Goal: Task Accomplishment & Management: Manage account settings

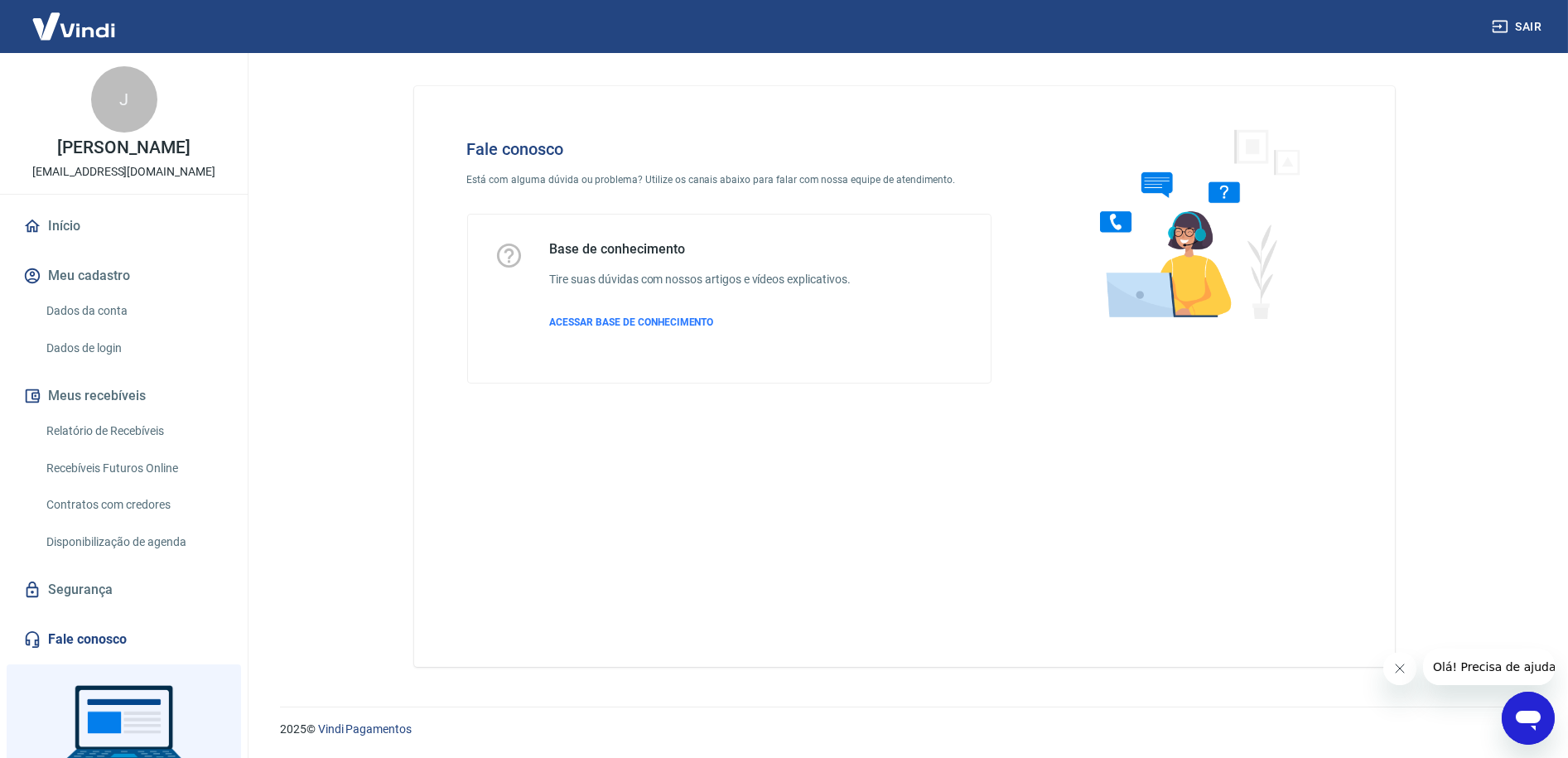
click at [97, 309] on link "Dados da conta" at bounding box center [133, 311] width 188 height 34
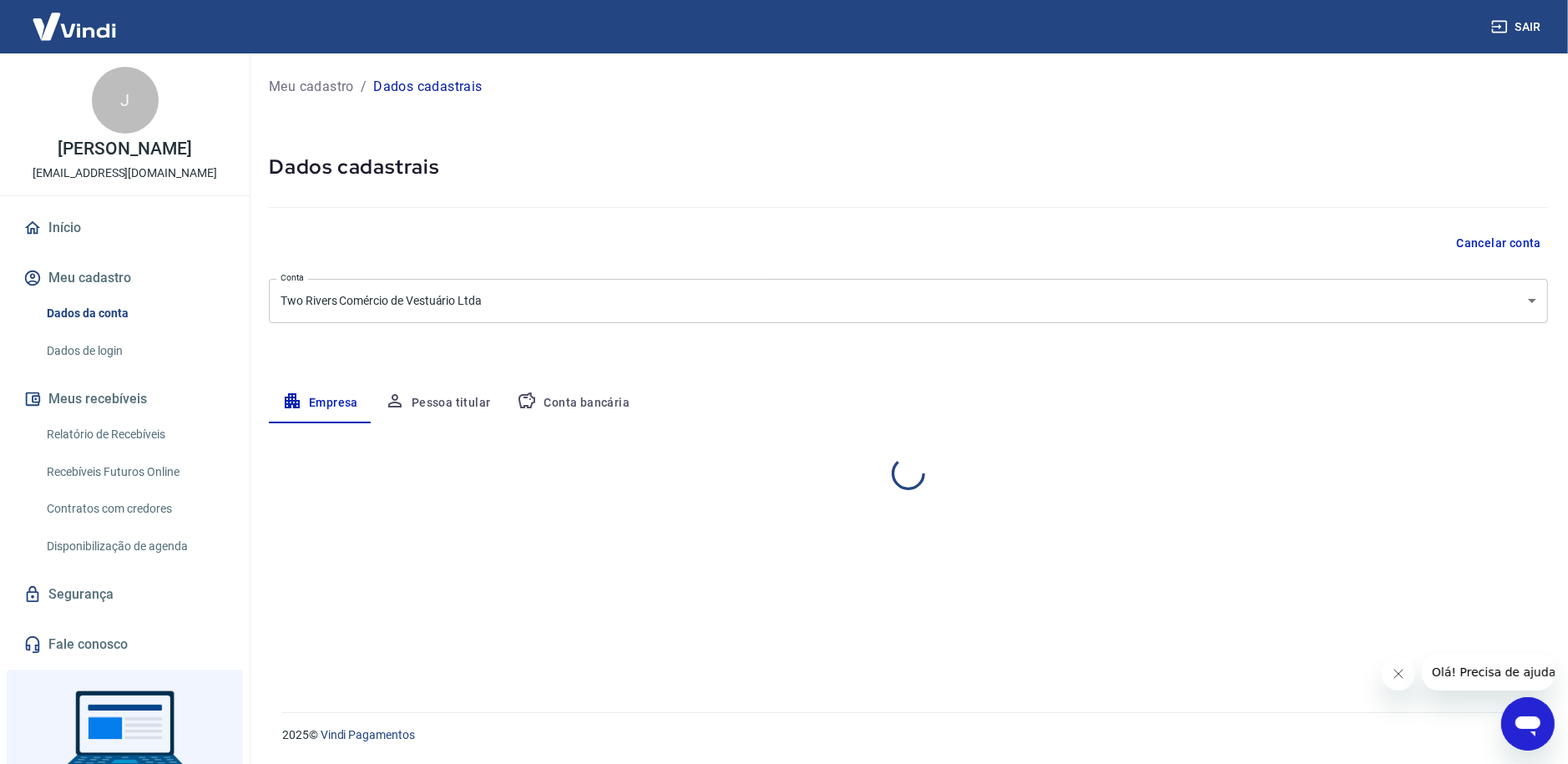
select select "SP"
select select "business"
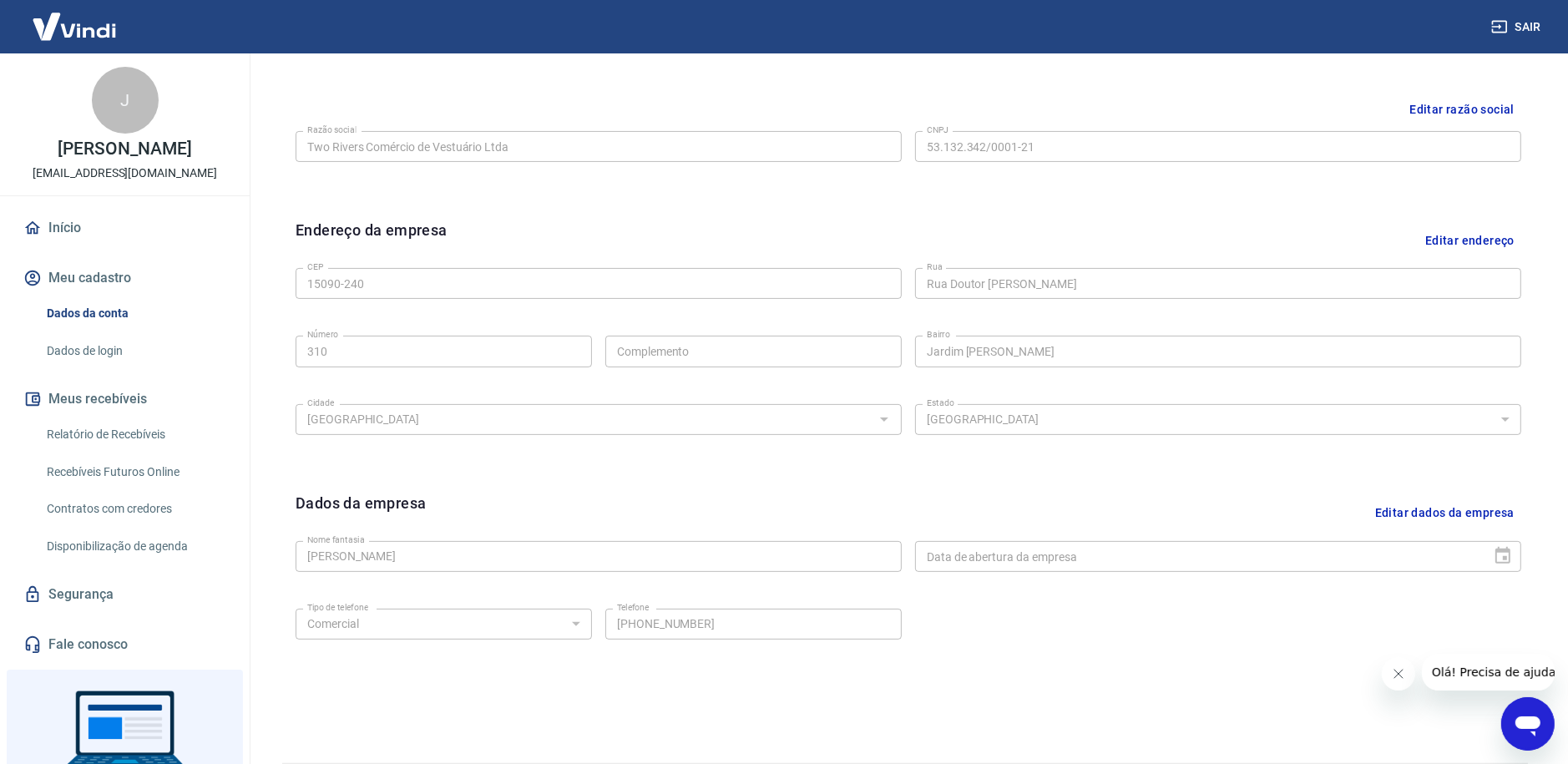
scroll to position [222, 0]
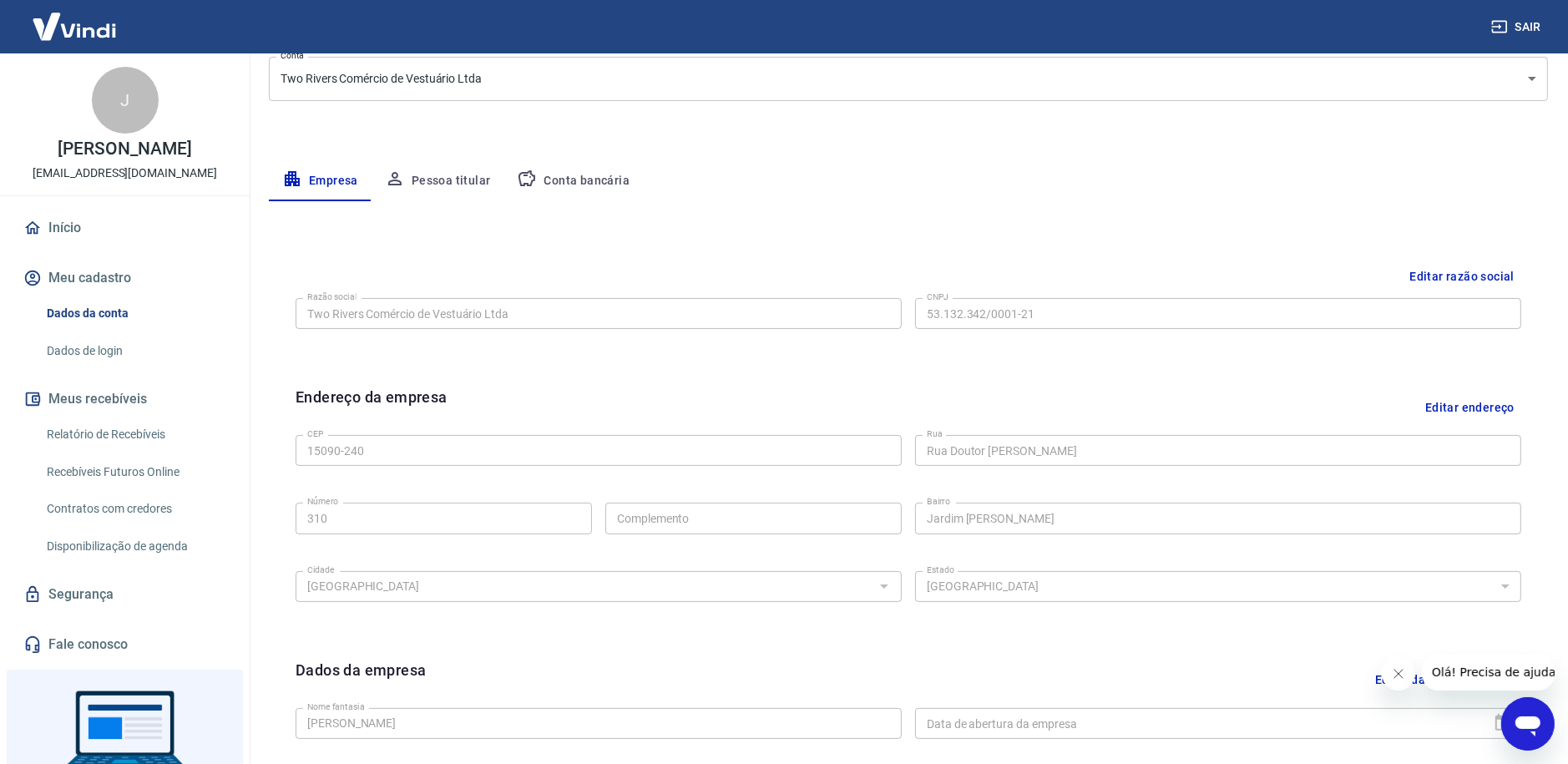
click at [1464, 272] on button "Editar razão social" at bounding box center [1462, 277] width 118 height 31
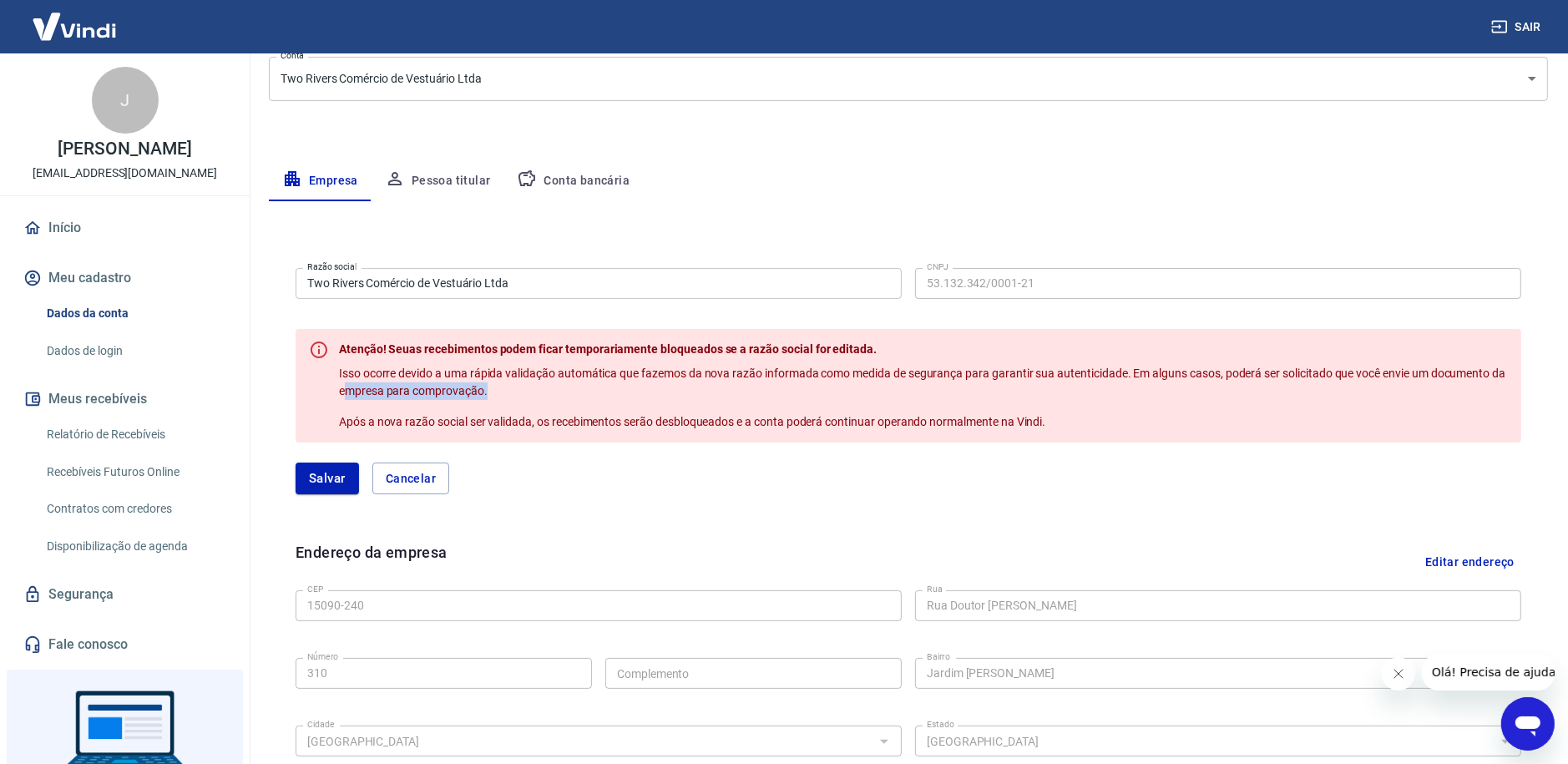
drag, startPoint x: 360, startPoint y: 389, endPoint x: 517, endPoint y: 390, distance: 157.0
click at [517, 390] on p "Isso ocorre devido a uma rápida validação automática que fazemos da nova razão …" at bounding box center [923, 382] width 1168 height 35
drag, startPoint x: 510, startPoint y: 393, endPoint x: 432, endPoint y: 389, distance: 78.1
click at [432, 389] on span "Isso ocorre devido a uma rápida validação automática que fazemos da nova razão …" at bounding box center [923, 382] width 1168 height 31
click at [520, 282] on input "Two Rivers Comércio de Vestuário Ltda" at bounding box center [598, 283] width 606 height 31
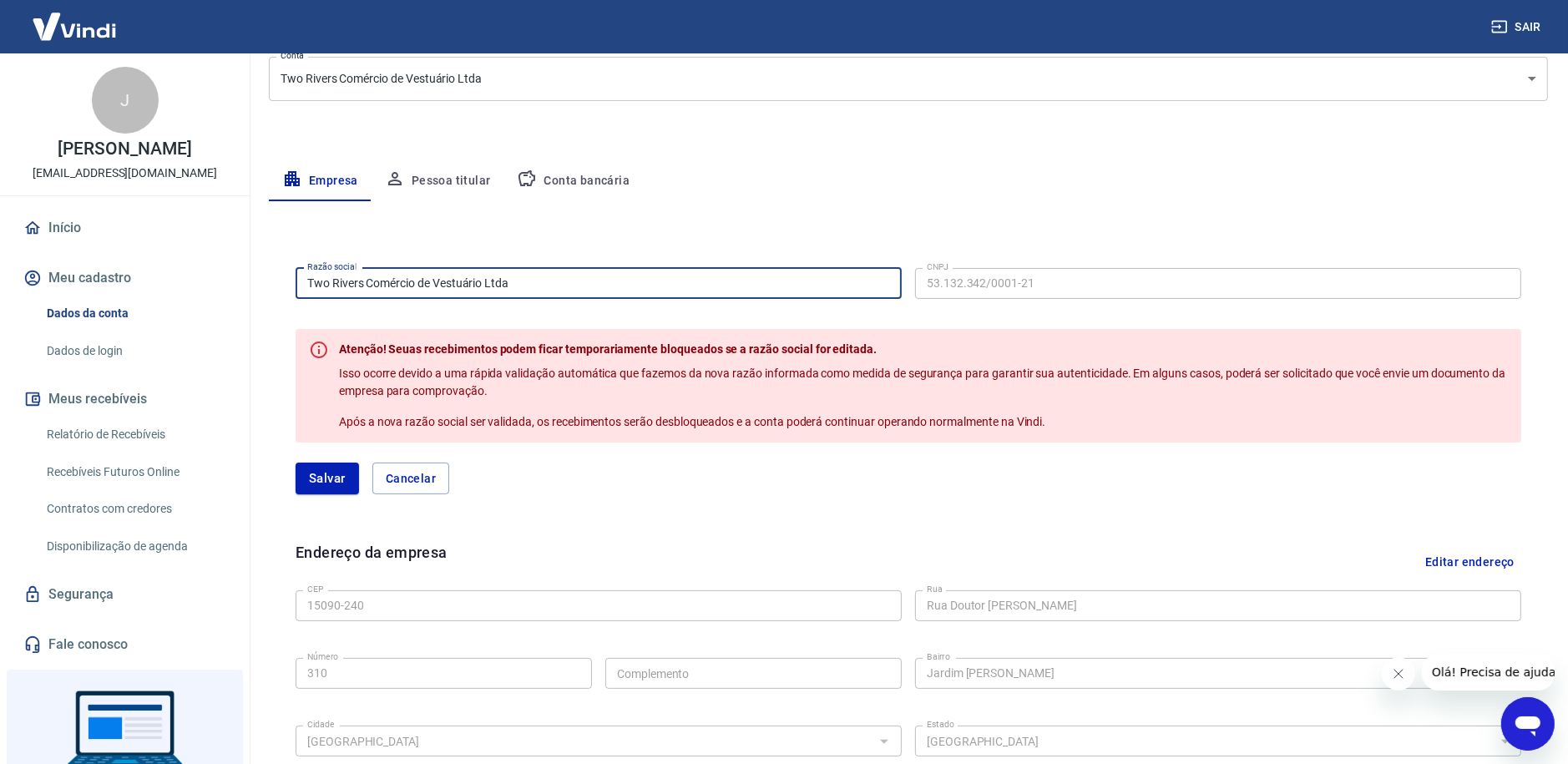
drag, startPoint x: 530, startPoint y: 279, endPoint x: 246, endPoint y: 277, distance: 284.0
click at [246, 274] on div "Sair J José Carlos Molina tworiversrp@outlook.com Início Meu cadastro Dados da …" at bounding box center [784, 160] width 1568 height 764
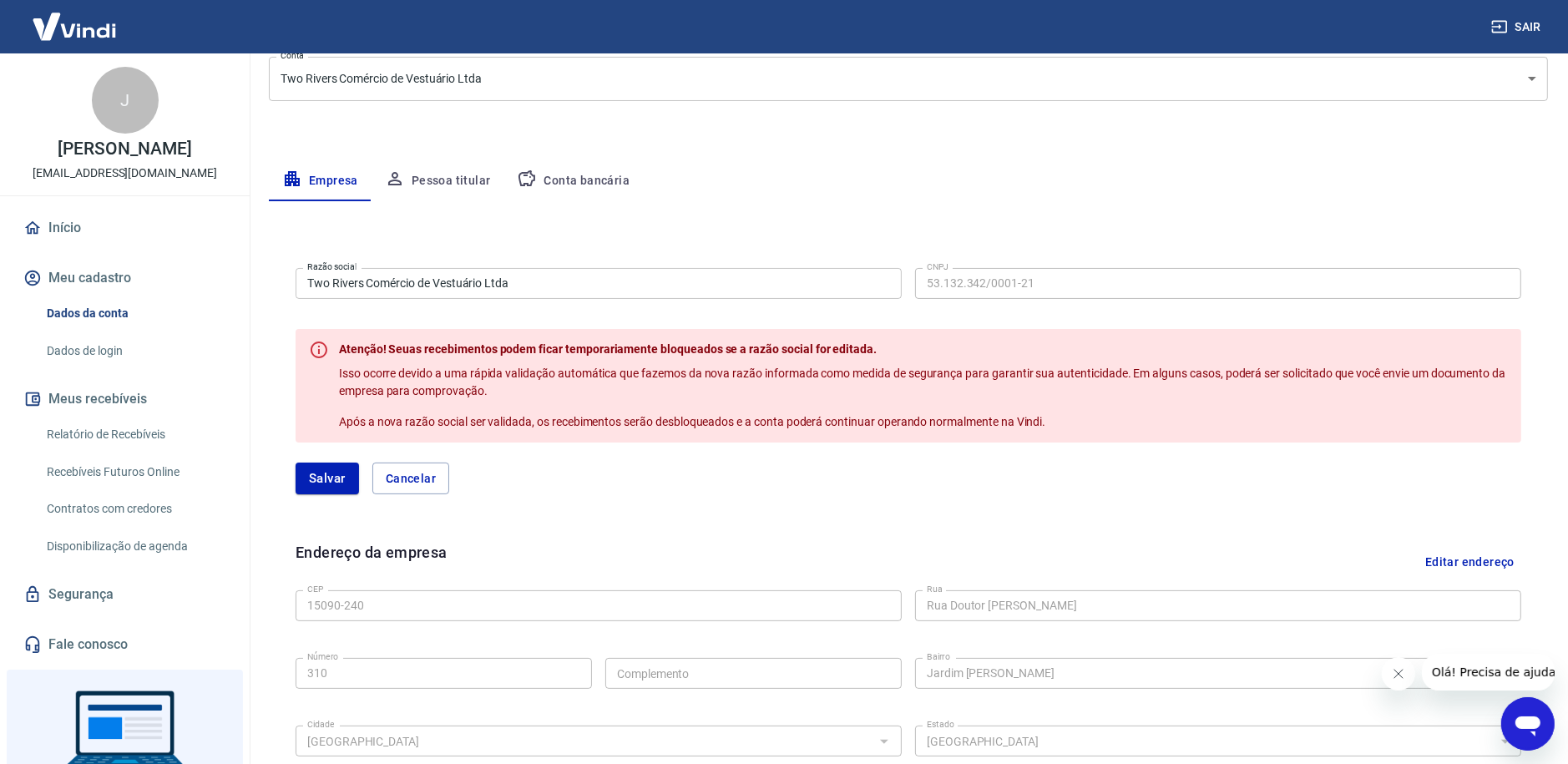
click at [694, 276] on input "Two Rivers Comércio de Vestuário Ltda" at bounding box center [598, 283] width 606 height 31
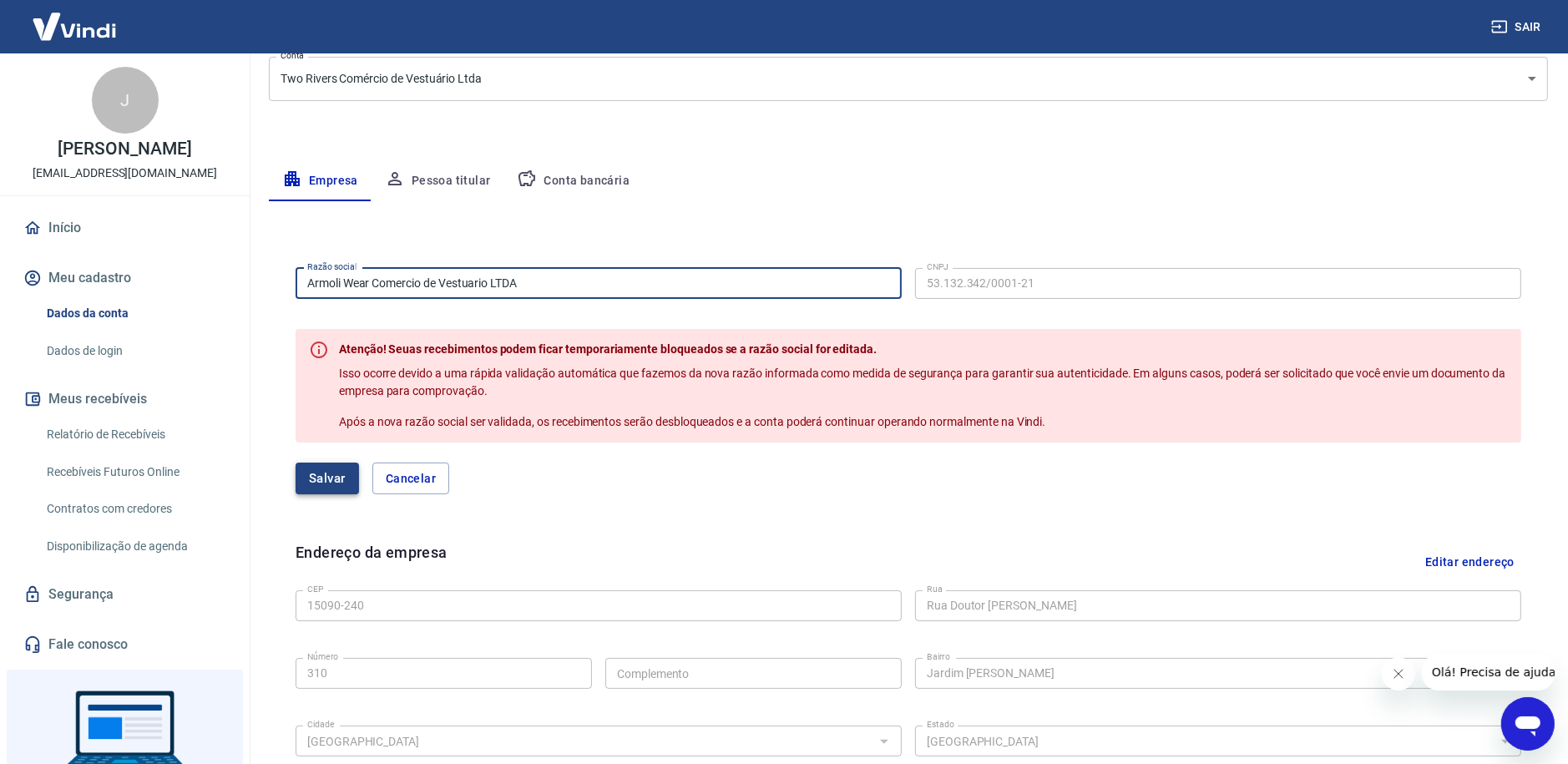
type input "Armoli Wear Comercio de Vestuario LTDA"
click at [313, 481] on button "Salvar" at bounding box center [327, 478] width 64 height 32
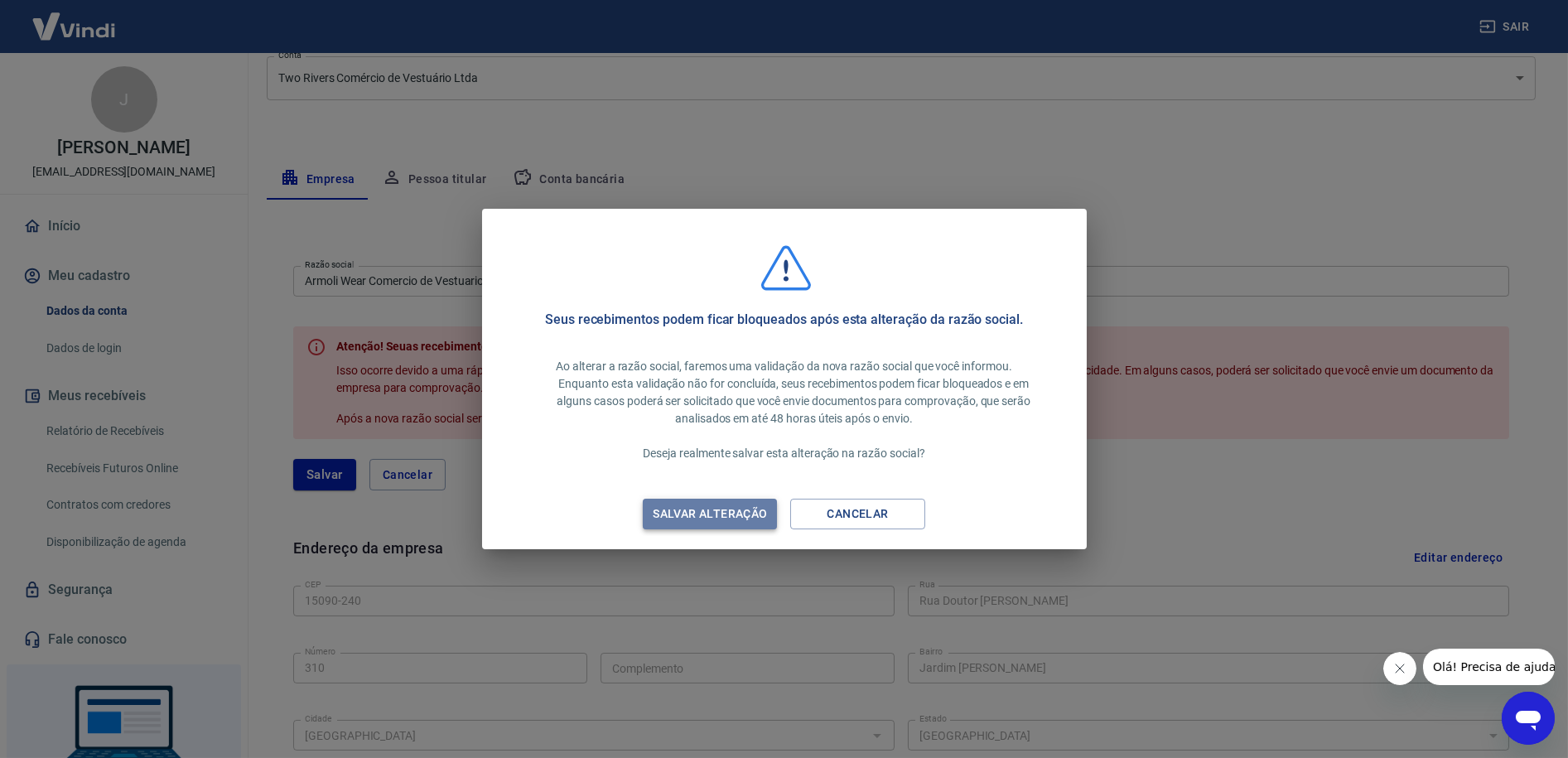
click at [765, 516] on div "Salvar alteração" at bounding box center [710, 514] width 154 height 21
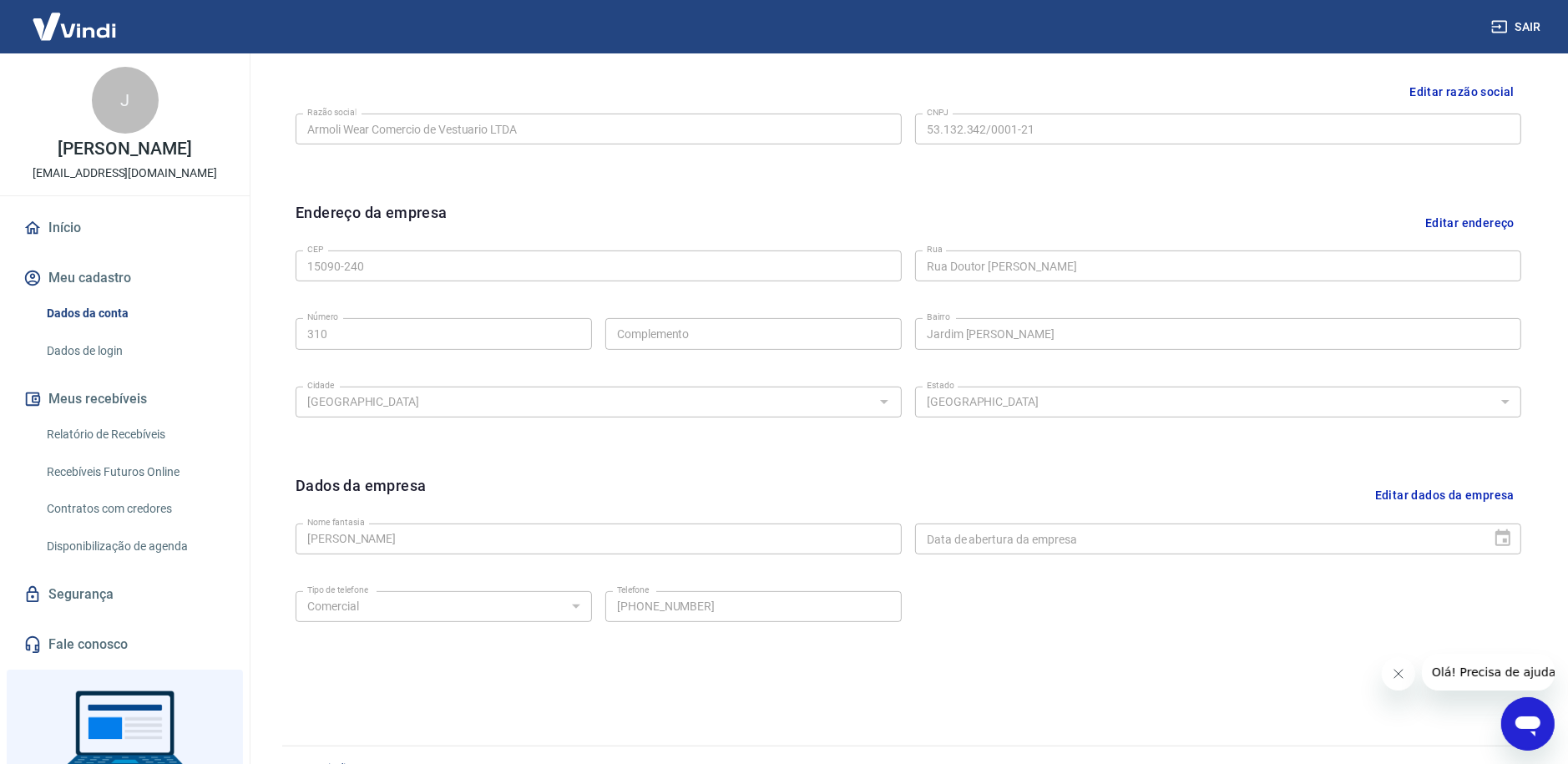
scroll to position [439, 0]
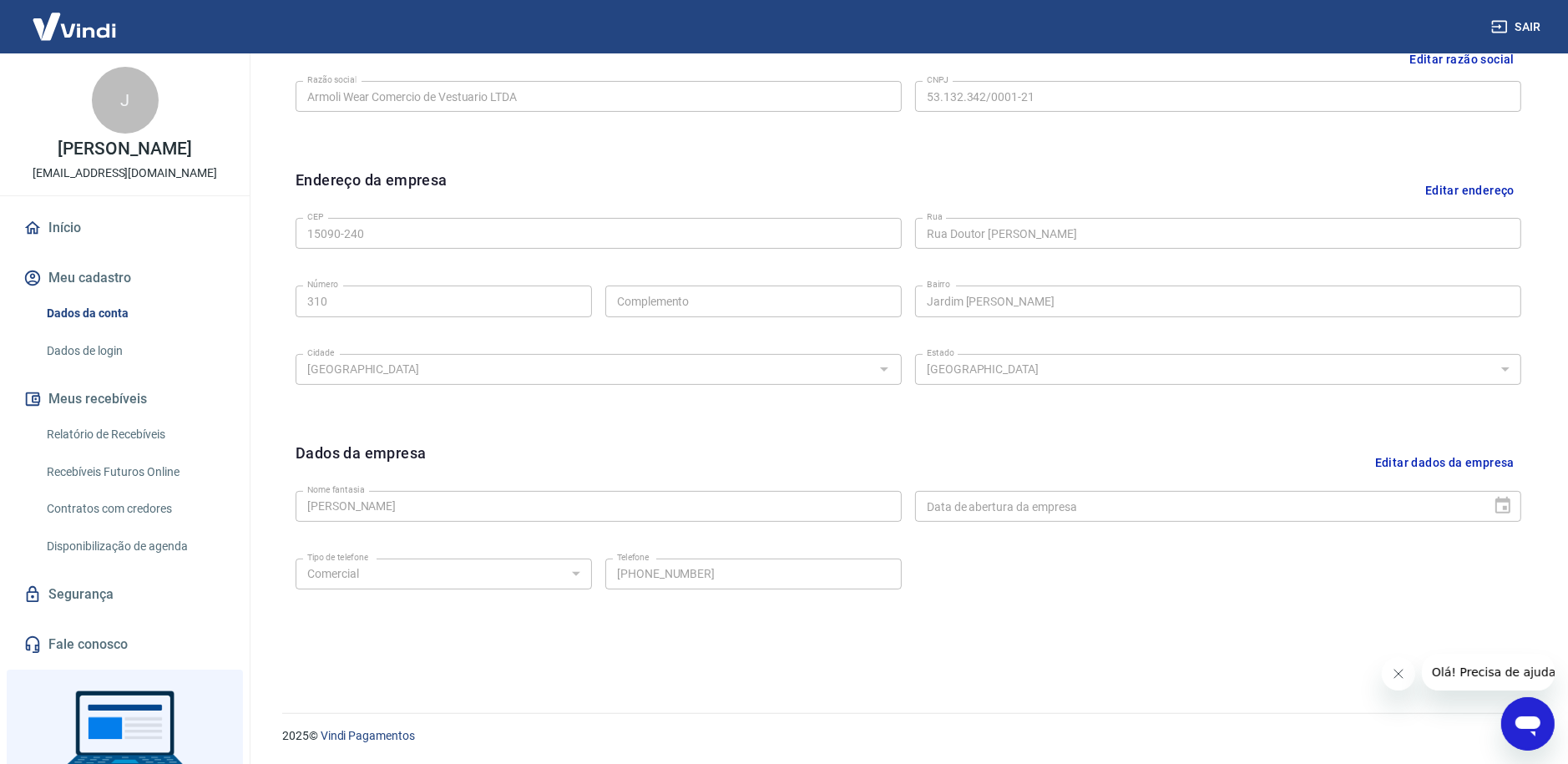
click at [1489, 459] on button "Editar dados da empresa" at bounding box center [1444, 462] width 153 height 43
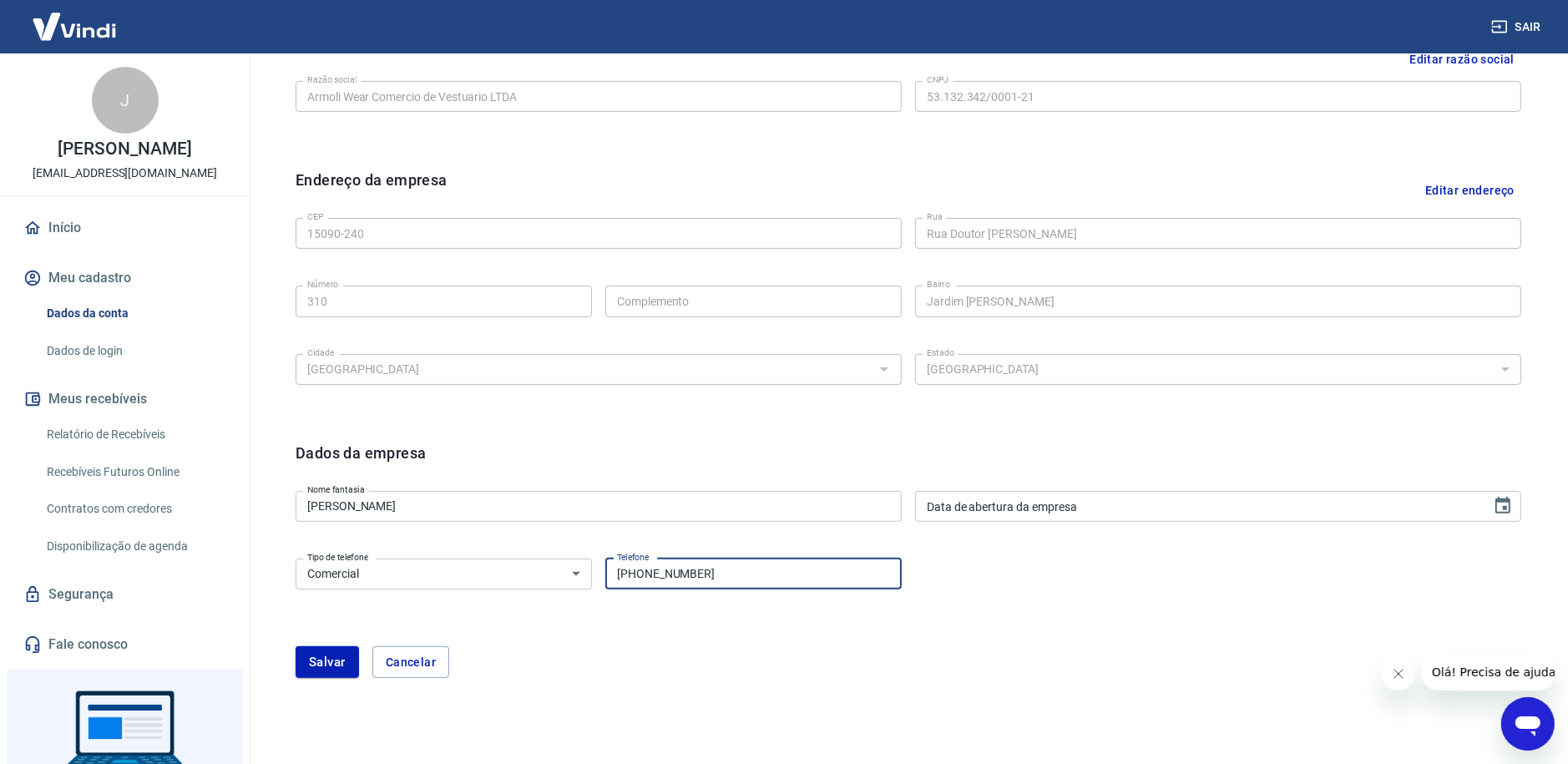
drag, startPoint x: 724, startPoint y: 571, endPoint x: 643, endPoint y: 581, distance: 81.6
click at [643, 581] on input "(17) 99284-2193" at bounding box center [753, 574] width 296 height 31
type input "(17) 99666-8708"
click at [333, 668] on button "Salvar" at bounding box center [327, 661] width 64 height 32
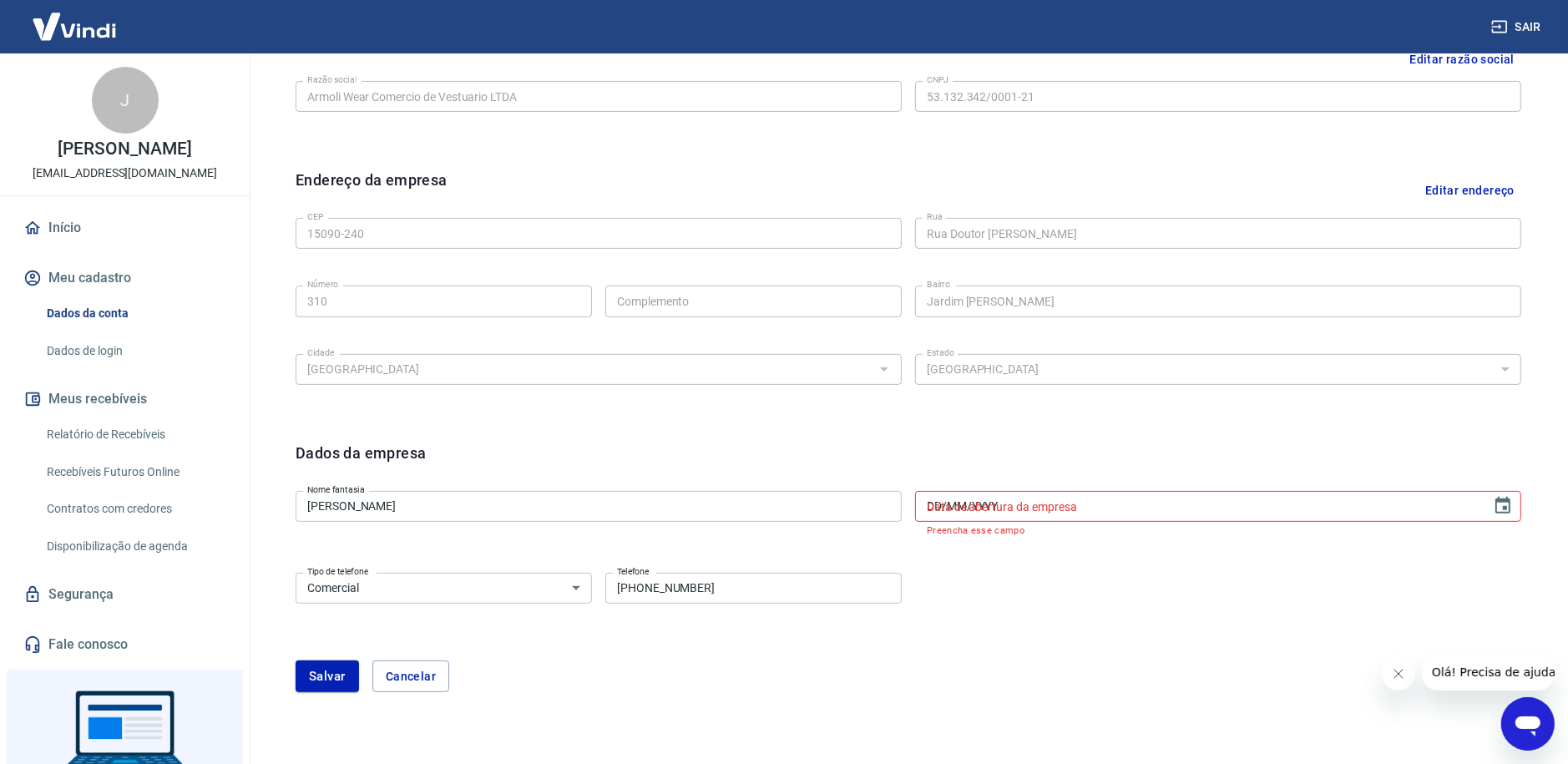
click at [1008, 510] on input "DD/MM/YYYY" at bounding box center [1196, 506] width 564 height 31
drag, startPoint x: 1008, startPoint y: 510, endPoint x: 898, endPoint y: 501, distance: 110.4
click at [898, 501] on div "Nome fantasia José Carlos Molina Nome fantasia Data de abertura da empresa DD/M…" at bounding box center [908, 511] width 1226 height 55
click at [938, 496] on input "DD/MM/YYYY" at bounding box center [1196, 506] width 564 height 31
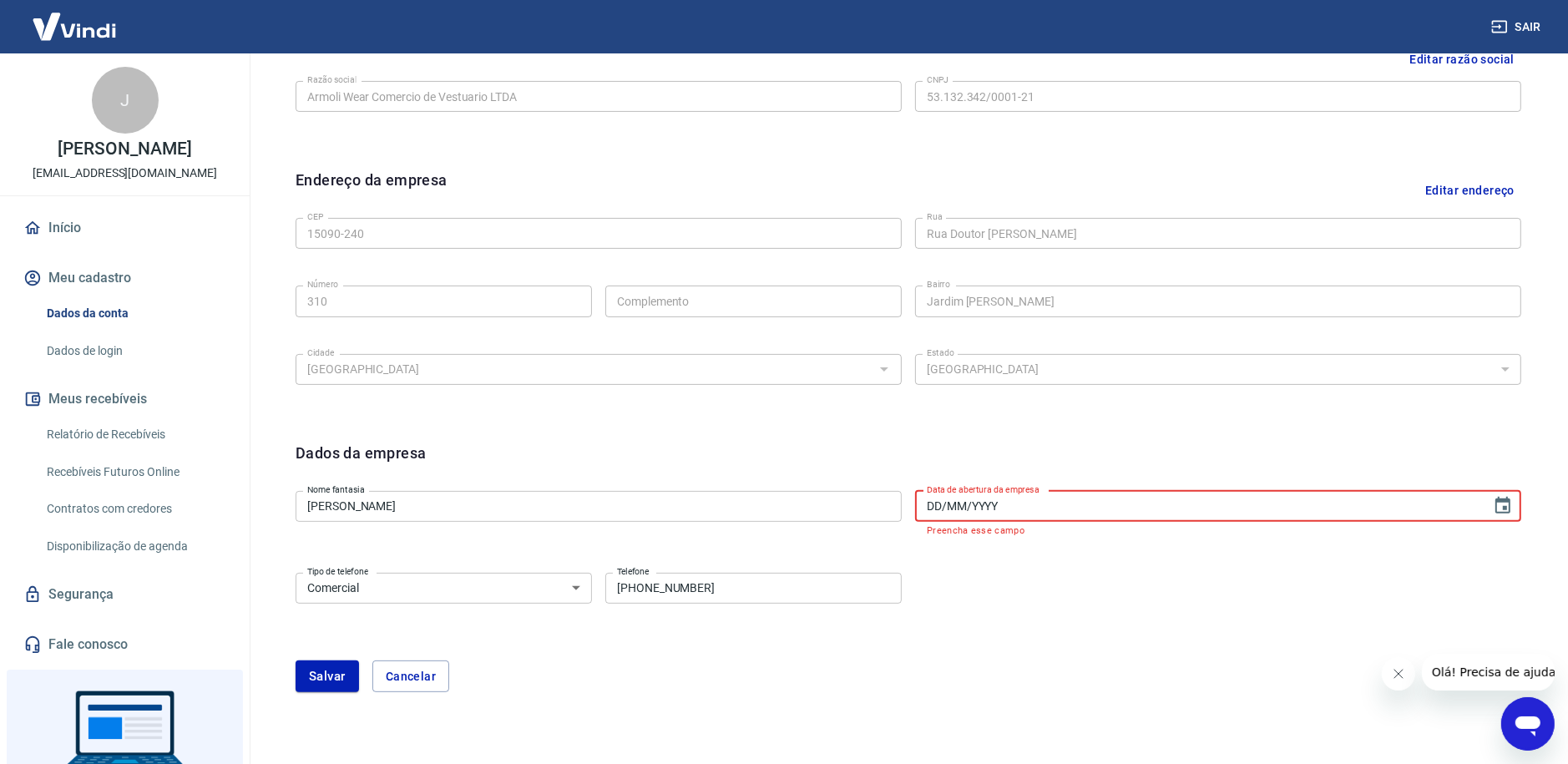
click at [938, 496] on input "DD/MM/YYYY" at bounding box center [1196, 506] width 564 height 31
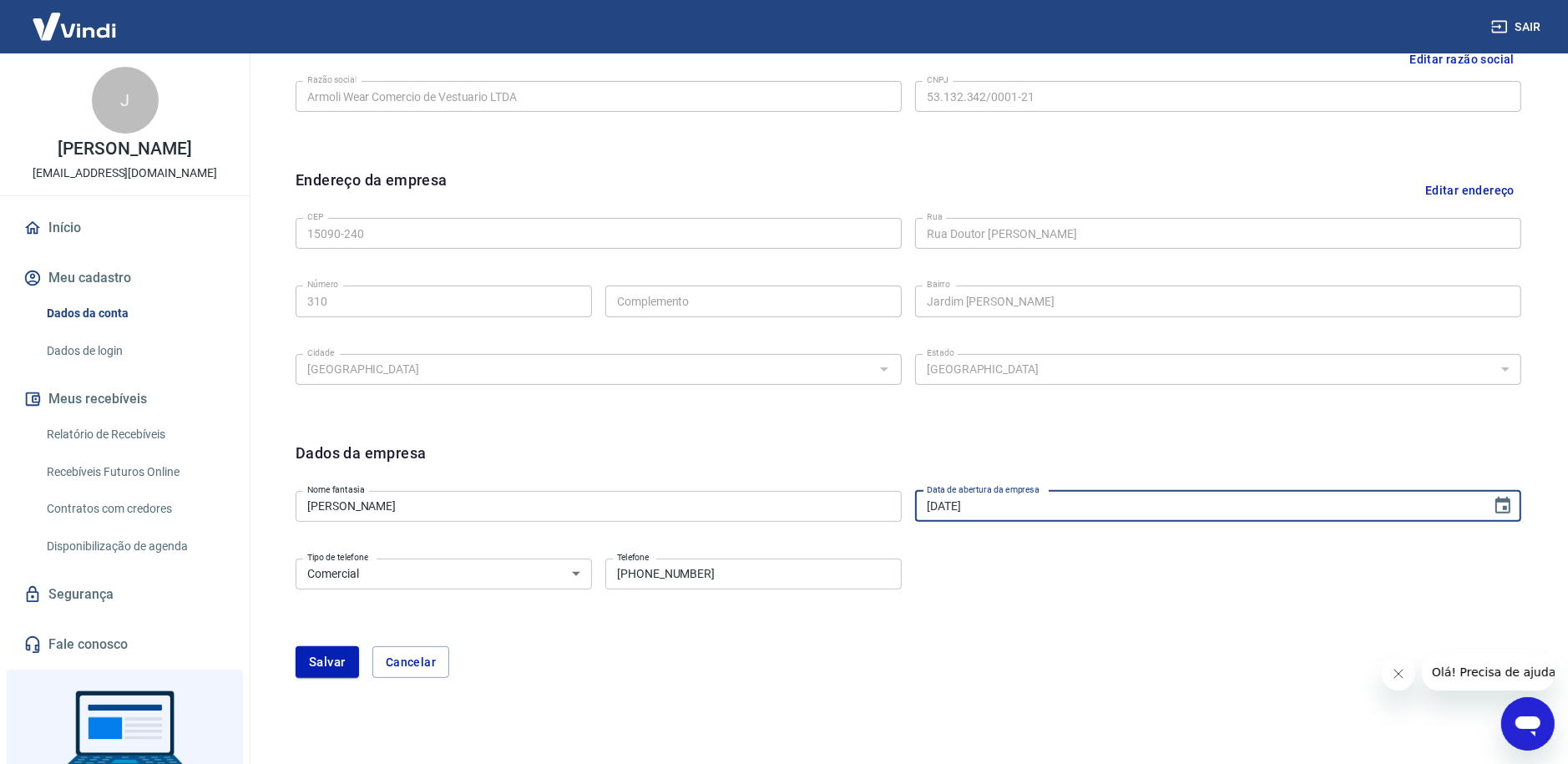
type input "07/12/2023"
click at [1063, 612] on div "Tipo de telefone Residencial Comercial Tipo de telefone Telefone (17) 99666-870…" at bounding box center [908, 585] width 1226 height 67
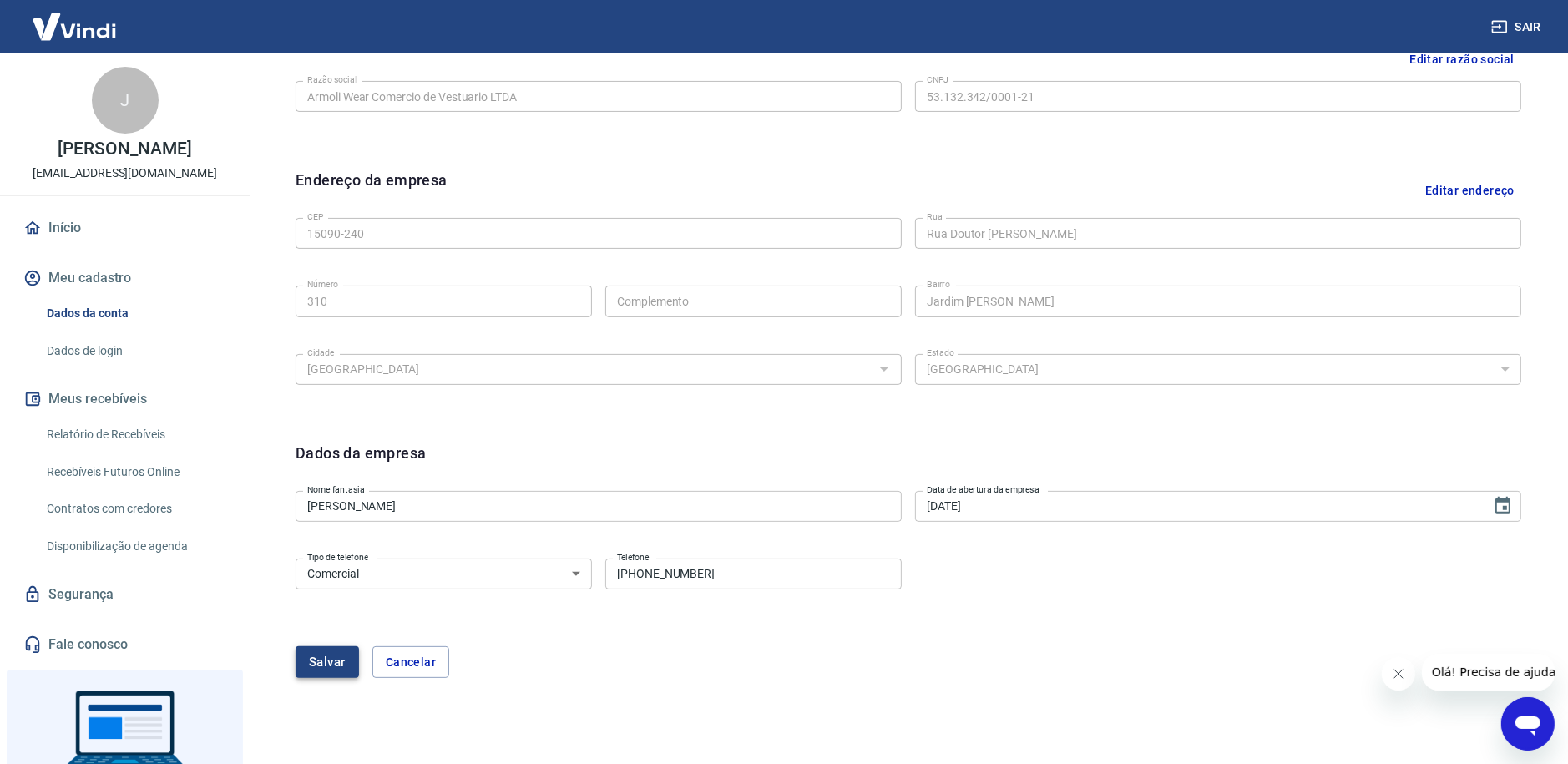
click at [320, 662] on button "Salvar" at bounding box center [327, 661] width 64 height 32
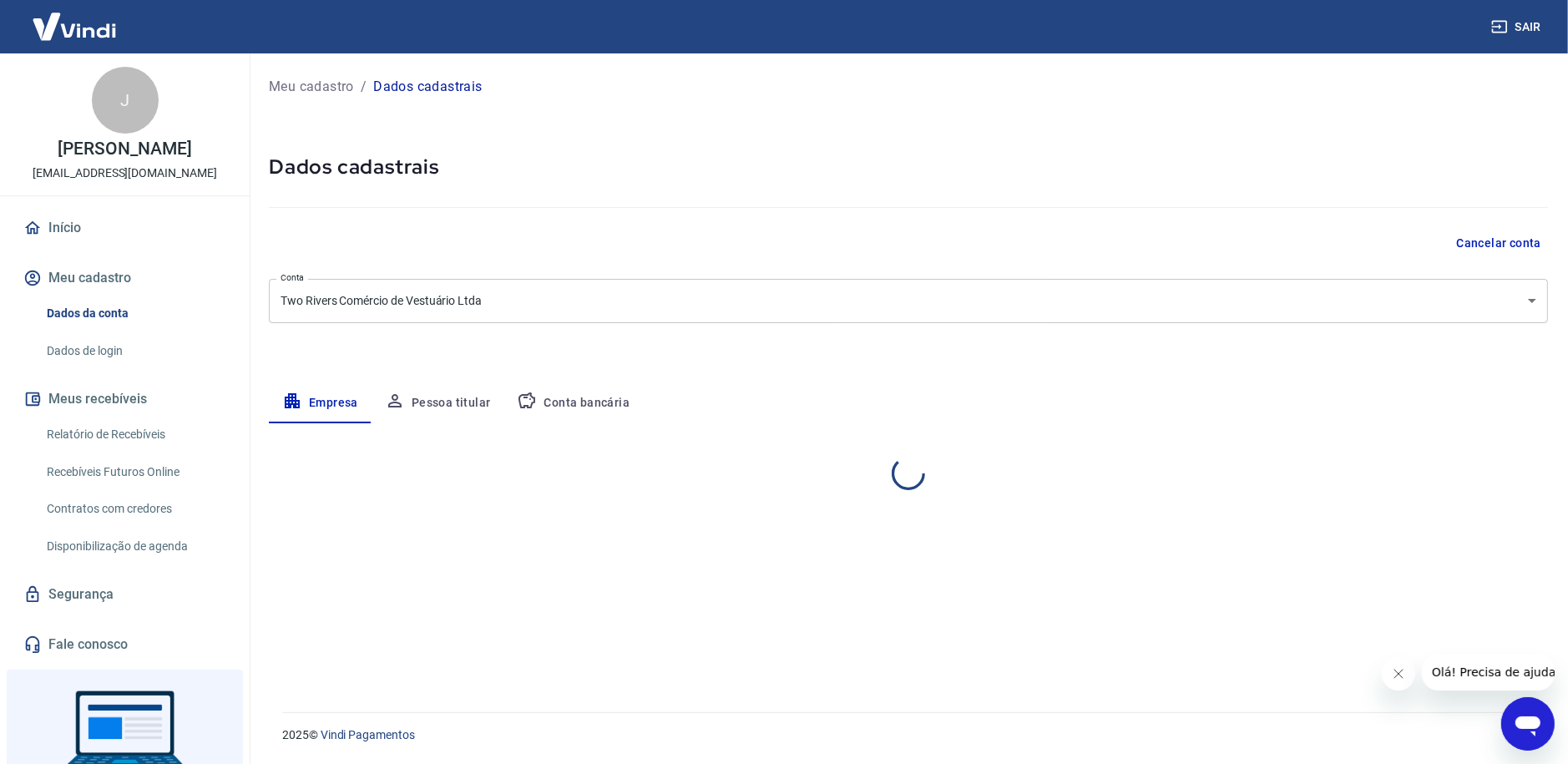
scroll to position [0, 0]
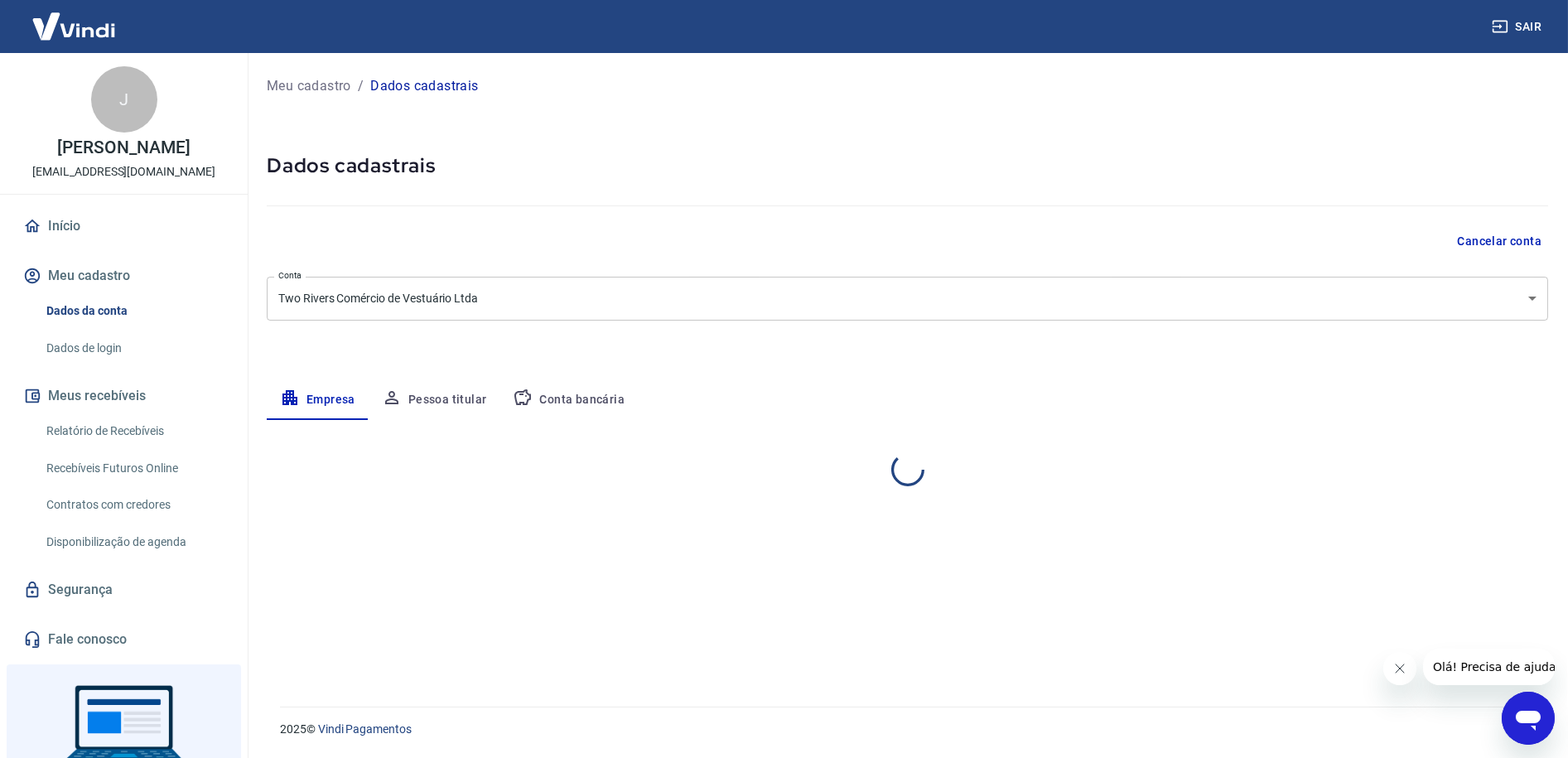
select select "SP"
select select "business"
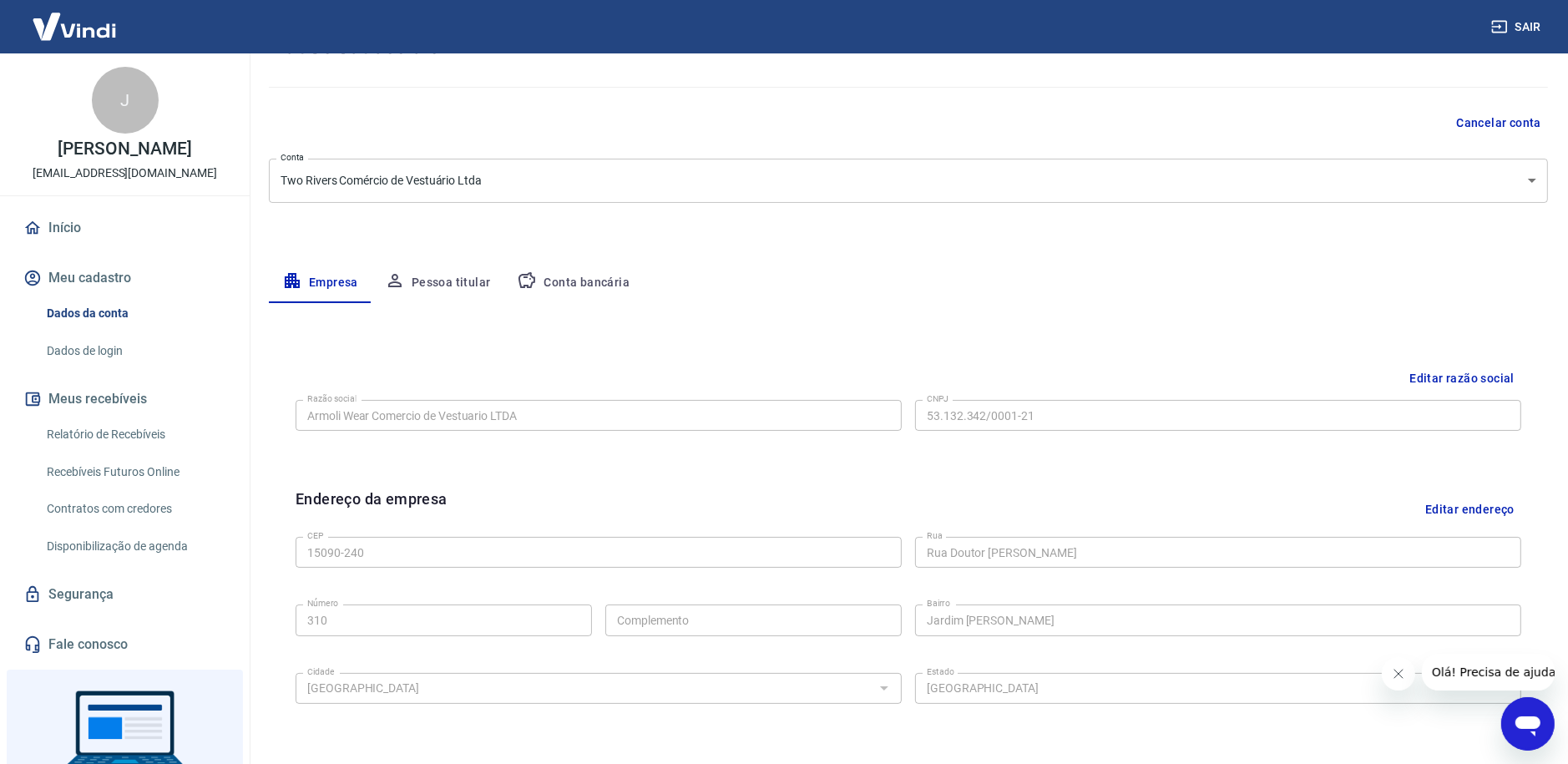
scroll to position [105, 0]
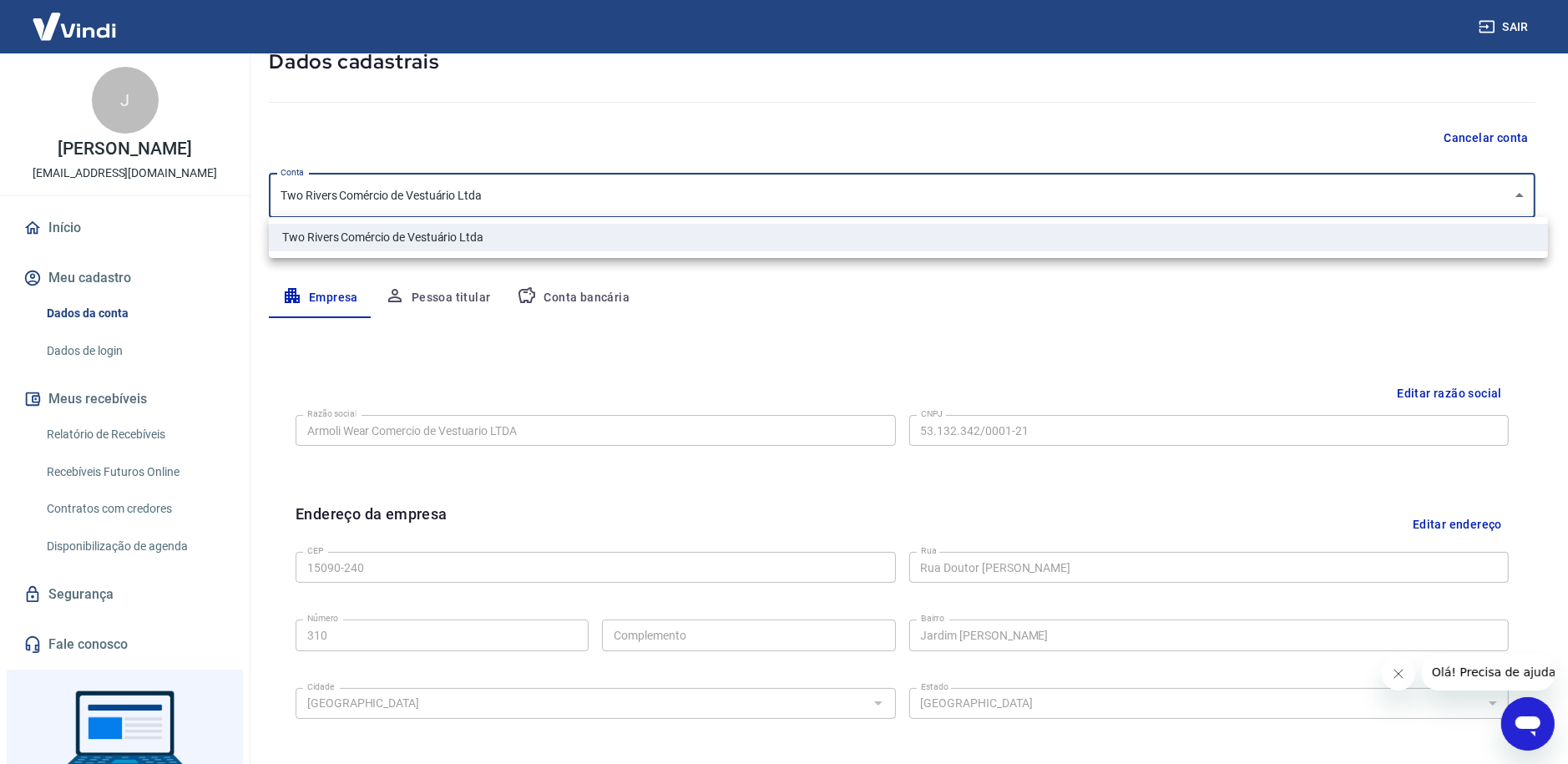
click at [505, 193] on body "Sair J José Carlos Molina tworiversrp@outlook.com Início Meu cadastro Dados da …" at bounding box center [784, 276] width 1568 height 764
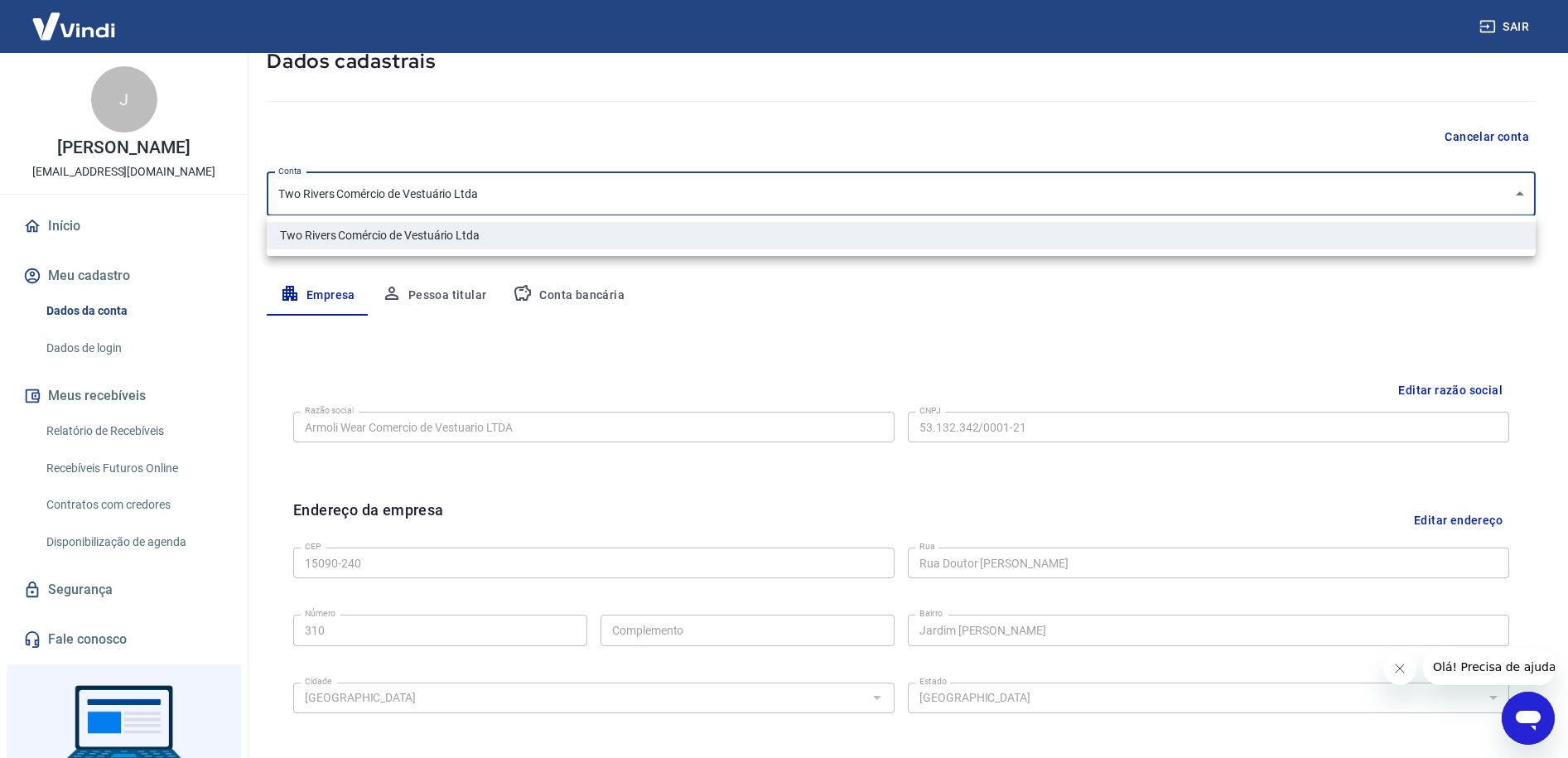
click at [501, 191] on div at bounding box center [784, 379] width 1568 height 758
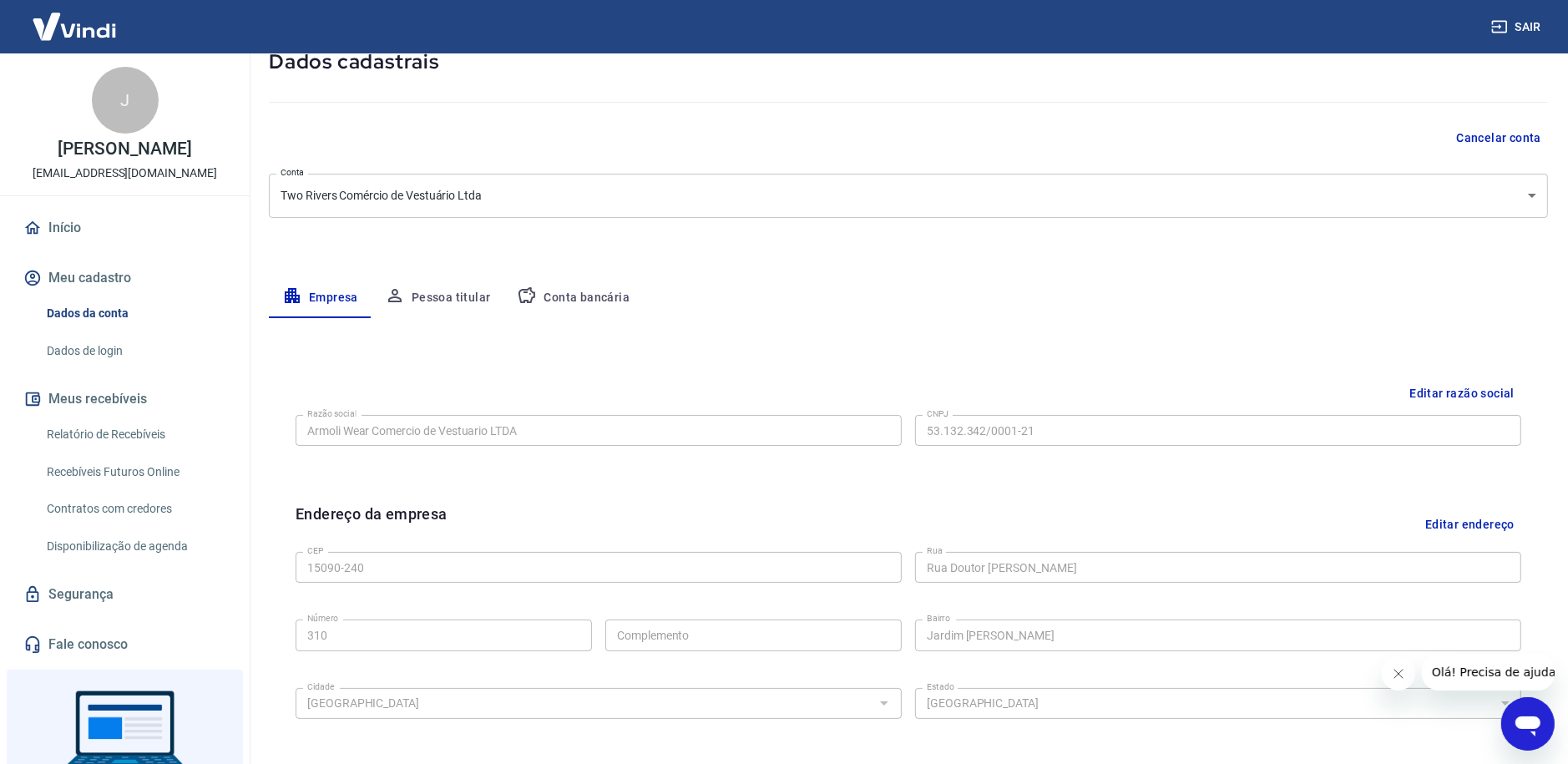
click at [1528, 730] on icon "Abrir janela de mensagens" at bounding box center [1526, 722] width 30 height 30
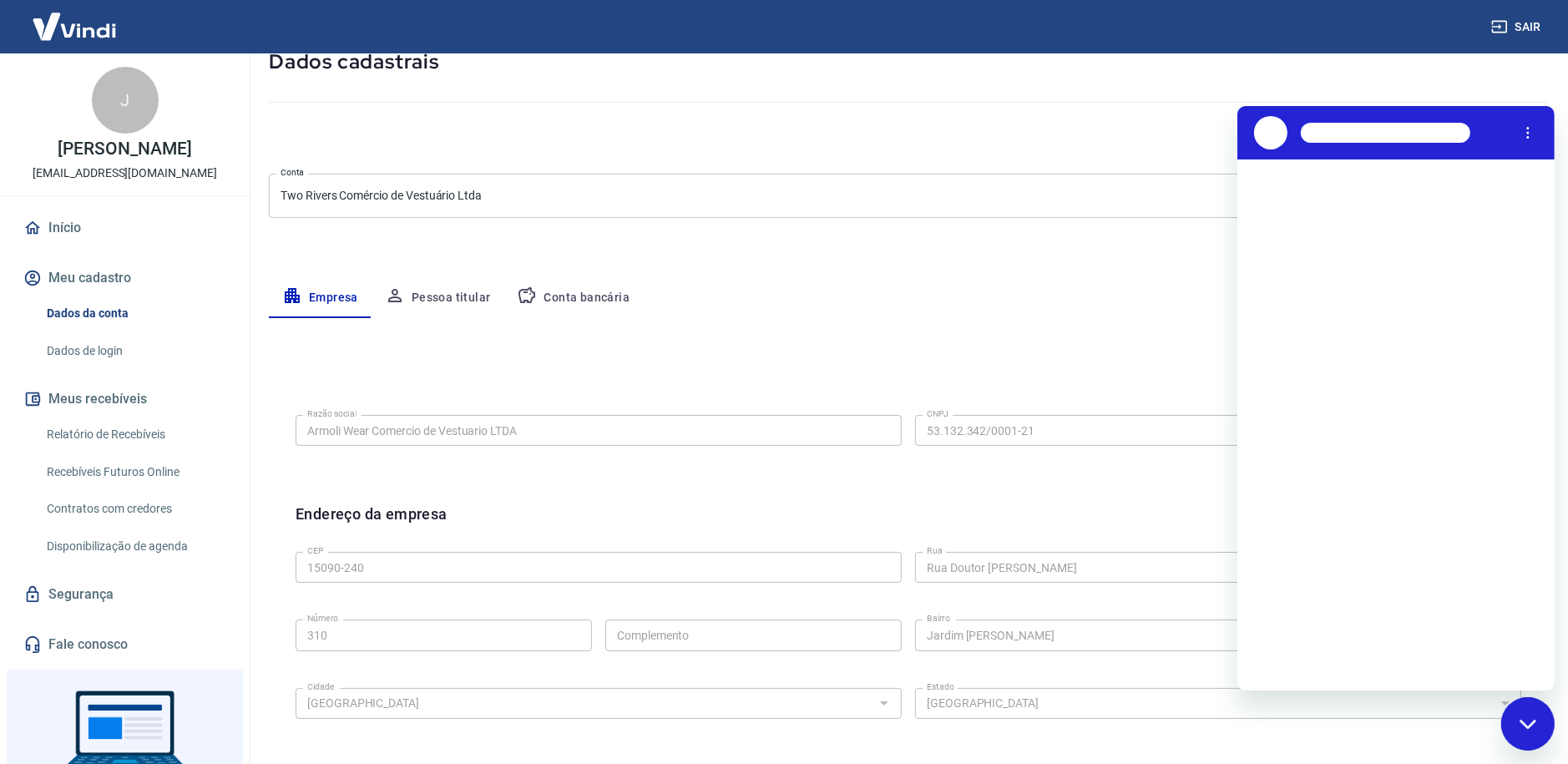
scroll to position [0, 0]
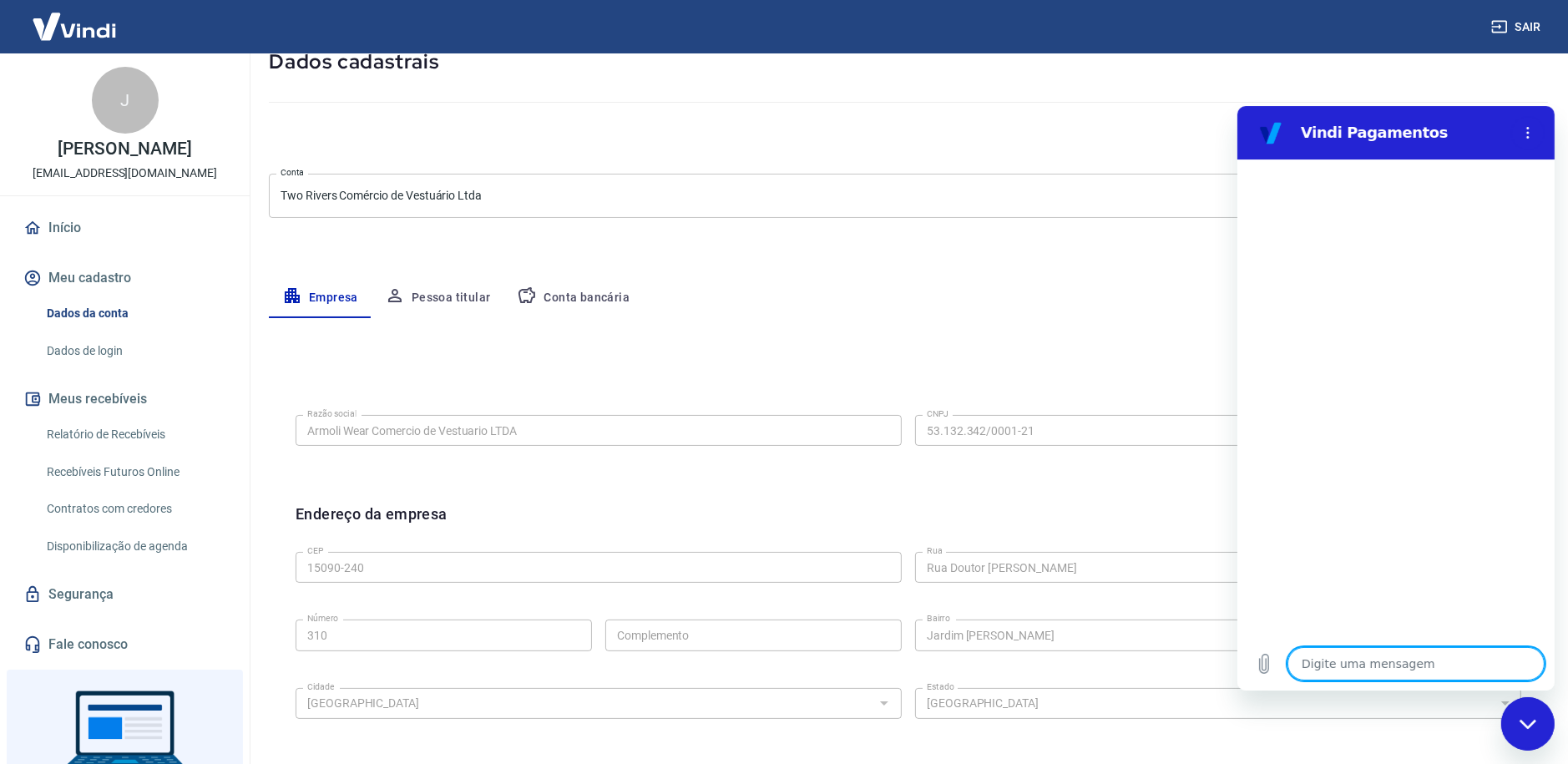
click at [585, 143] on div "Cancelar conta" at bounding box center [908, 138] width 1279 height 31
click at [62, 174] on p "tworiversrp@outlook.com" at bounding box center [124, 173] width 184 height 17
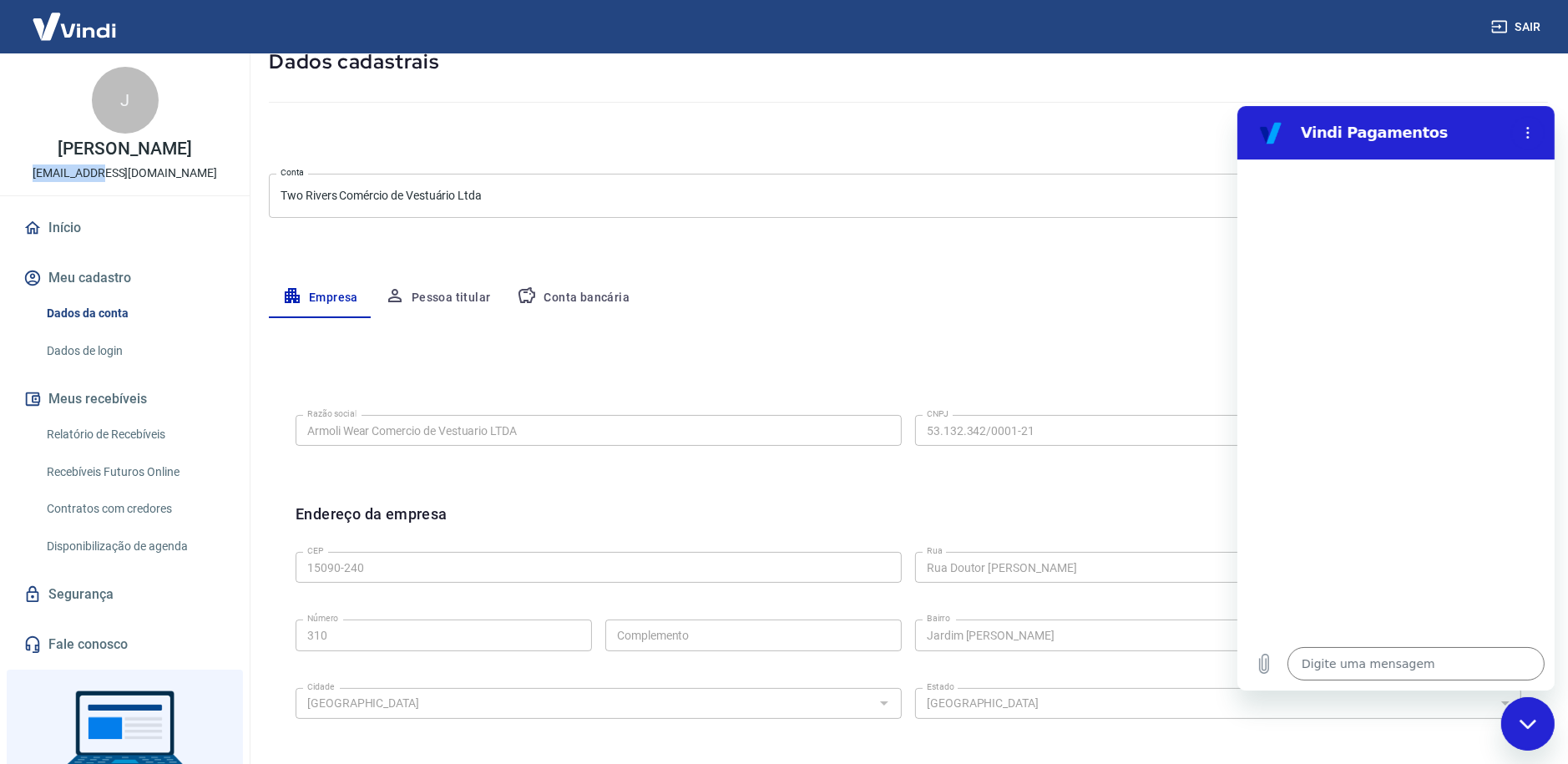
drag, startPoint x: 50, startPoint y: 174, endPoint x: 113, endPoint y: 176, distance: 63.0
click at [113, 176] on div "J José Carlos Molina tworiversrp@outlook.com" at bounding box center [124, 124] width 250 height 142
click at [1352, 656] on textarea at bounding box center [1414, 662] width 257 height 34
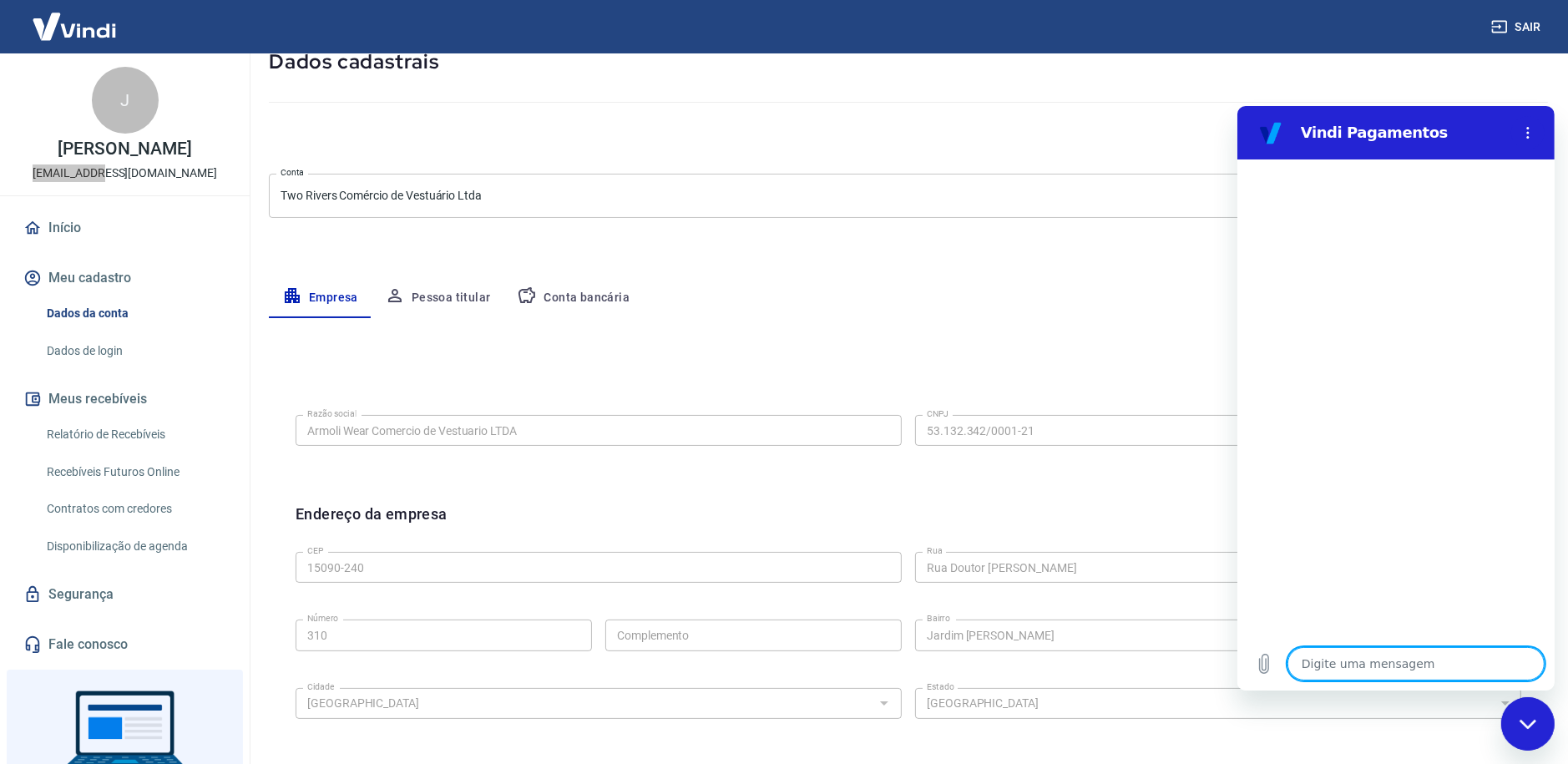
type textarea "c"
type textarea "x"
type textarea "co"
type textarea "x"
type textarea "com"
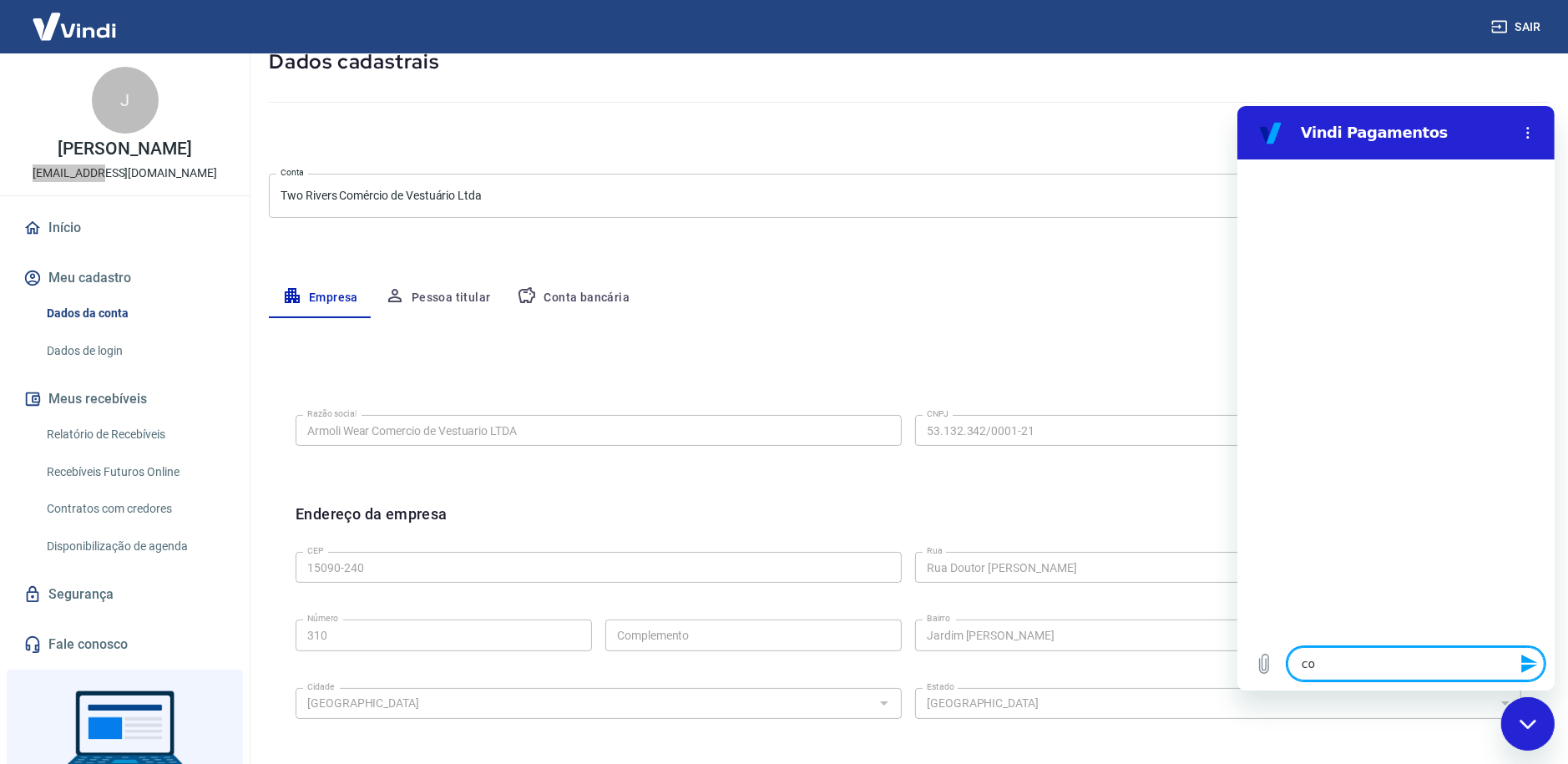
type textarea "x"
type textarea "como"
type textarea "x"
type textarea "como"
type textarea "x"
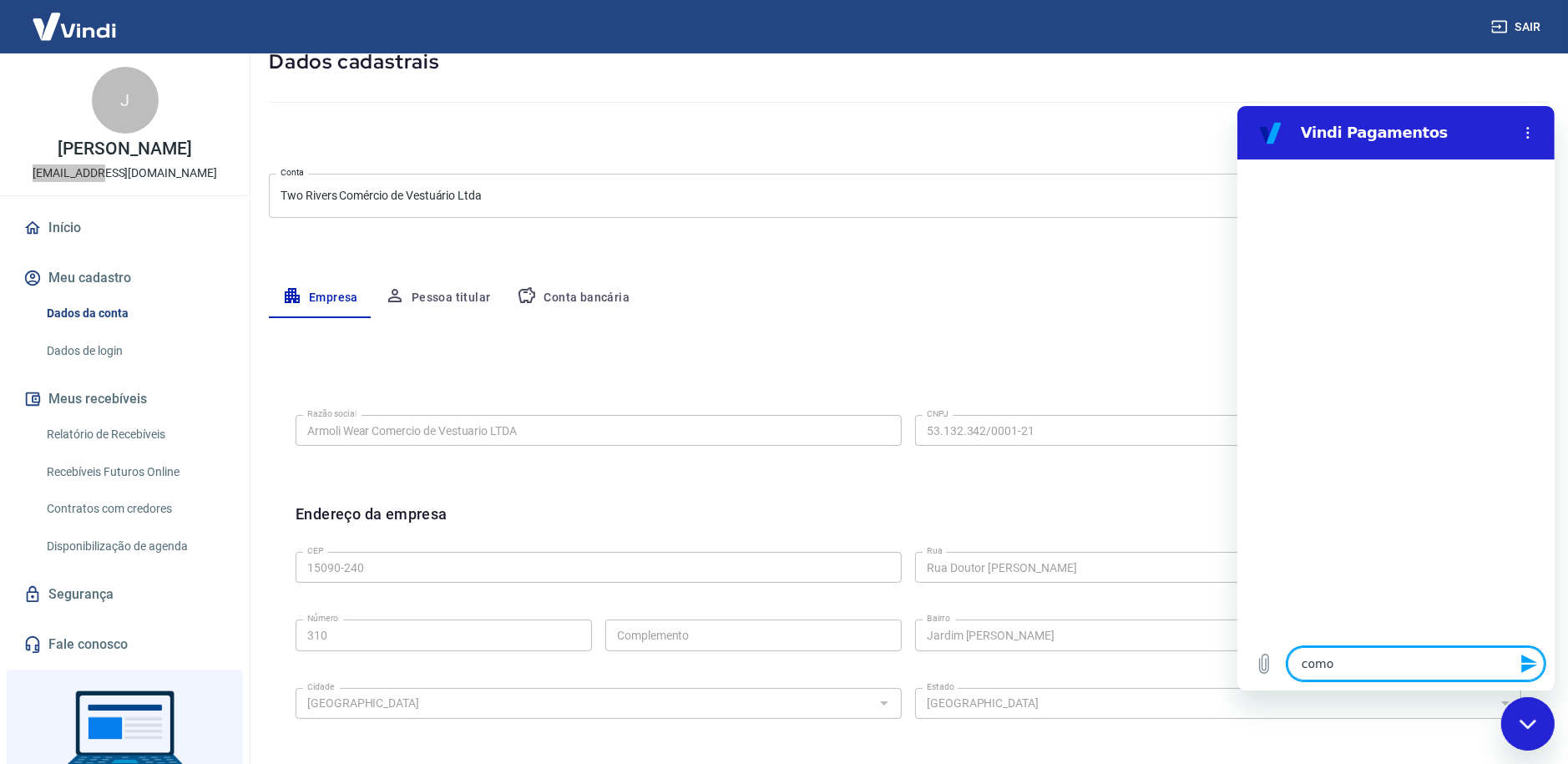
type textarea "como f"
type textarea "x"
type textarea "como fa"
type textarea "x"
type textarea "como faç"
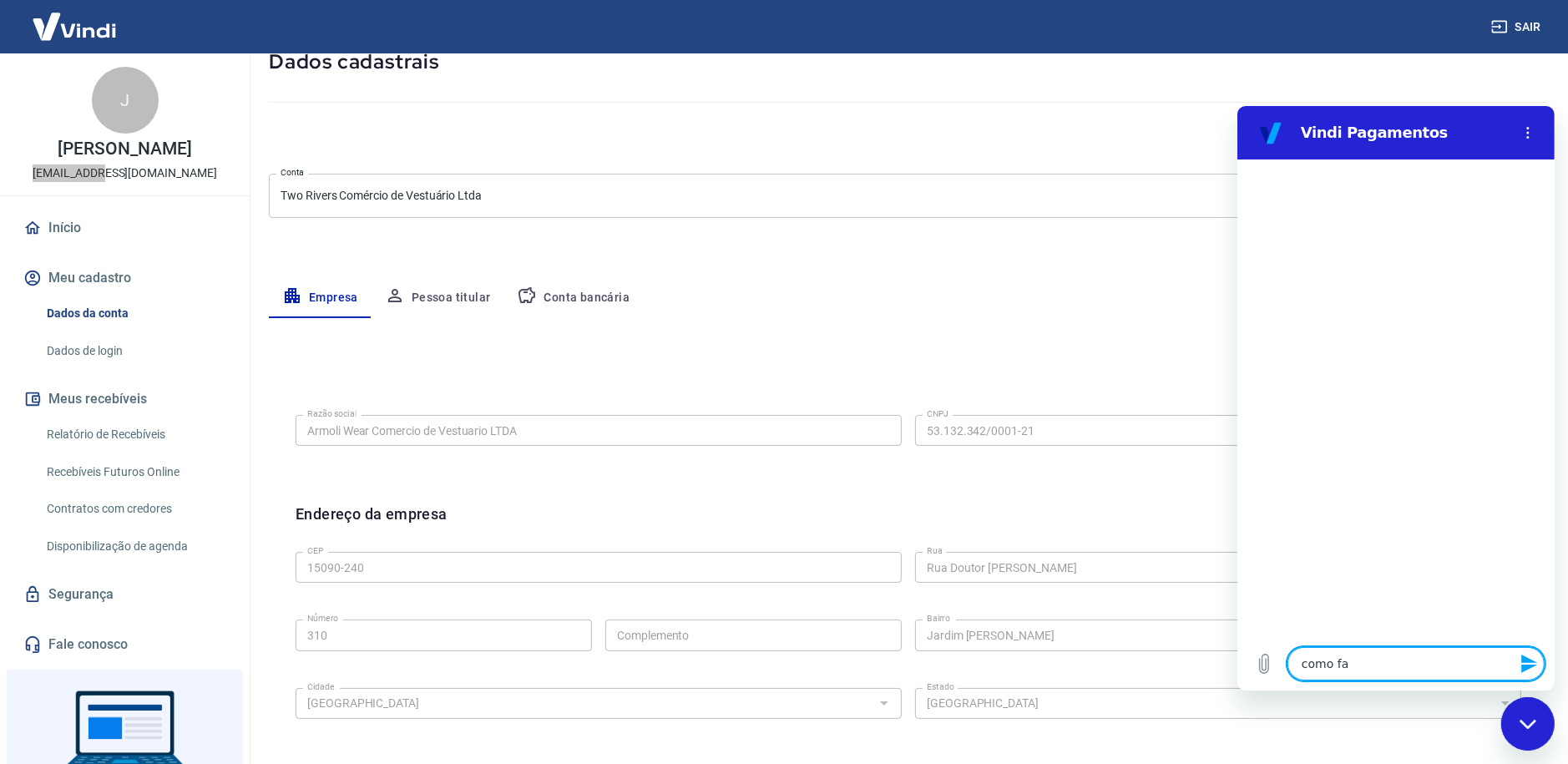
type textarea "x"
type textarea "como faço"
type textarea "x"
type textarea "como faço"
type textarea "x"
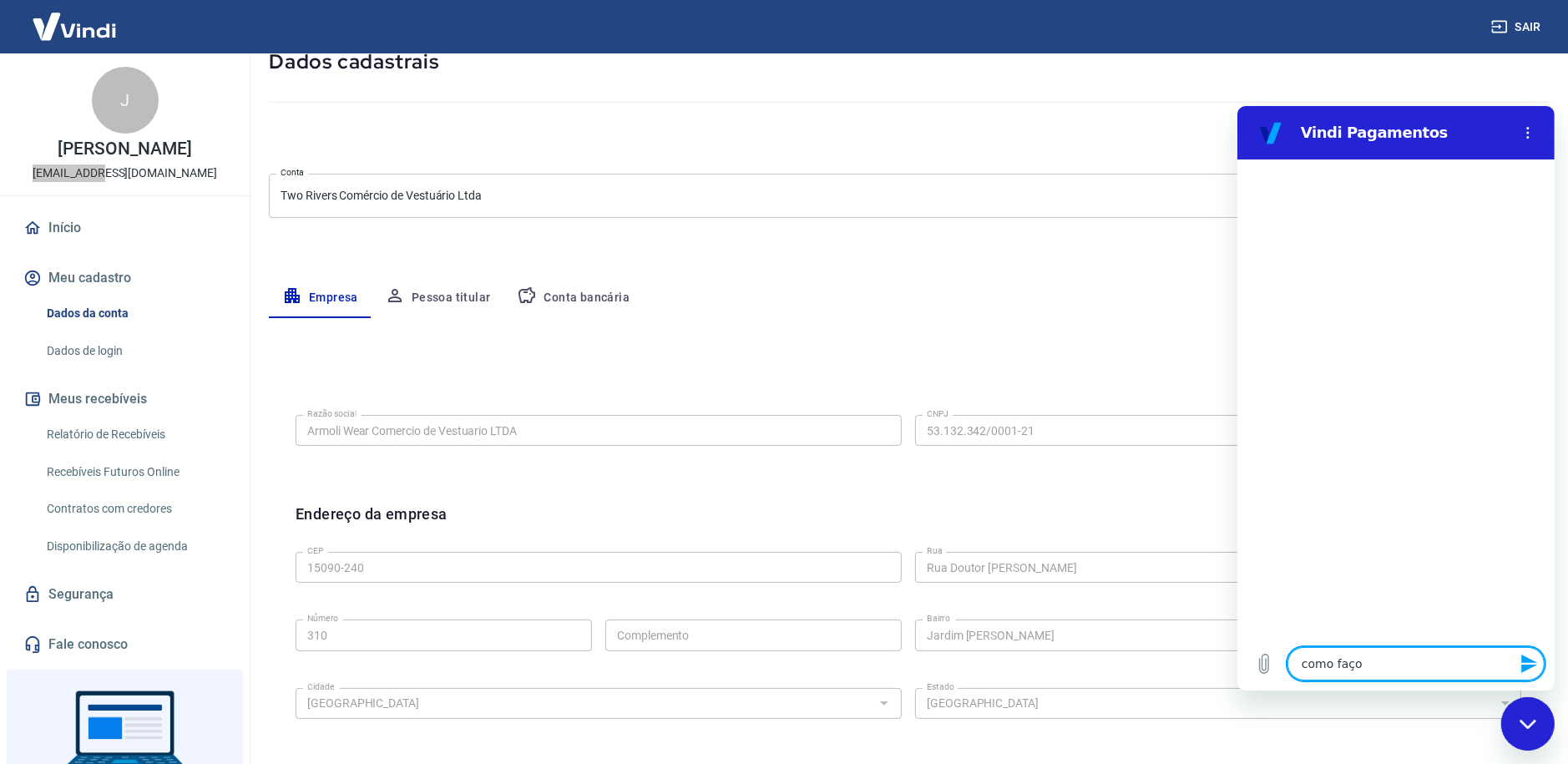
type textarea "como faço p"
type textarea "x"
type textarea "como faço pa"
type textarea "x"
type textarea "como faço par"
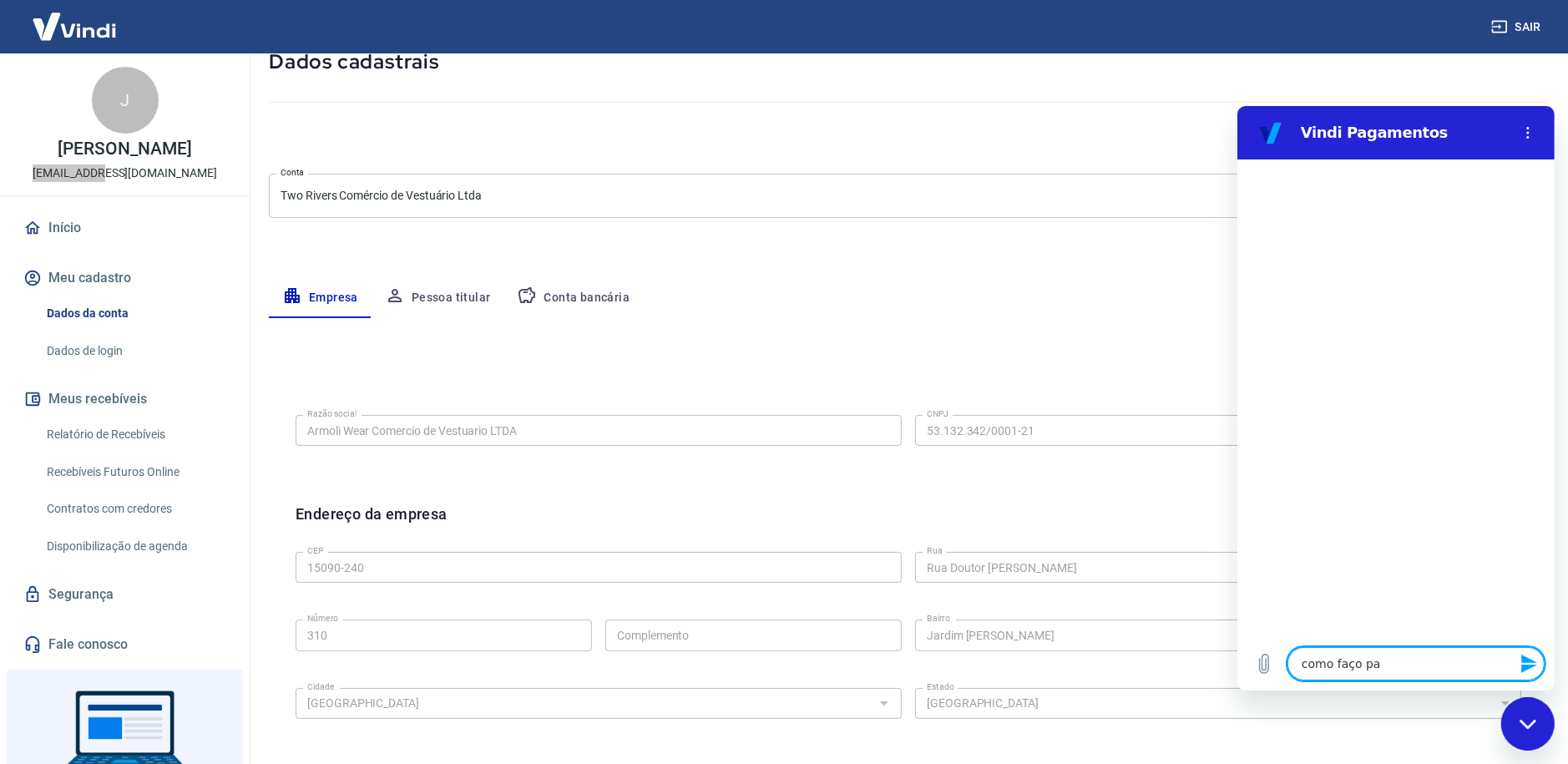
type textarea "x"
type textarea "como faço para"
type textarea "x"
type textarea "como faço para"
type textarea "x"
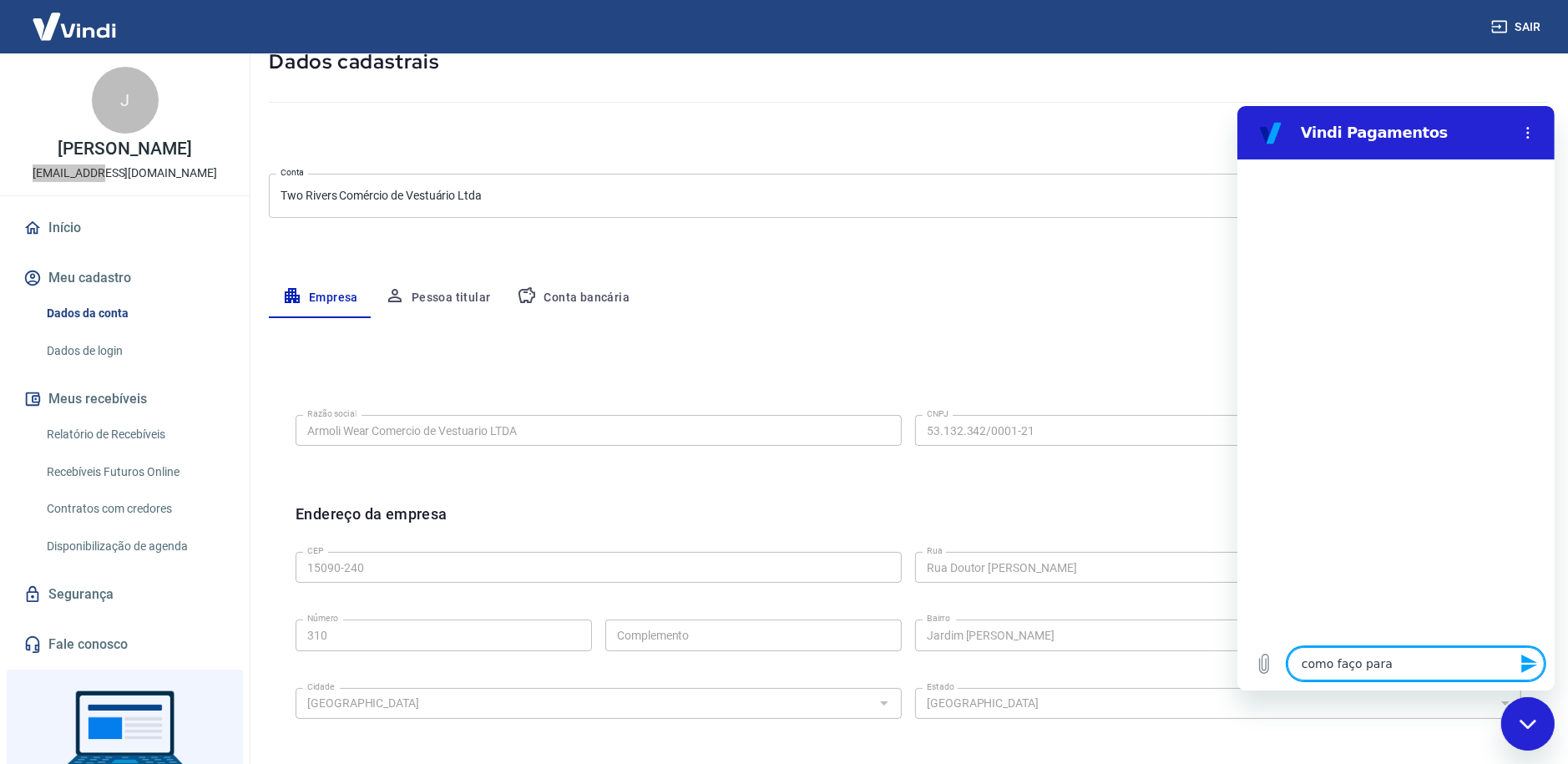
type textarea "como faço para a"
type textarea "x"
type textarea "como faço para al"
type textarea "x"
type textarea "como faço para alt"
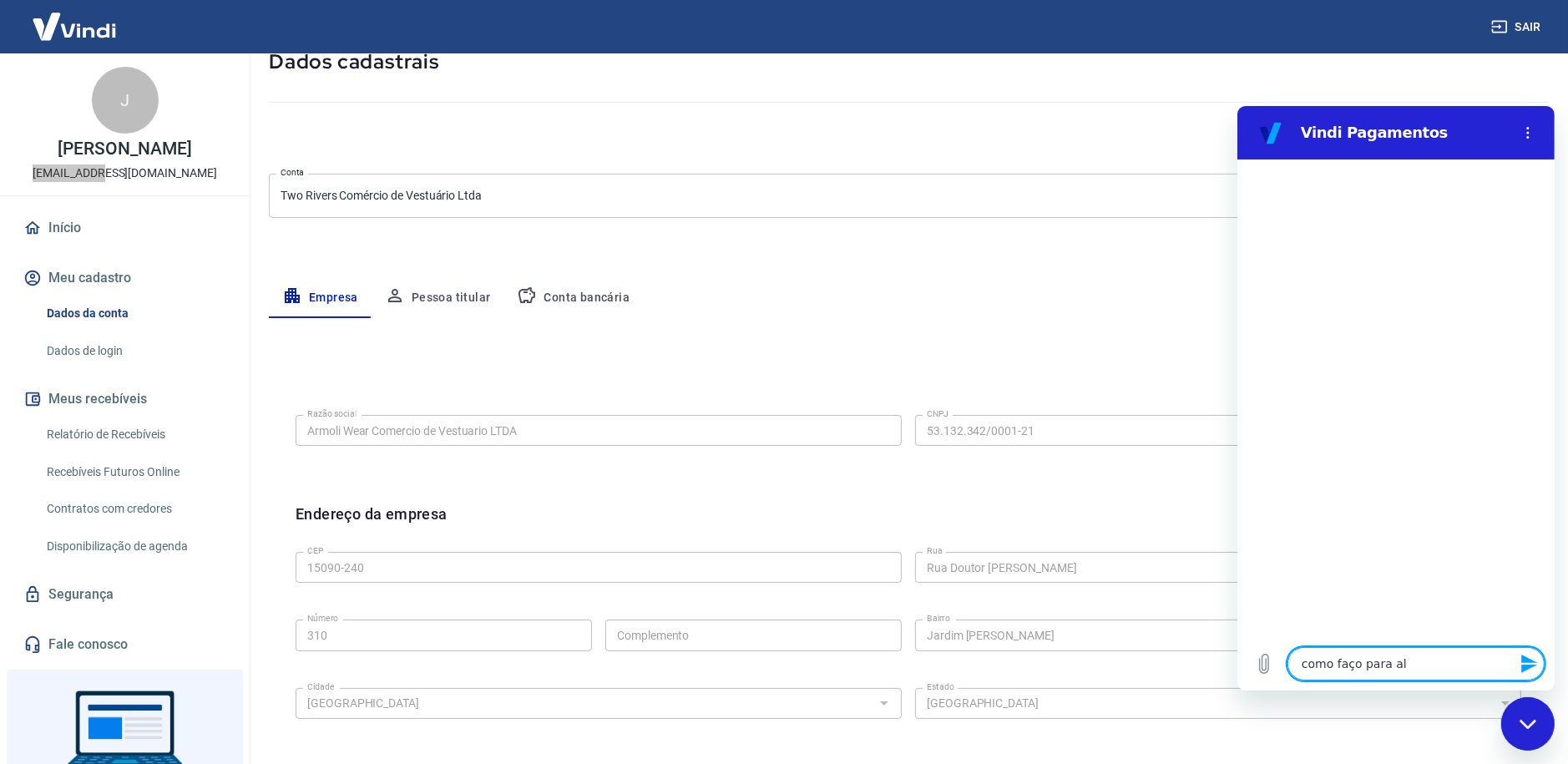
type textarea "x"
type textarea "como faço para alte"
type textarea "x"
type textarea "como faço para alter"
type textarea "x"
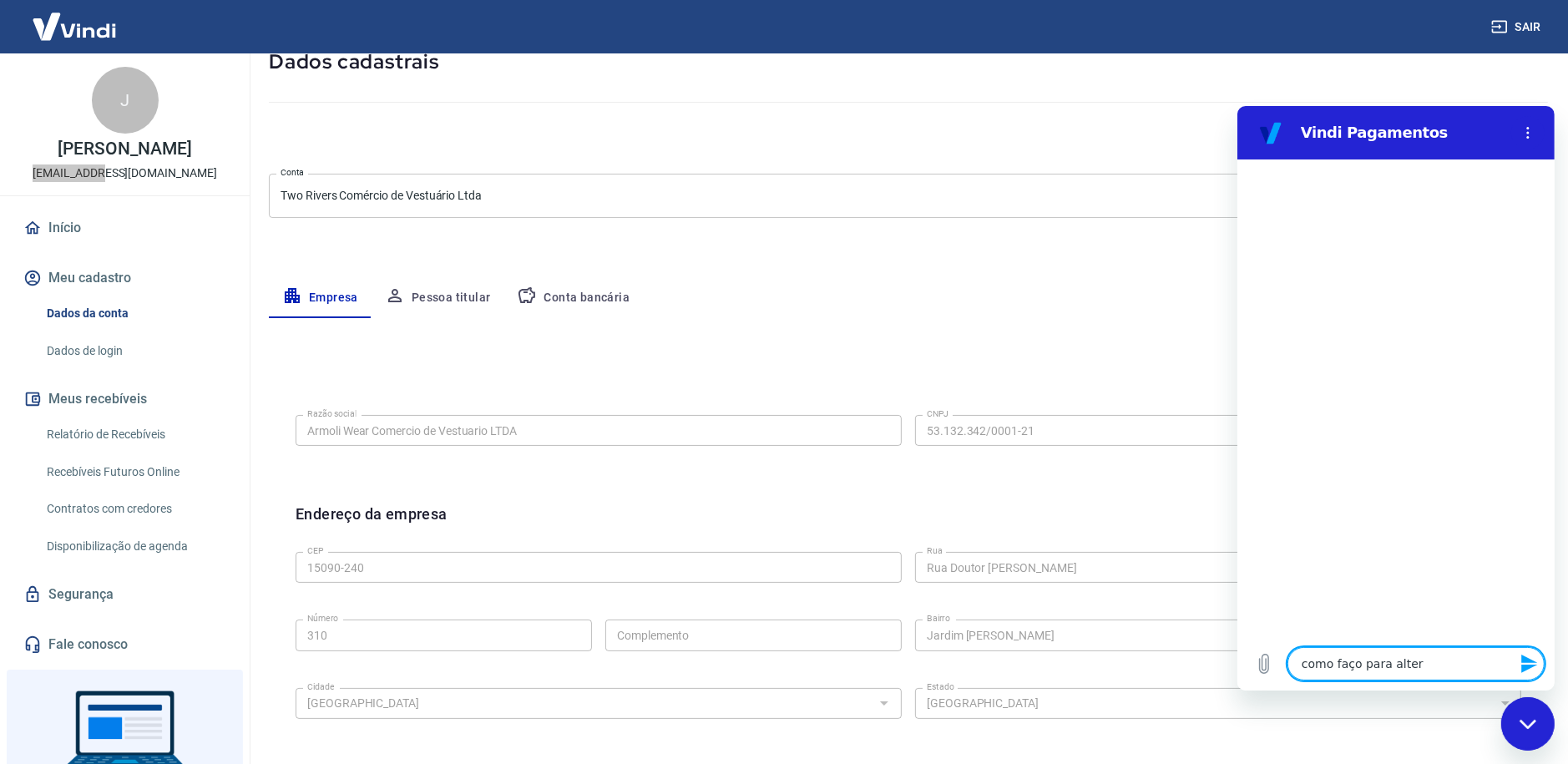
type textarea "como faço para altera"
type textarea "x"
type textarea "como faço para alterar"
type textarea "x"
type textarea "como faço para alterar"
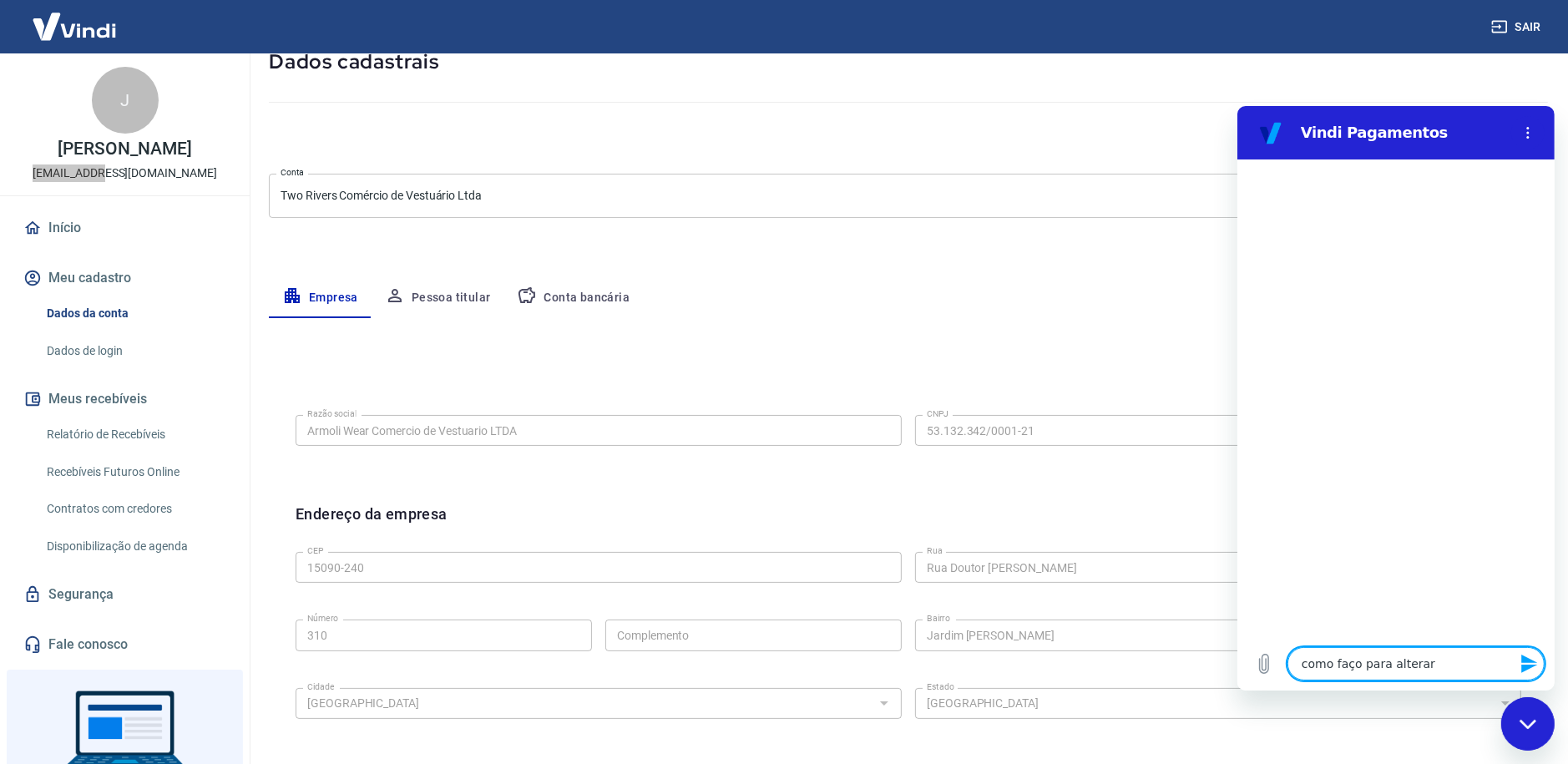
type textarea "x"
type textarea "como faço para alterar o"
type textarea "x"
type textarea "como faço para alterar o e"
type textarea "x"
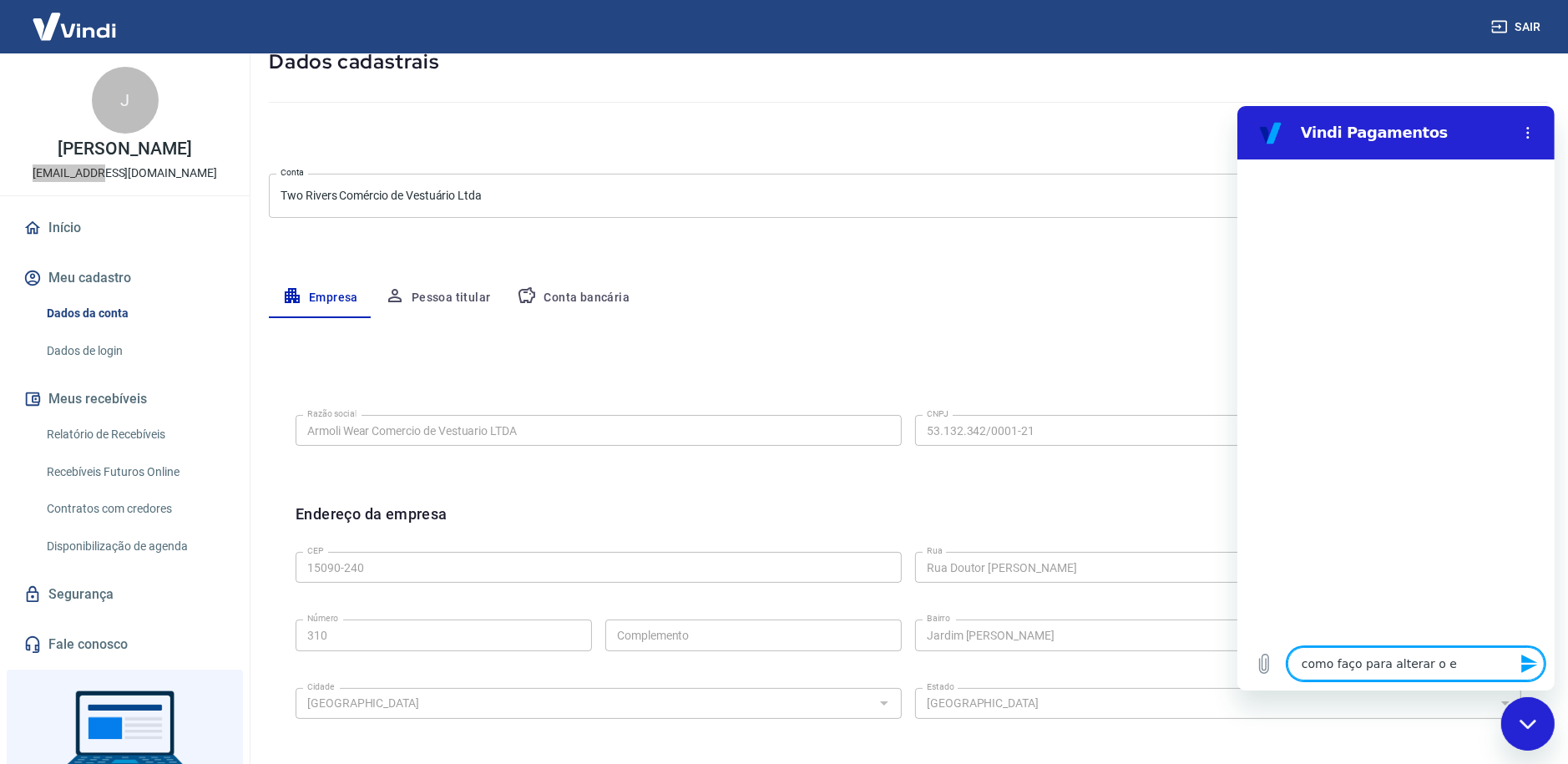
type textarea "como faço para alterar o em"
type textarea "x"
type textarea "como faço para alterar o ema"
type textarea "x"
type textarea "como faço para alterar o emai"
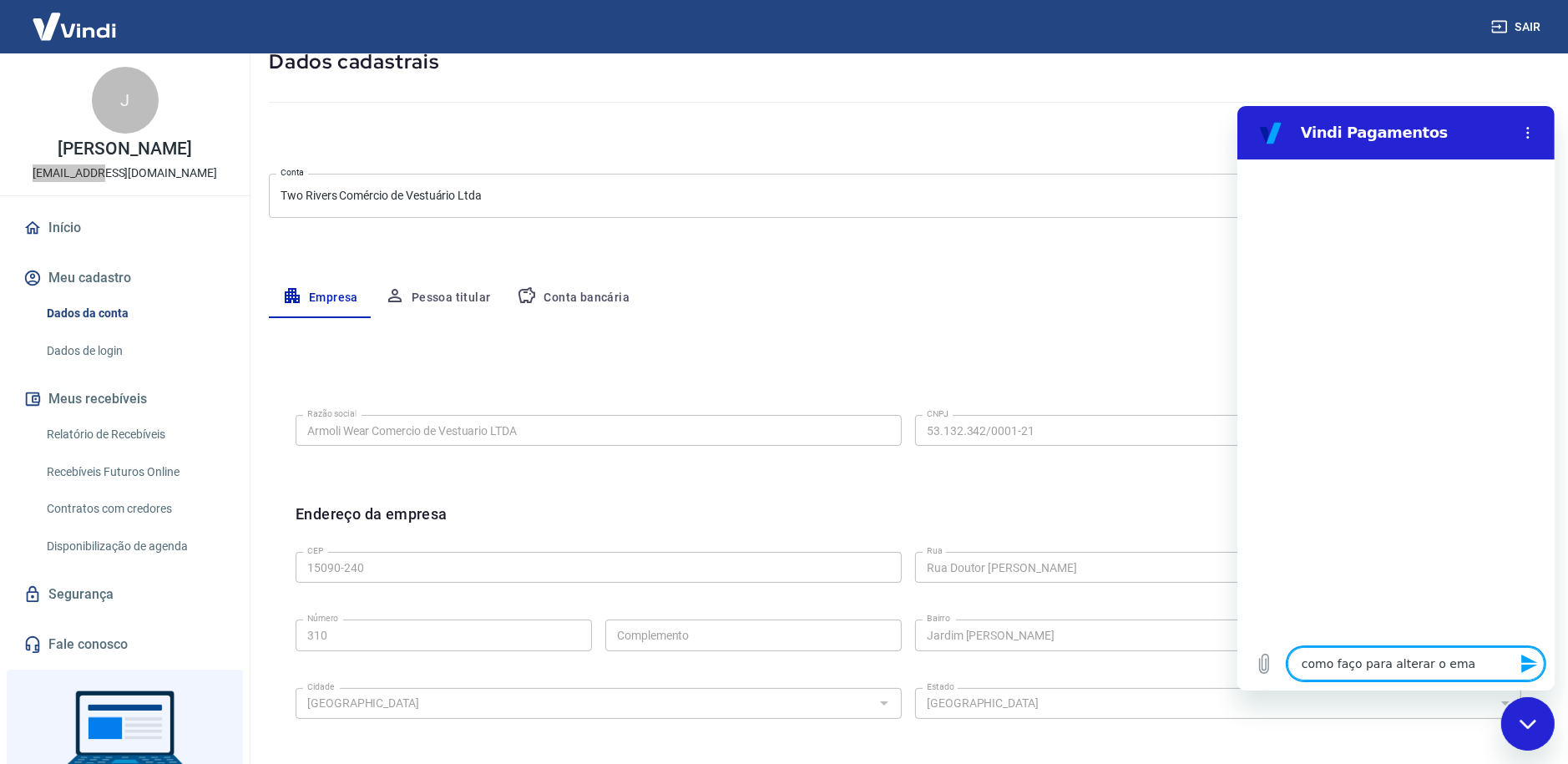
type textarea "x"
type textarea "como faço para alterar o email"
type textarea "x"
type textarea "como faço para alterar o email"
type textarea "x"
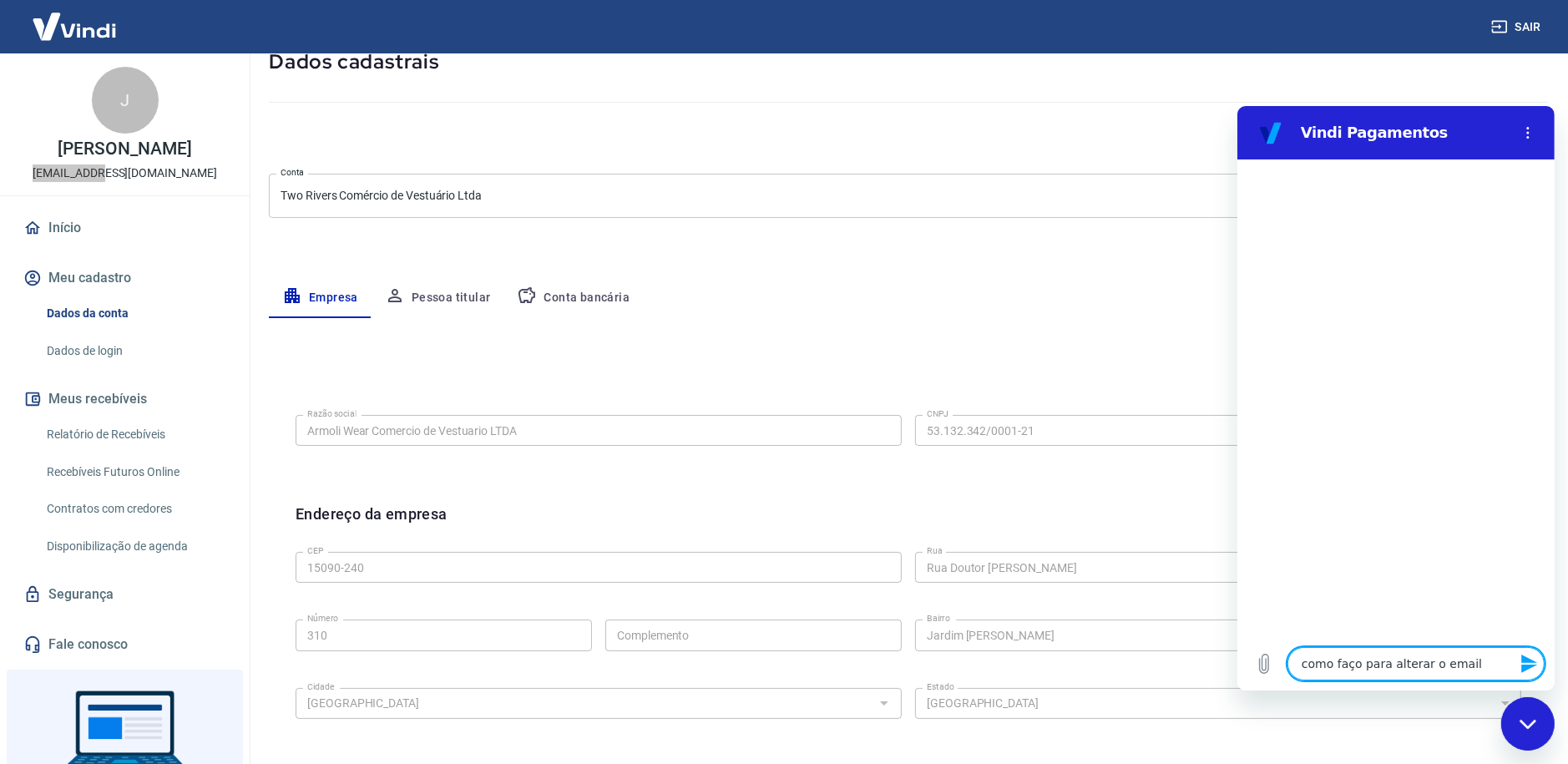
type textarea "como faço para alterar o email d"
type textarea "x"
type textarea "como faço para alterar o email de"
type textarea "x"
type textarea "como faço para alterar o email de a"
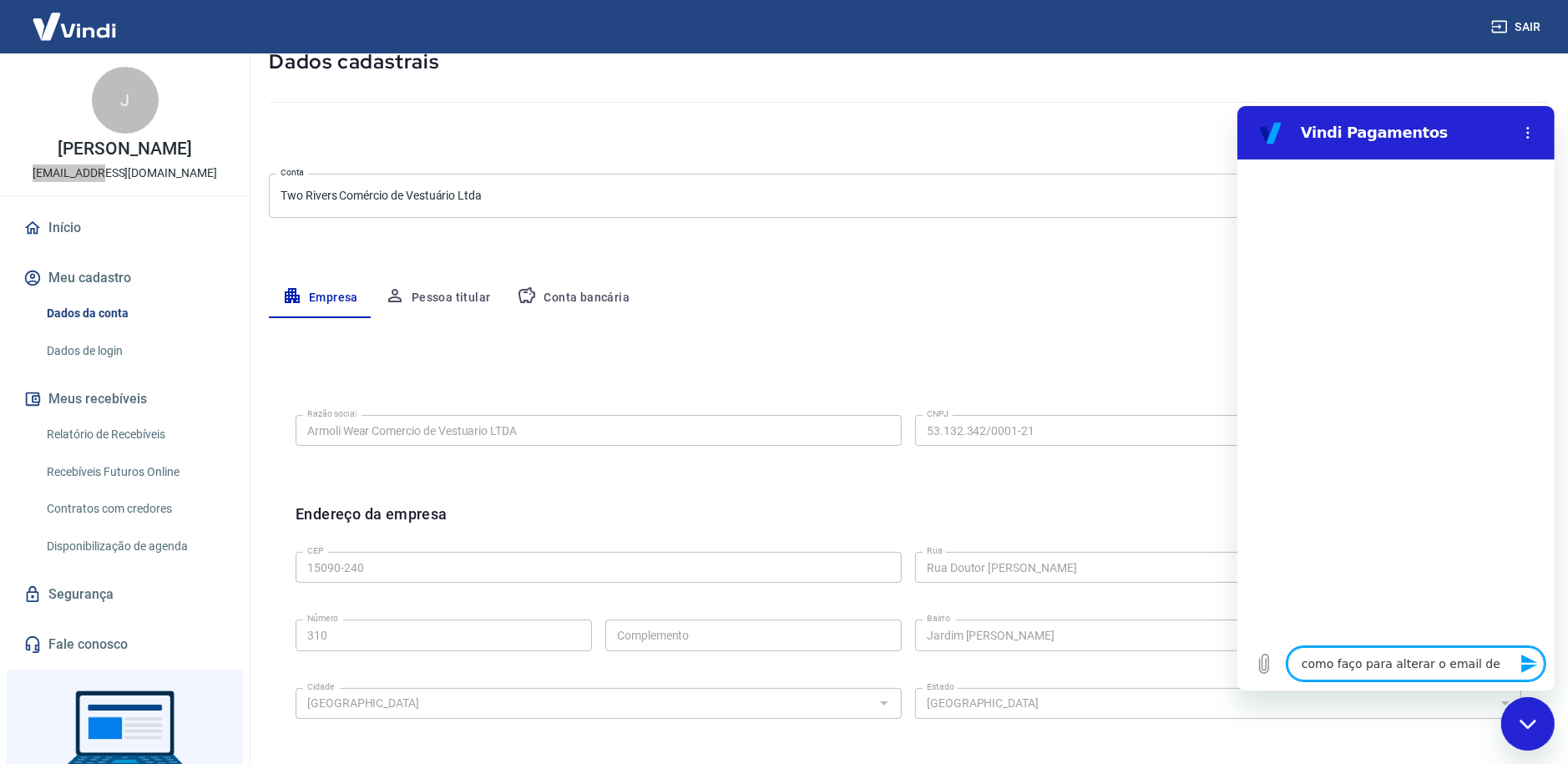
type textarea "x"
type textarea "como faço para alterar o email de ac"
type textarea "x"
type textarea "como faço para alterar o email de ace"
type textarea "x"
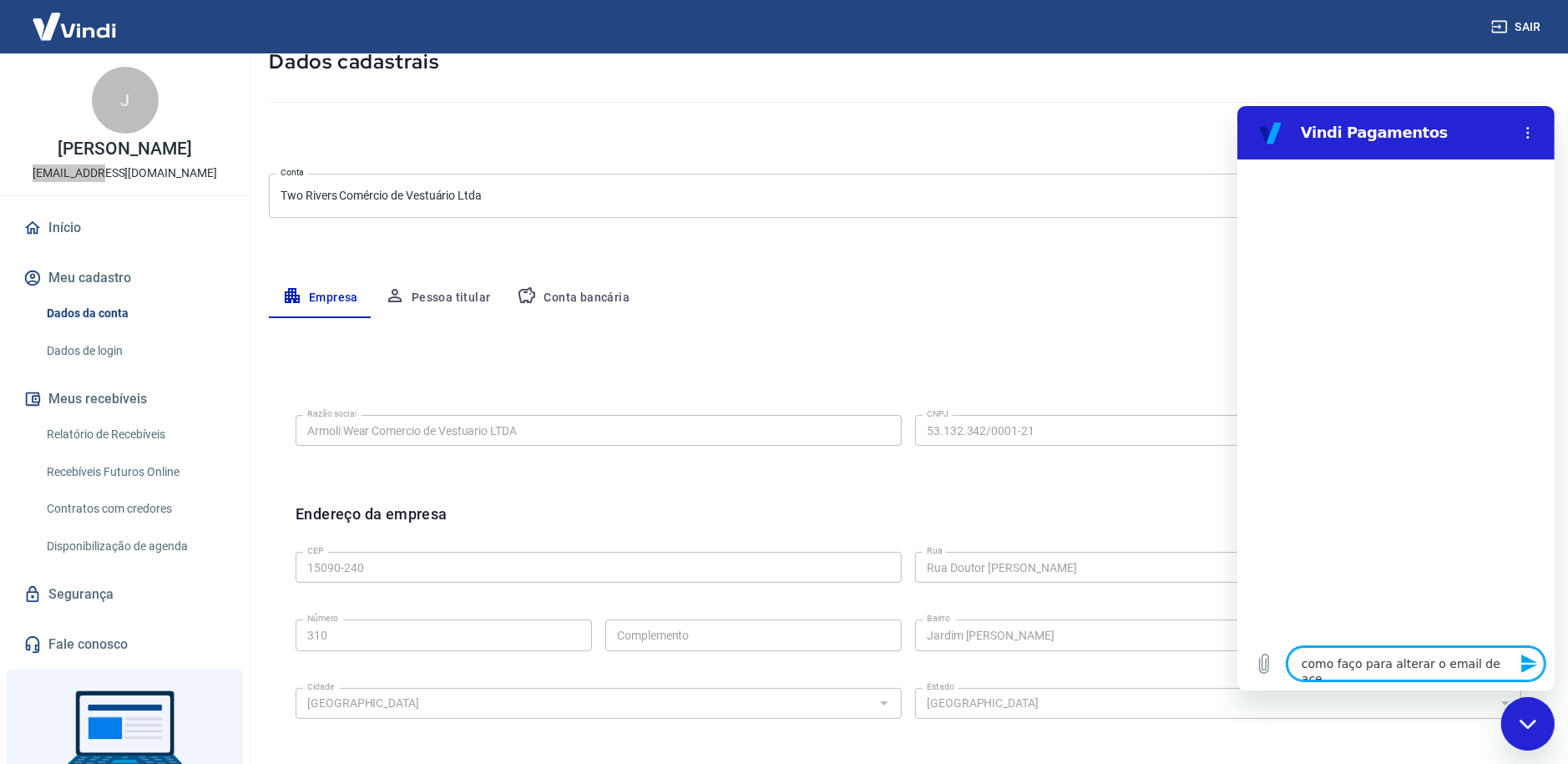
type textarea "como faço para alterar o email de aces"
type textarea "x"
type textarea "como faço para alterar o email de acess"
type textarea "x"
type textarea "como faço para alterar o email de acesso"
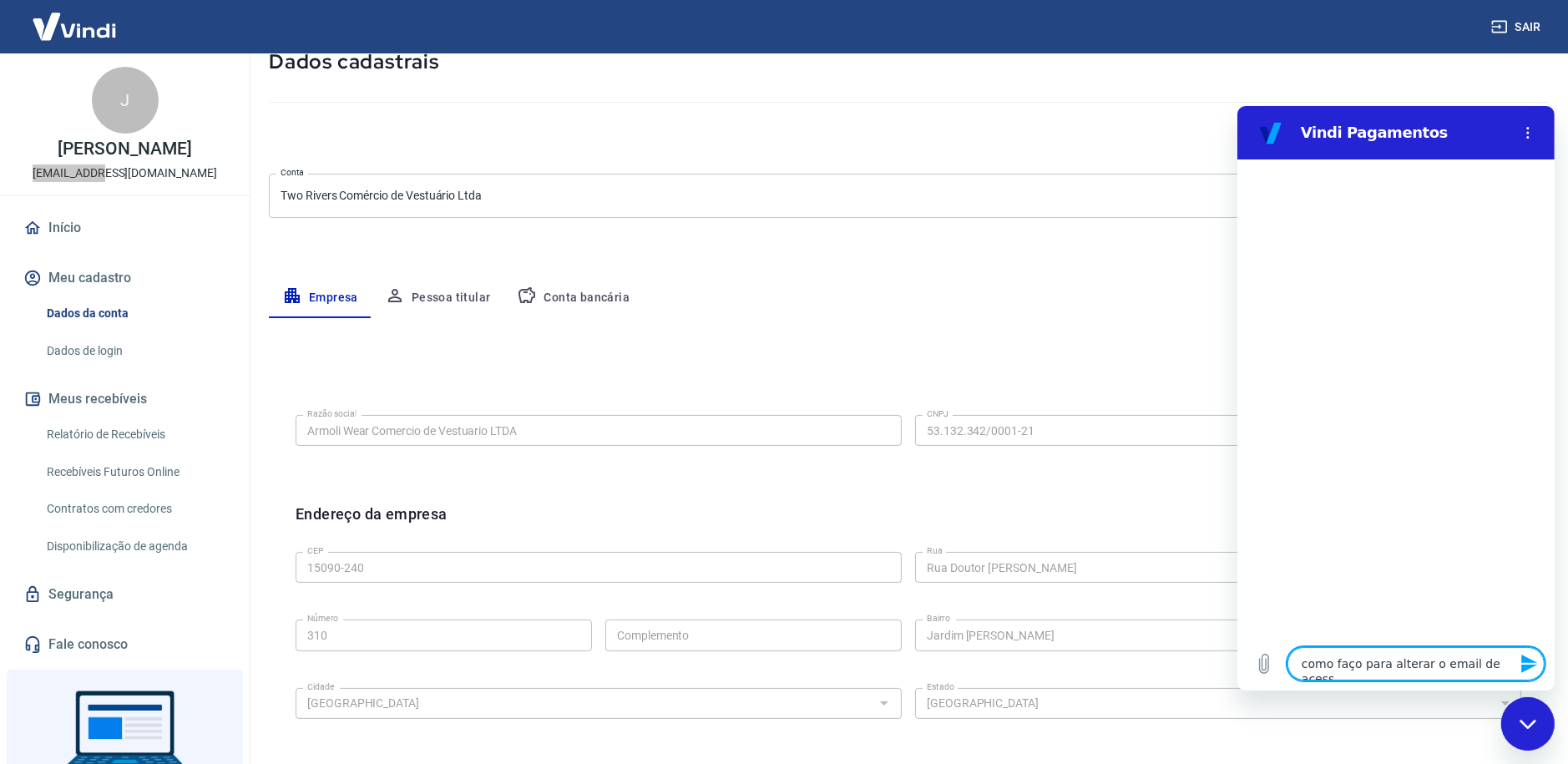
type textarea "x"
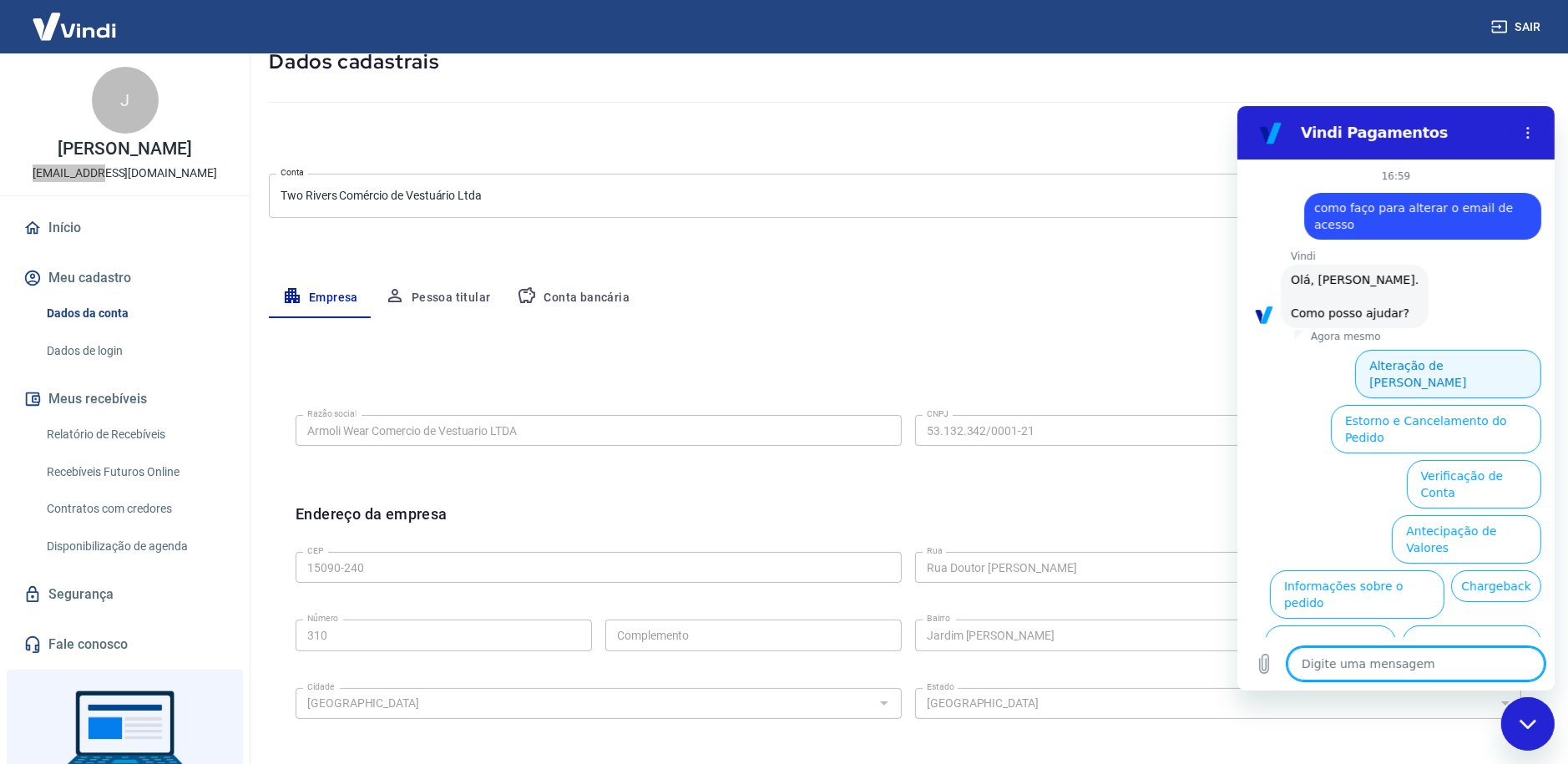
click at [1412, 349] on button "Alteração de Dados Cadastrais" at bounding box center [1446, 372] width 186 height 48
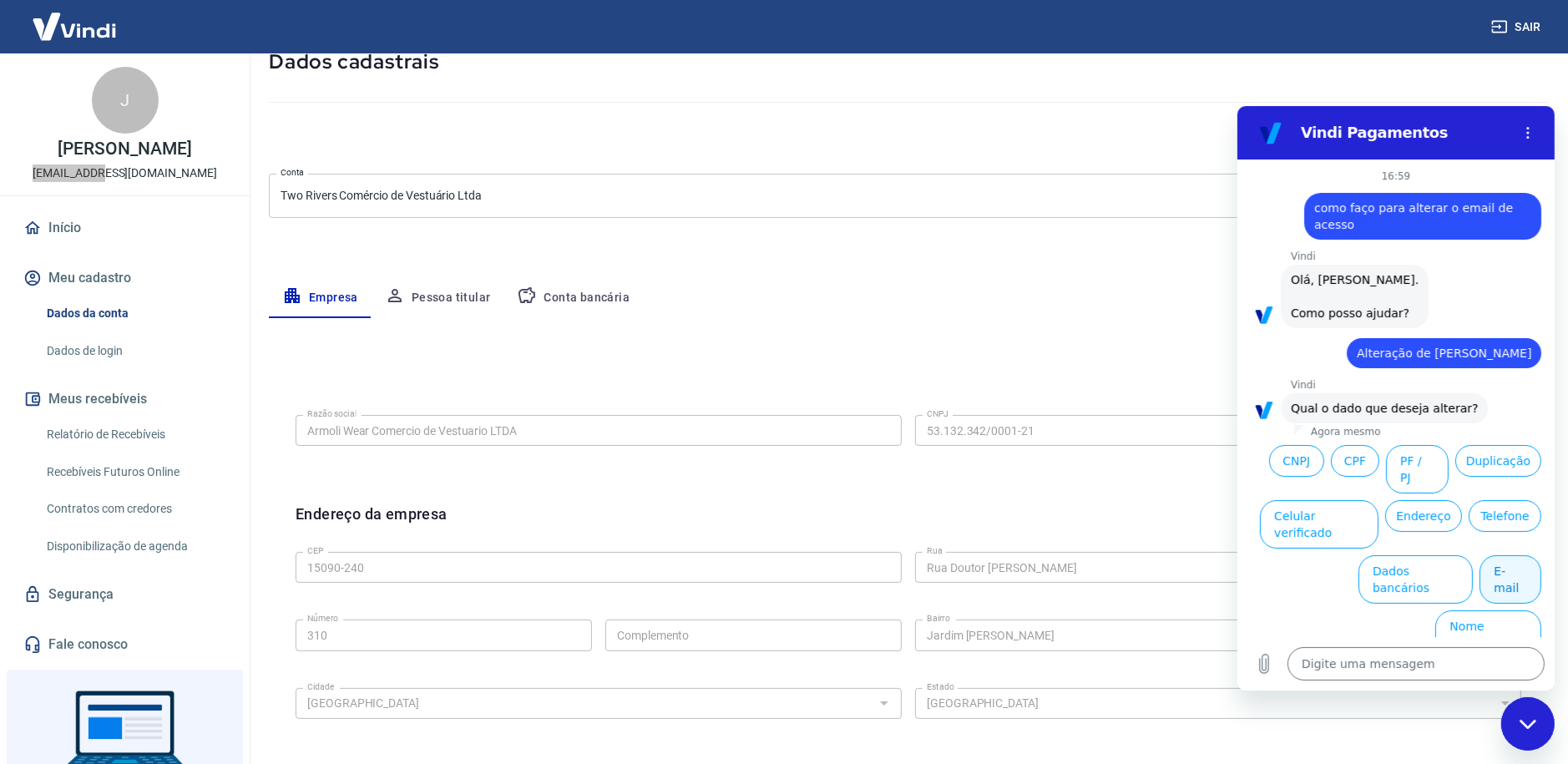
click at [1506, 554] on button "E-mail" at bounding box center [1509, 578] width 62 height 48
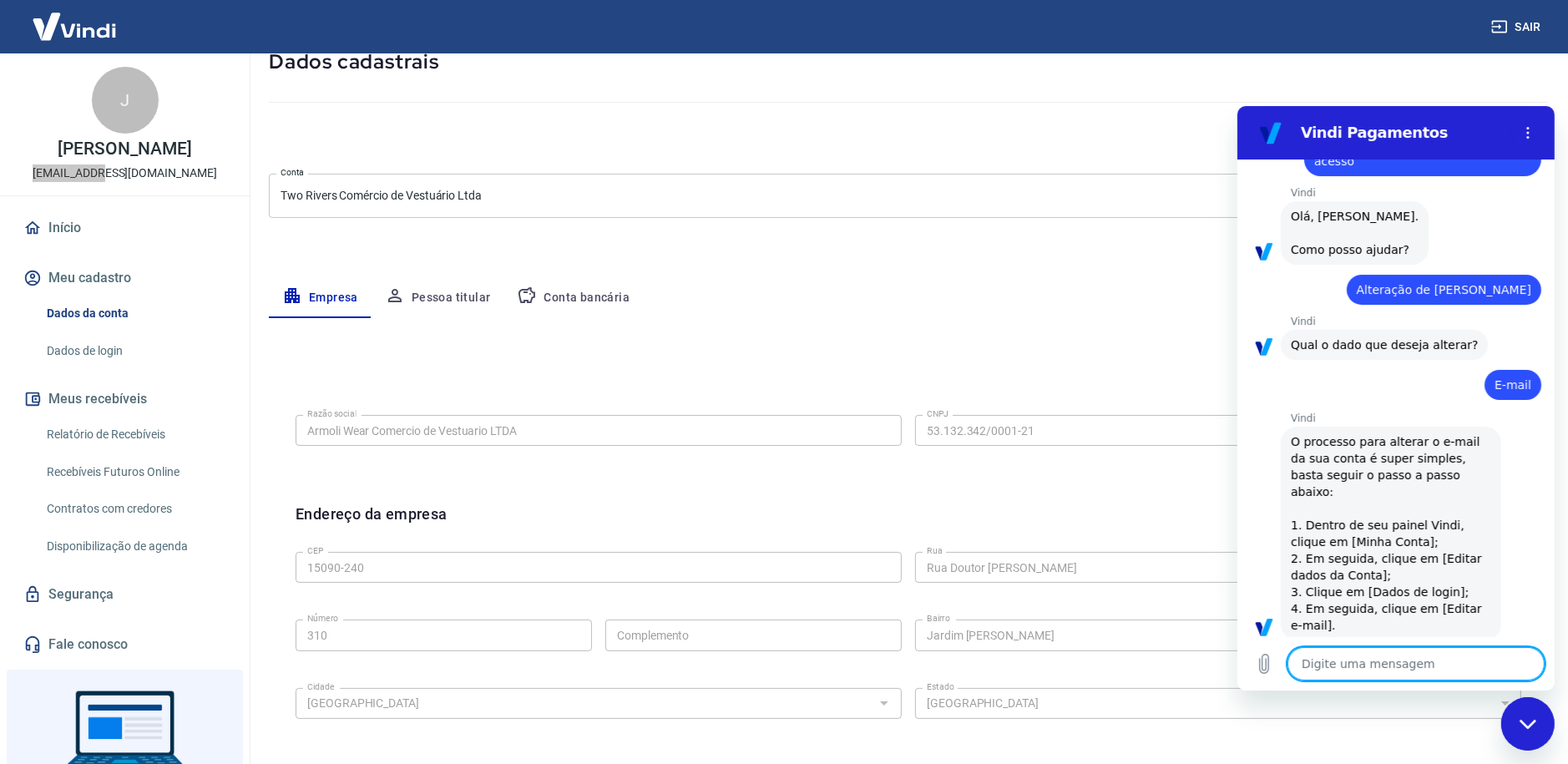
type textarea "x"
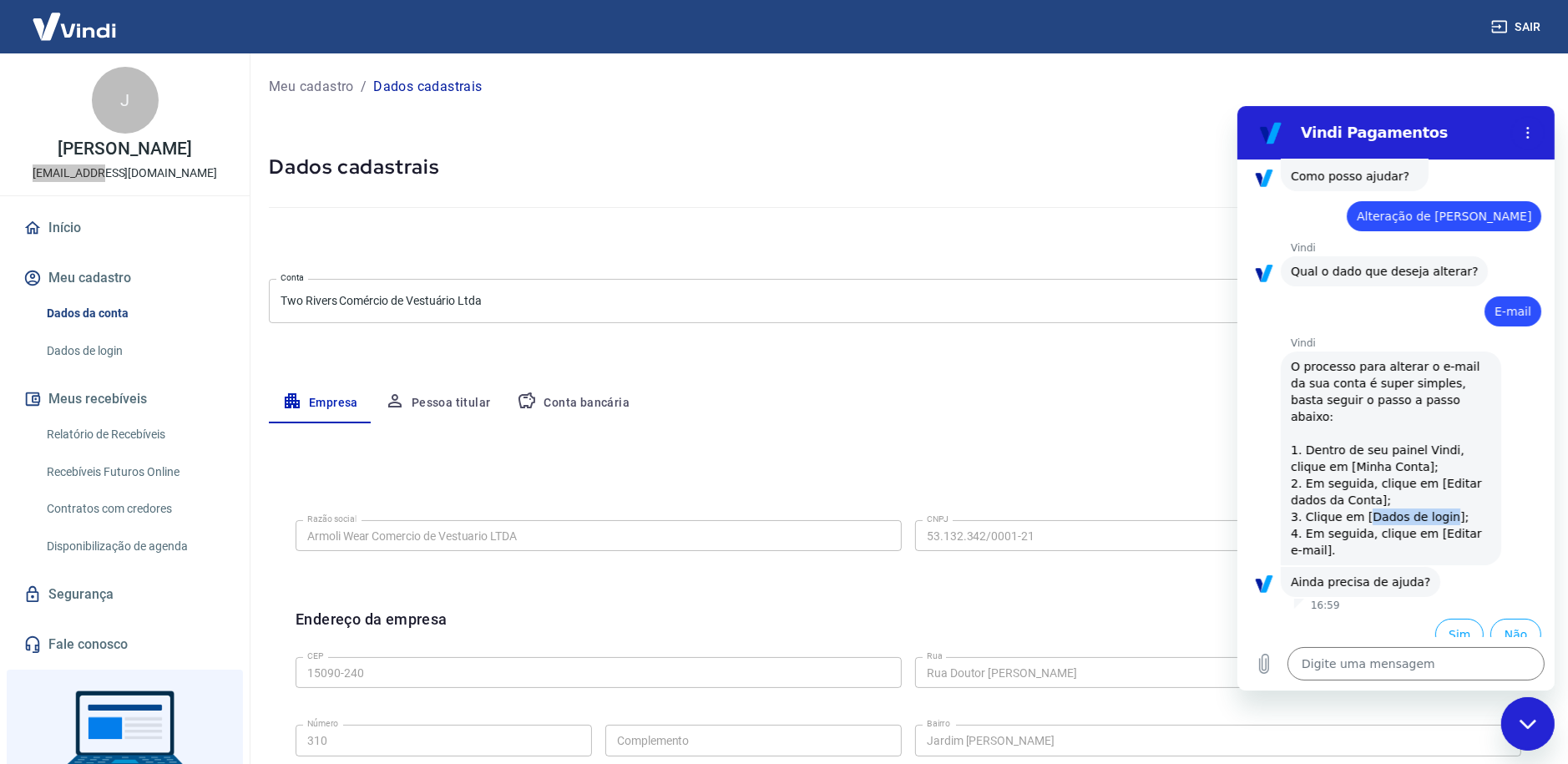
drag, startPoint x: 1375, startPoint y: 497, endPoint x: 1438, endPoint y: 503, distance: 63.3
click at [1438, 503] on span "O processo para alterar o e-mail da sua conta é super simples, basta seguir o p…" at bounding box center [1390, 457] width 201 height 201
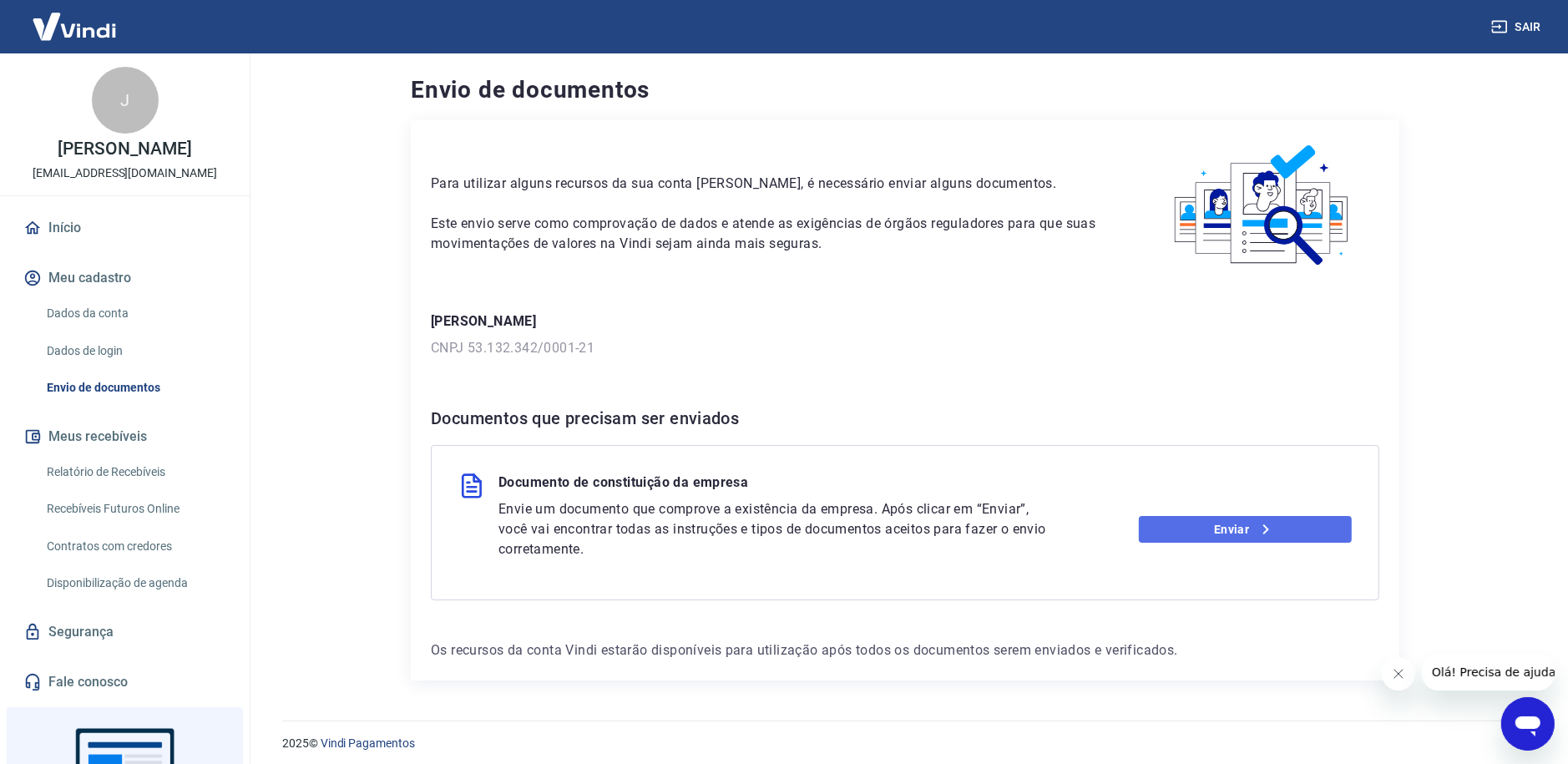
click at [1239, 529] on link "Enviar" at bounding box center [1245, 529] width 213 height 26
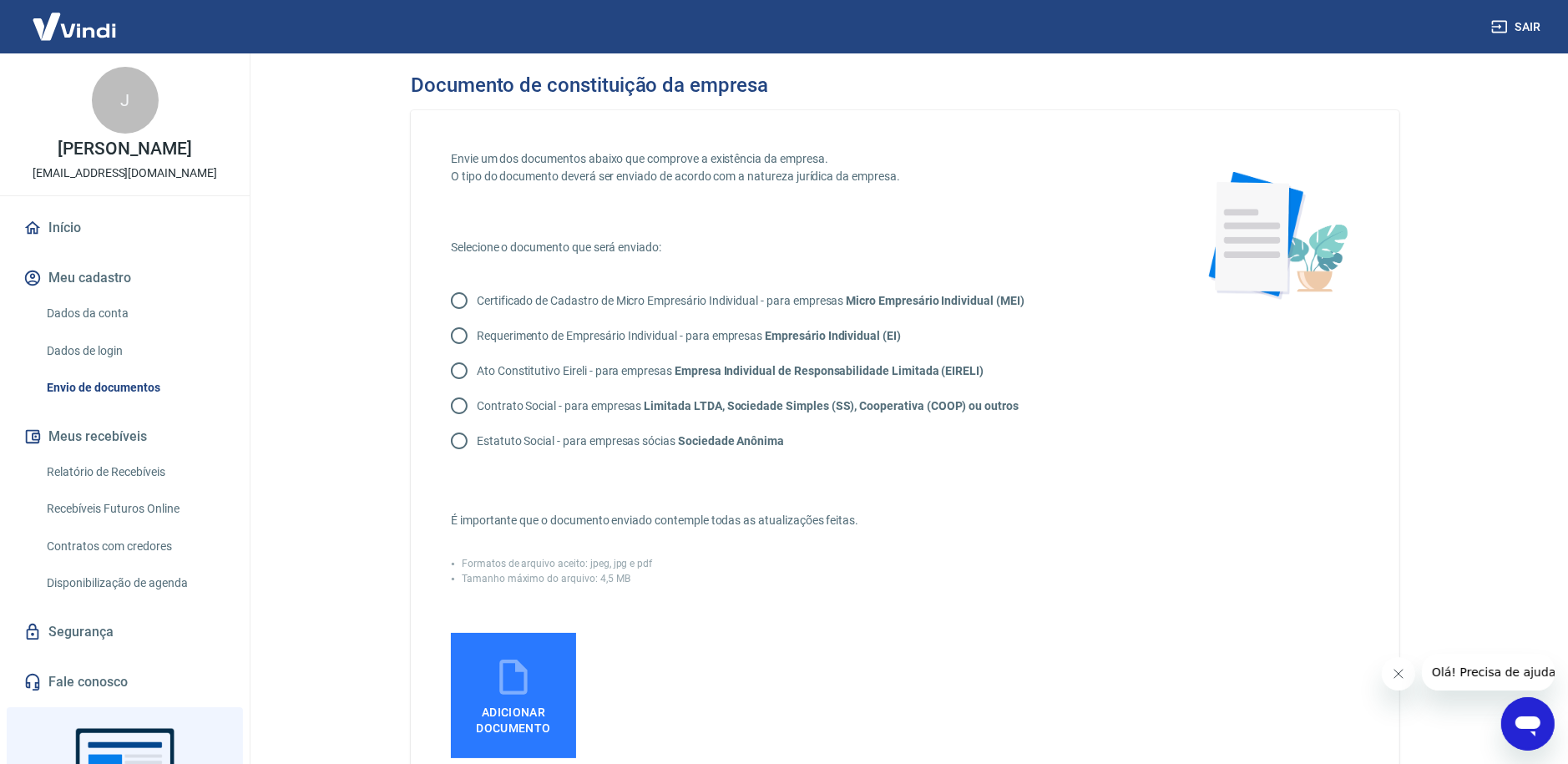
click at [644, 407] on strong "Limitada LTDA, Sociedade Simples (SS), Cooperativa (COOP) ou outros" at bounding box center [830, 405] width 375 height 14
click at [477, 407] on input "Contrato Social - para empresas Limitada LTDA, Sociedade Simples (SS), Cooperat…" at bounding box center [459, 405] width 35 height 35
radio input "true"
click at [532, 690] on icon at bounding box center [513, 677] width 42 height 42
click at [0, 0] on input "Adicionar documento" at bounding box center [0, 0] width 0 height 0
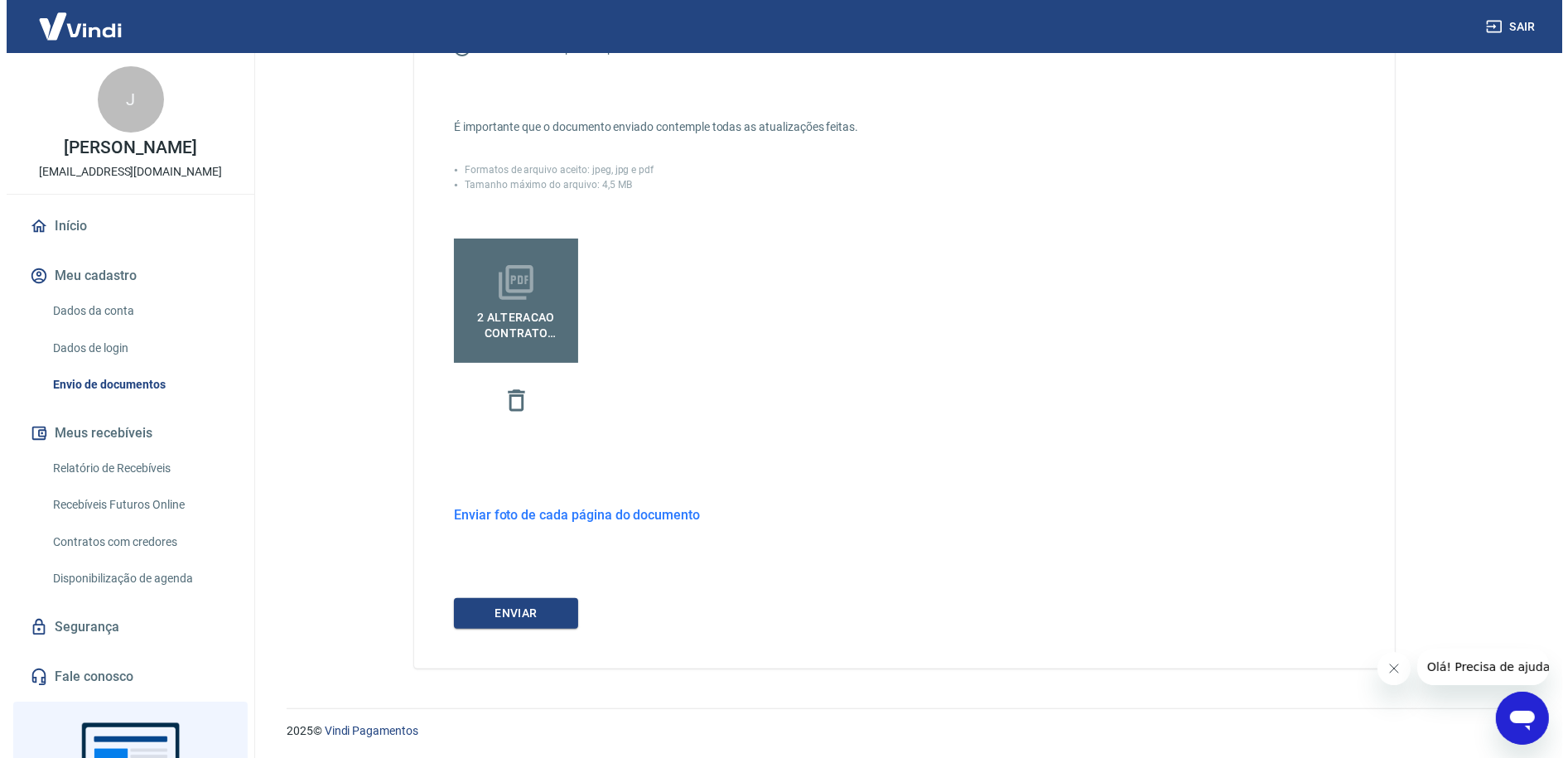
scroll to position [390, 0]
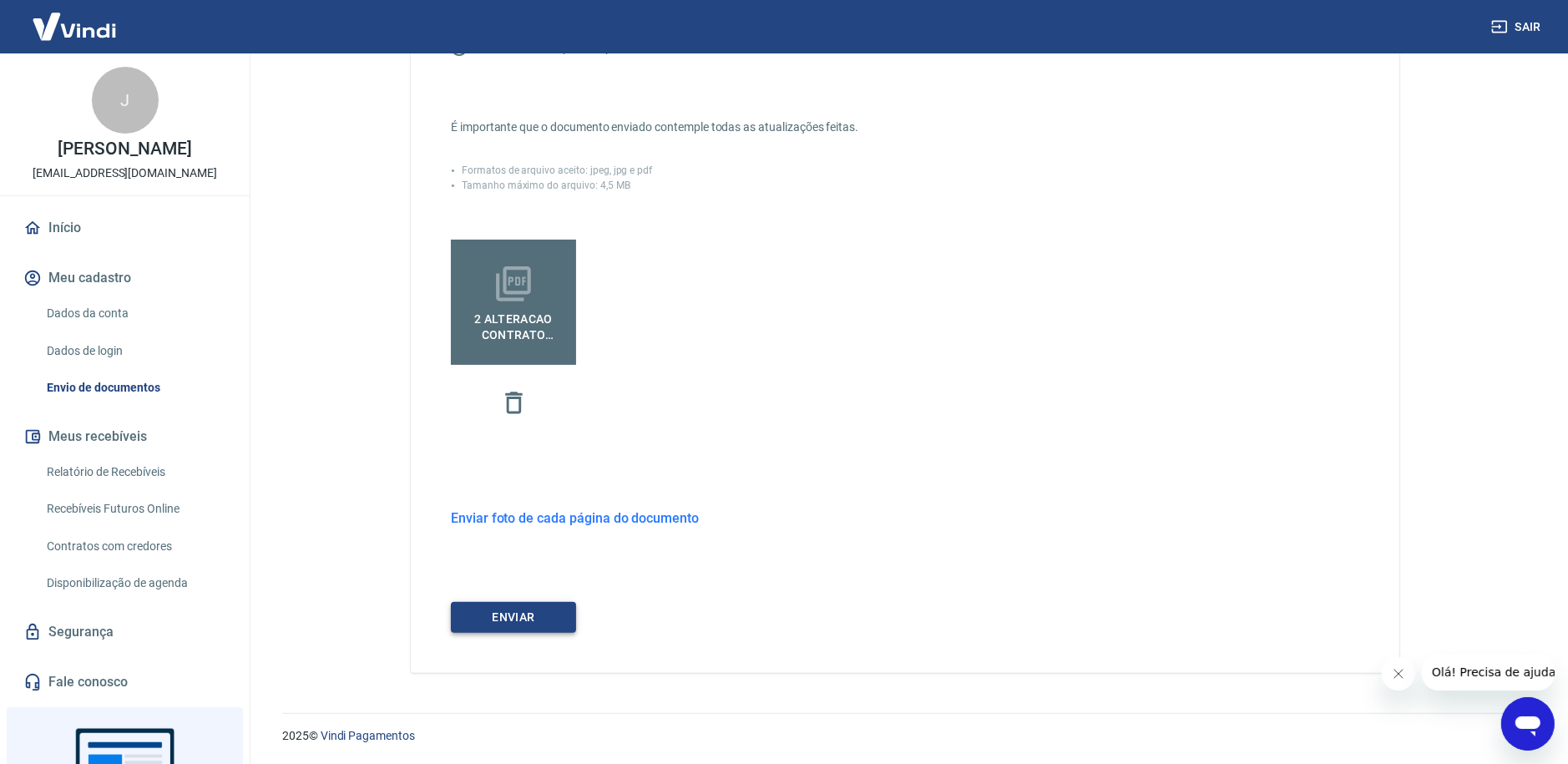
click at [505, 622] on button "ENVIAR" at bounding box center [513, 618] width 125 height 31
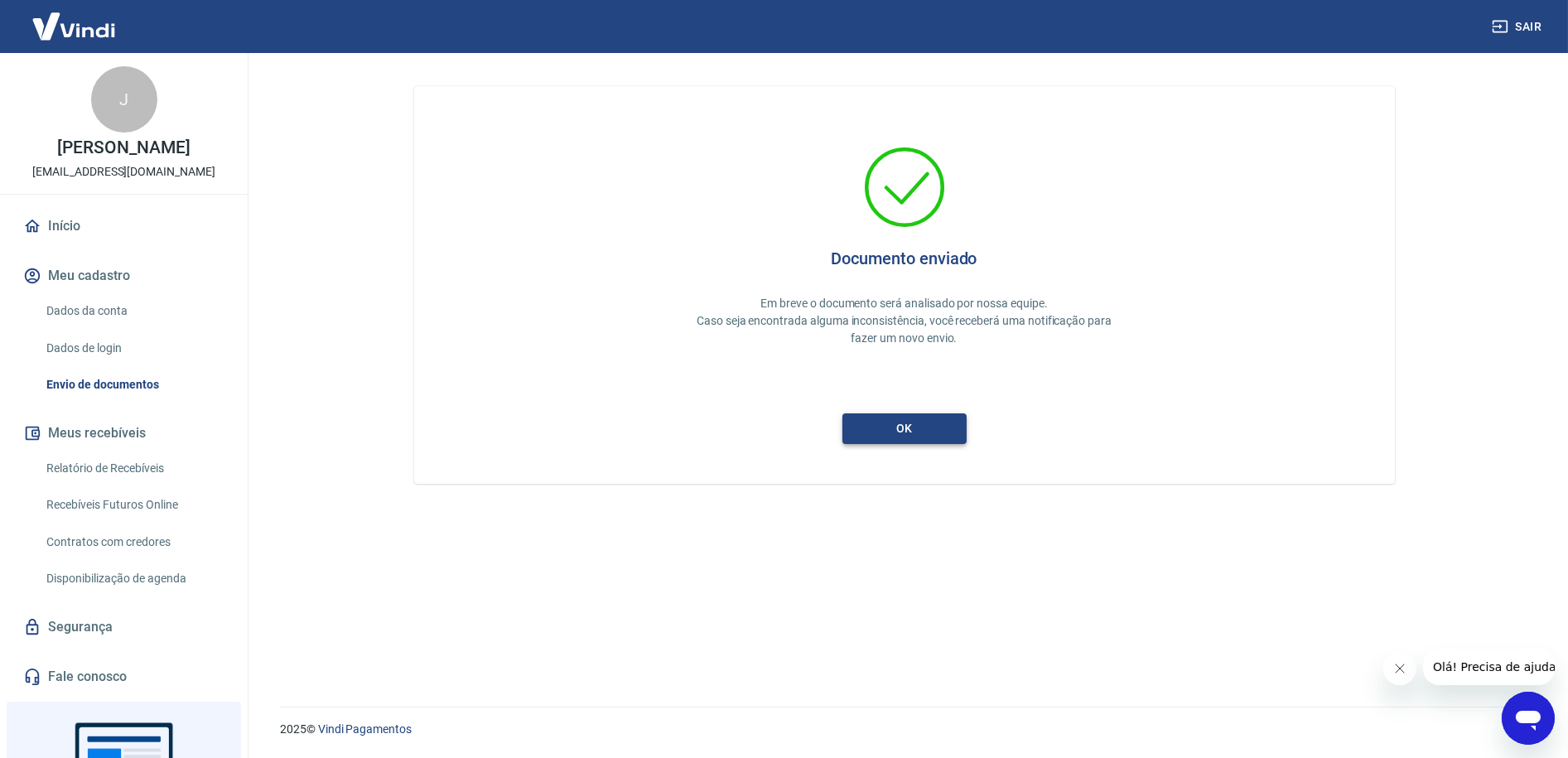
click at [929, 419] on button "ok" at bounding box center [905, 429] width 124 height 31
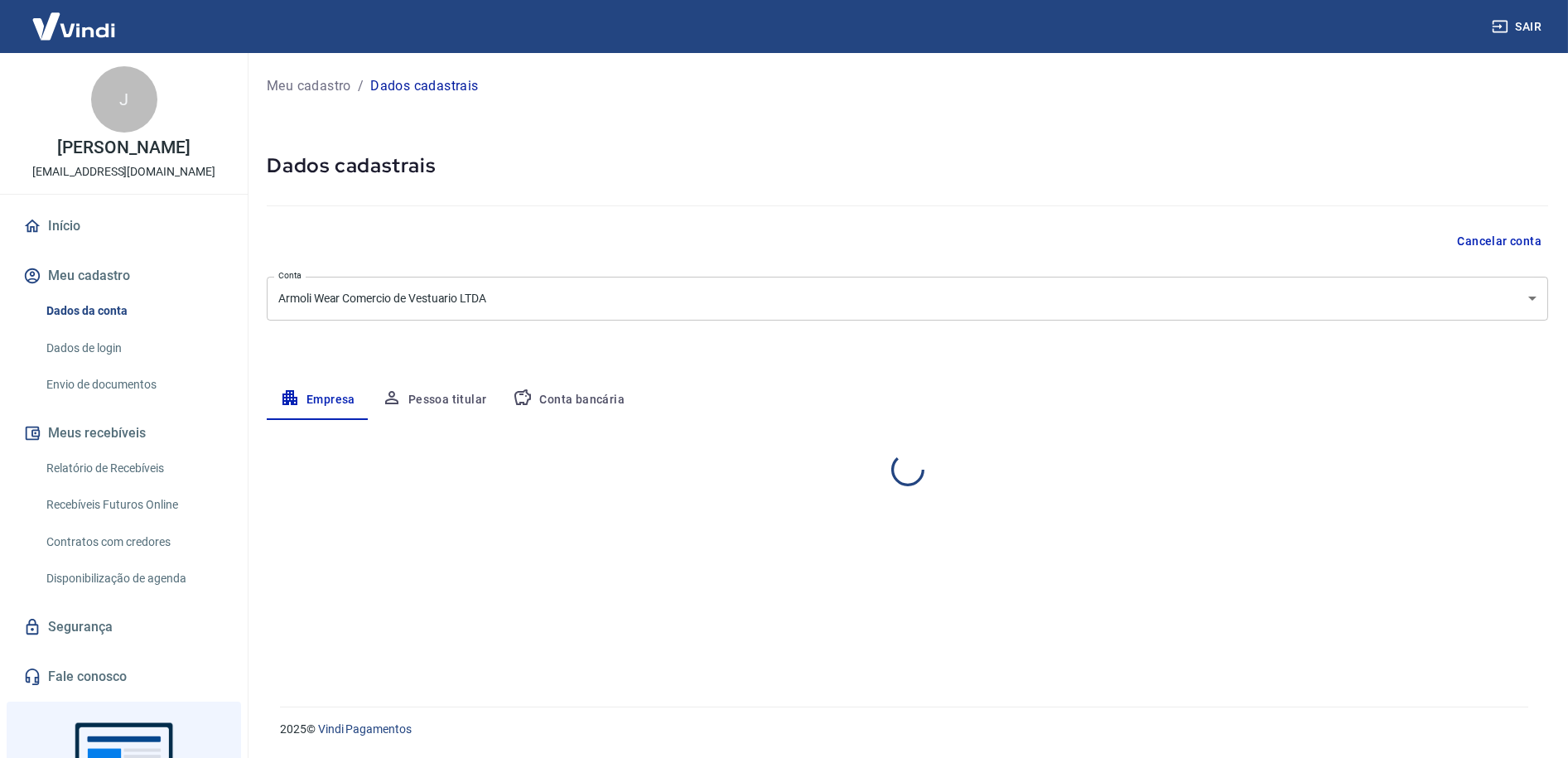
select select "SP"
select select "business"
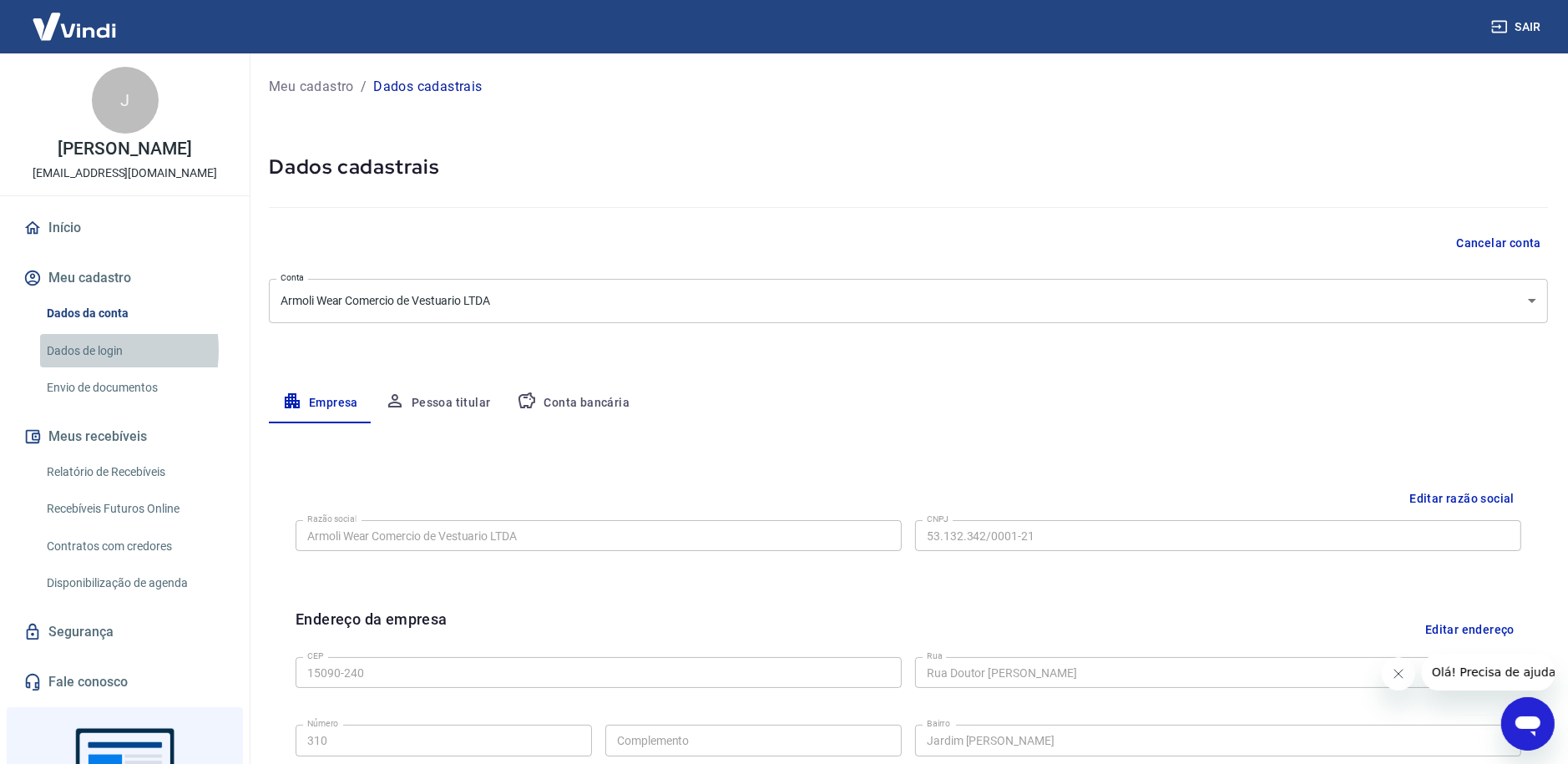
click at [84, 350] on link "Dados de login" at bounding box center [134, 352] width 190 height 35
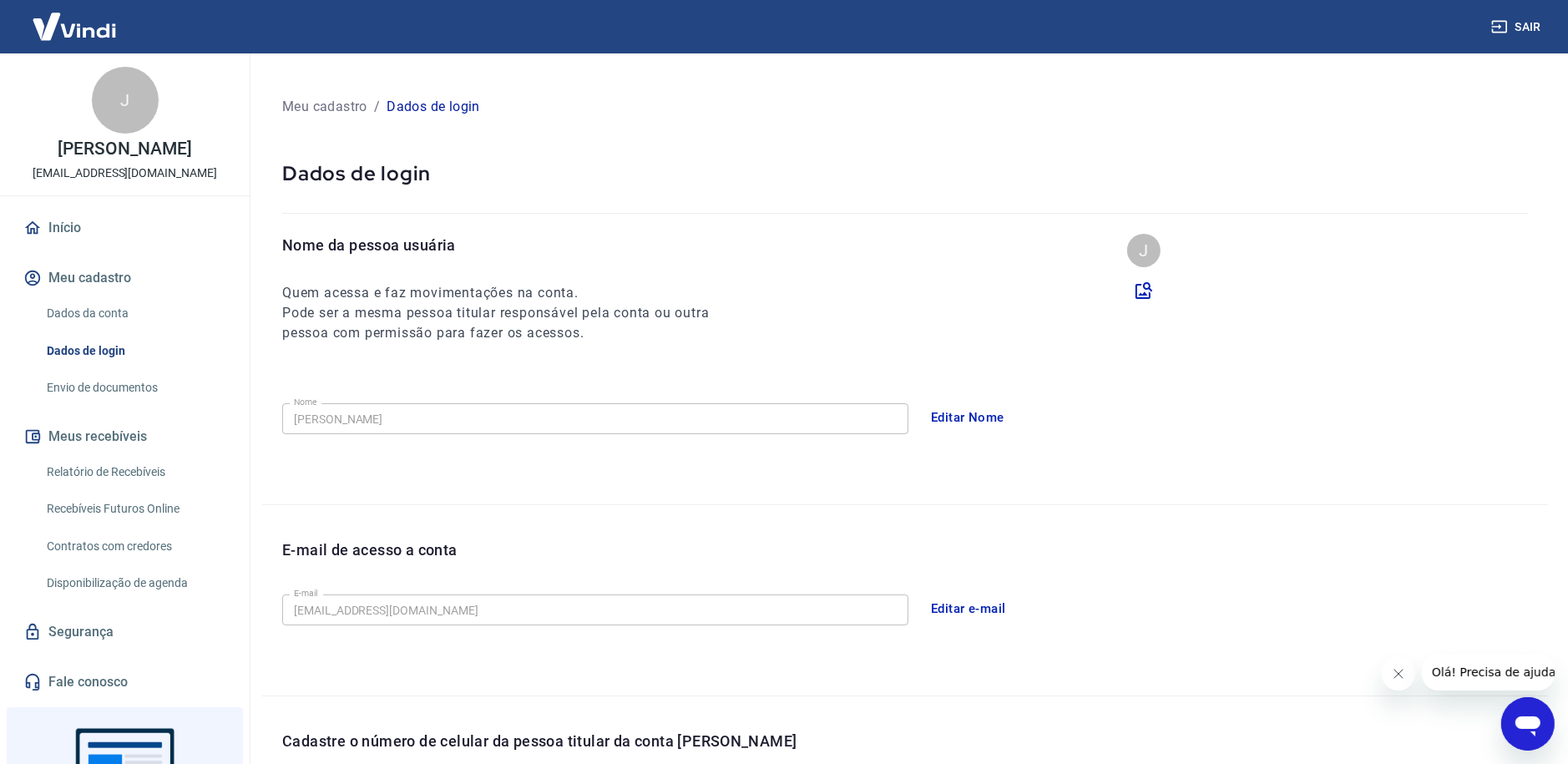
click at [955, 612] on button "Editar e-mail" at bounding box center [968, 609] width 94 height 35
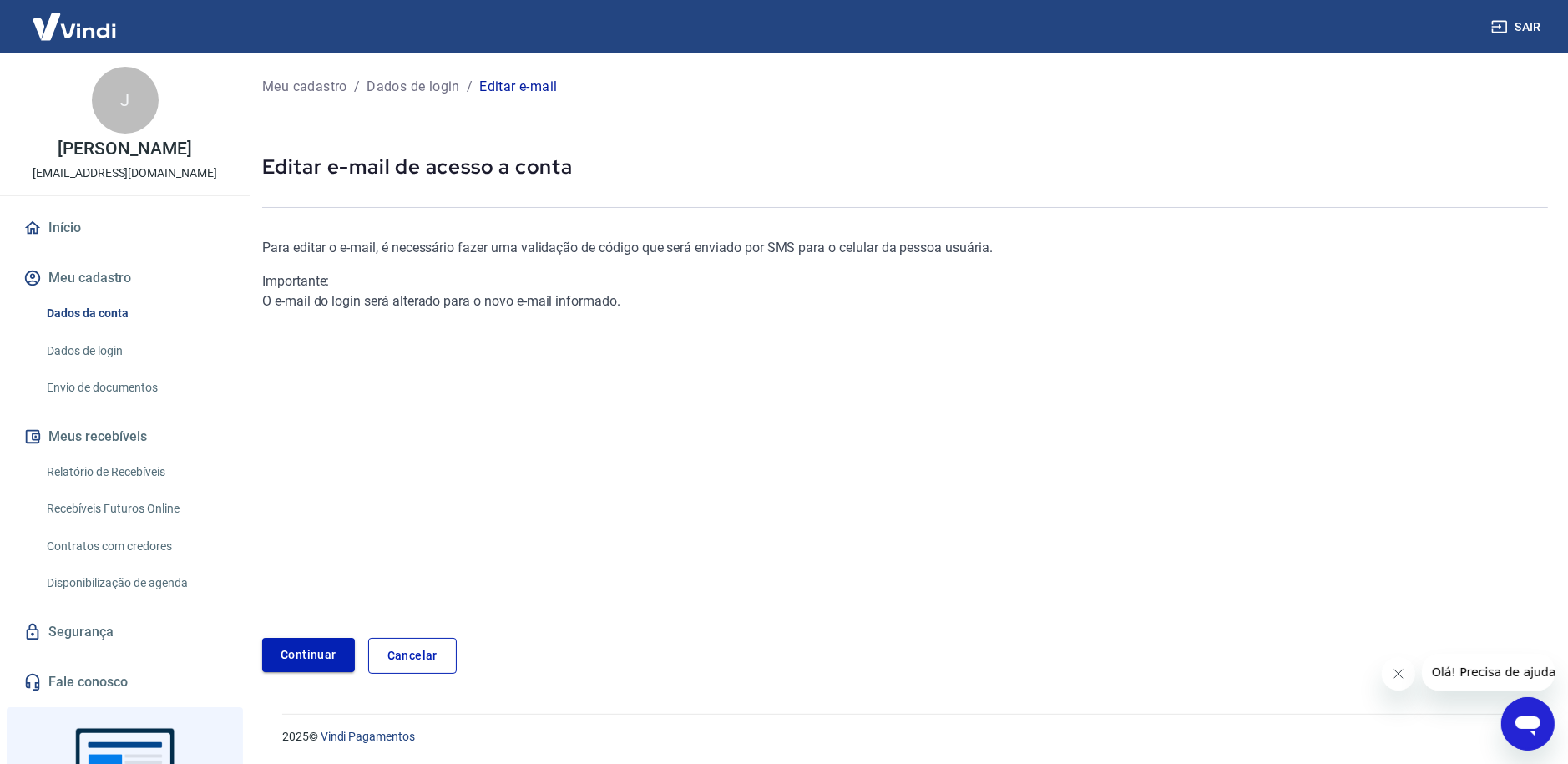
click at [311, 655] on link "Continuar" at bounding box center [309, 655] width 93 height 35
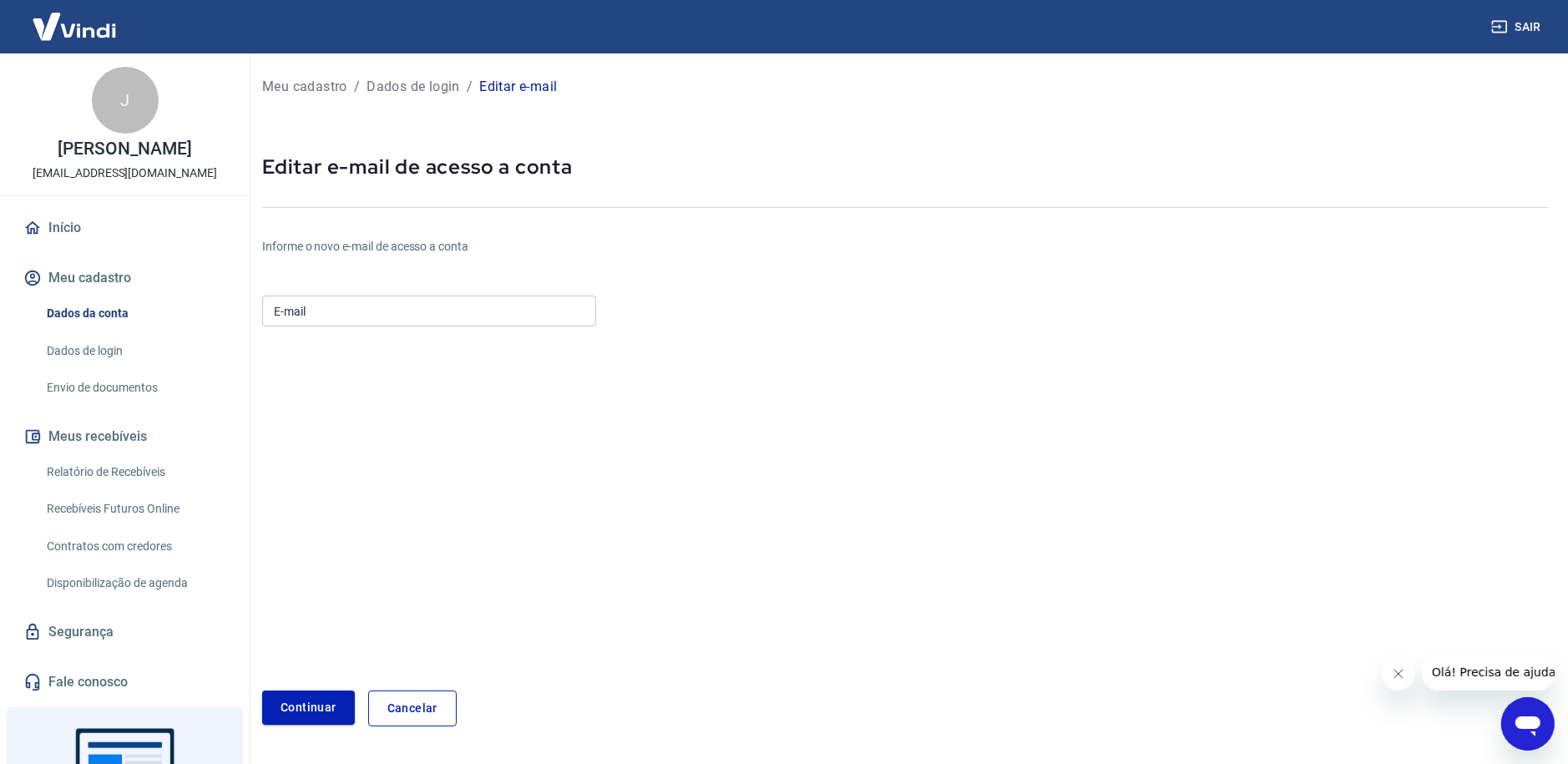
scroll to position [54, 0]
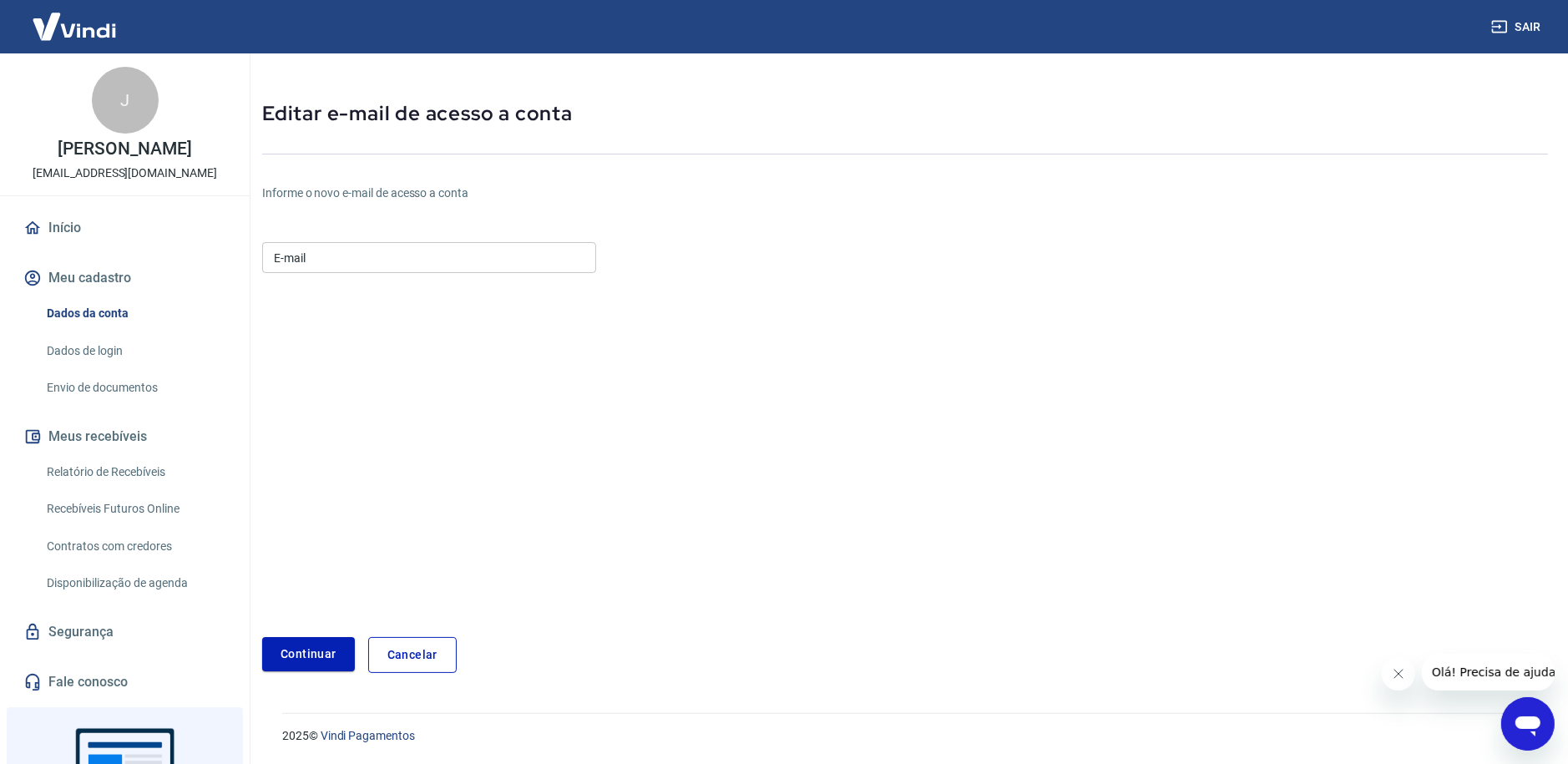
click at [345, 259] on input "E-mail" at bounding box center [430, 257] width 334 height 31
type input "[EMAIL_ADDRESS][DOMAIN_NAME]"
click at [452, 325] on form "E-mail triagem@armoliwear.com.br E-mail Continuar Cancelar" at bounding box center [691, 454] width 858 height 438
click at [325, 646] on button "Continuar" at bounding box center [309, 654] width 93 height 35
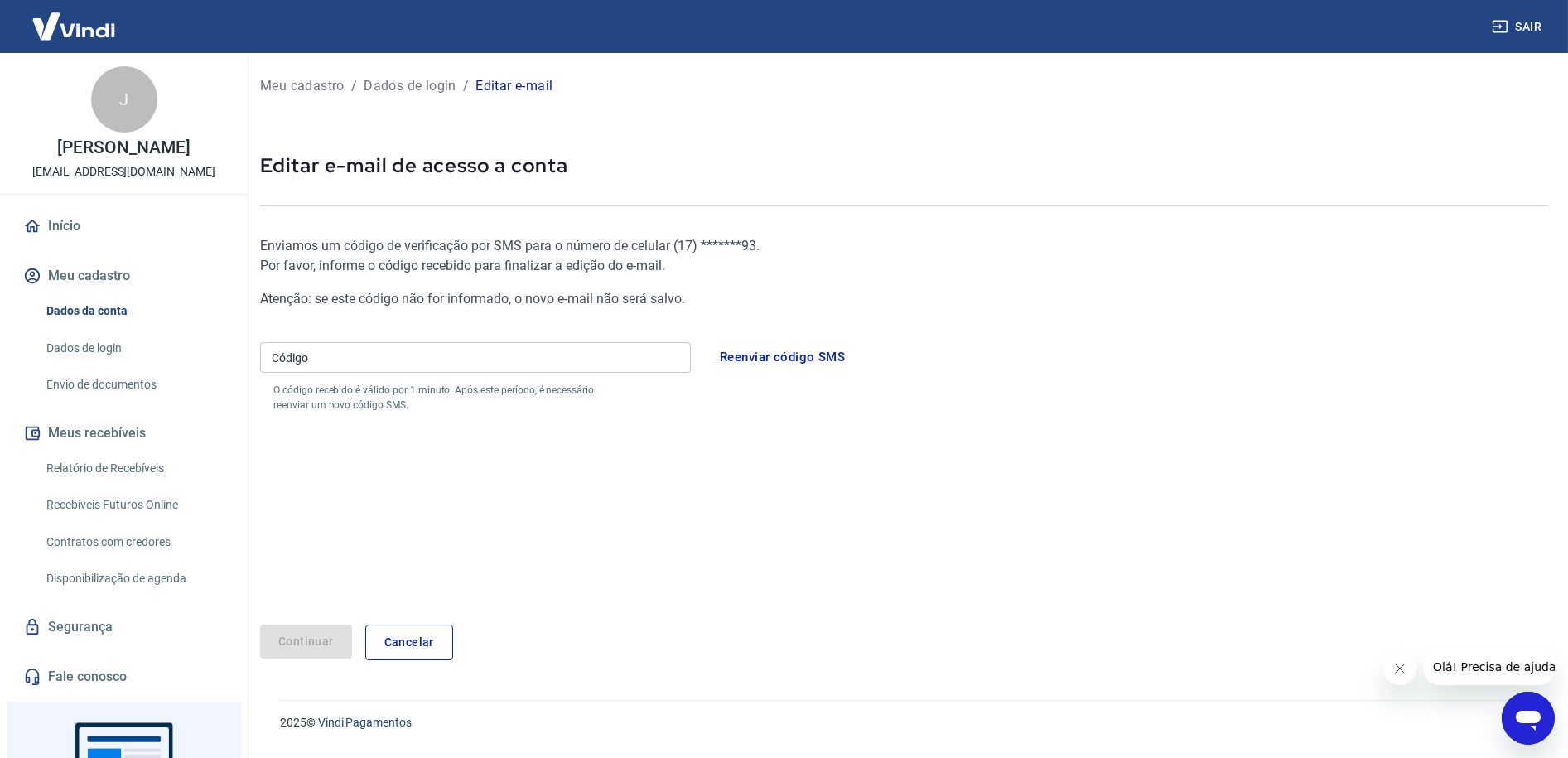
click at [426, 359] on input "Código" at bounding box center [476, 358] width 431 height 31
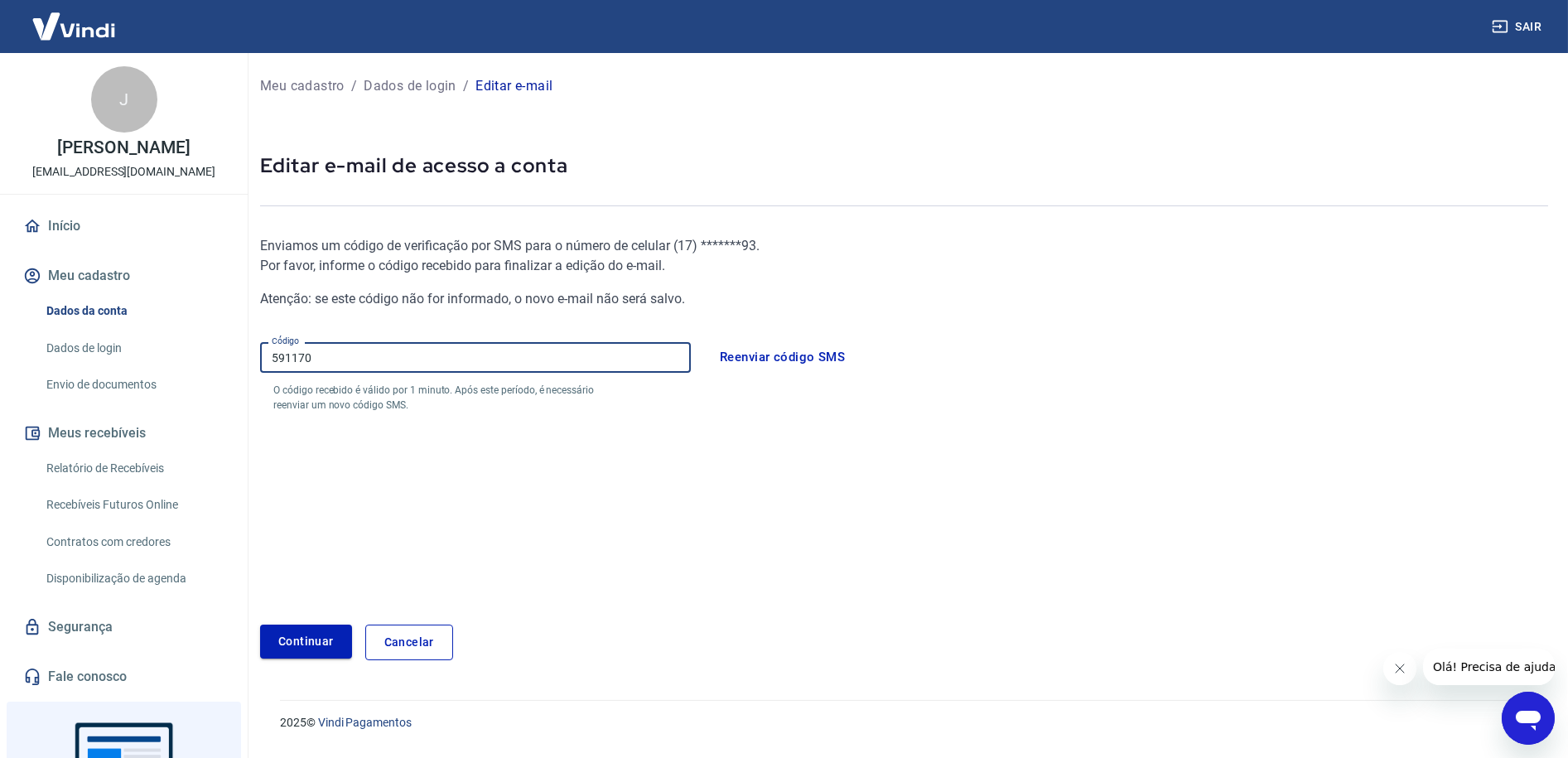
type input "591170"
click at [302, 657] on button "Continuar" at bounding box center [307, 642] width 92 height 34
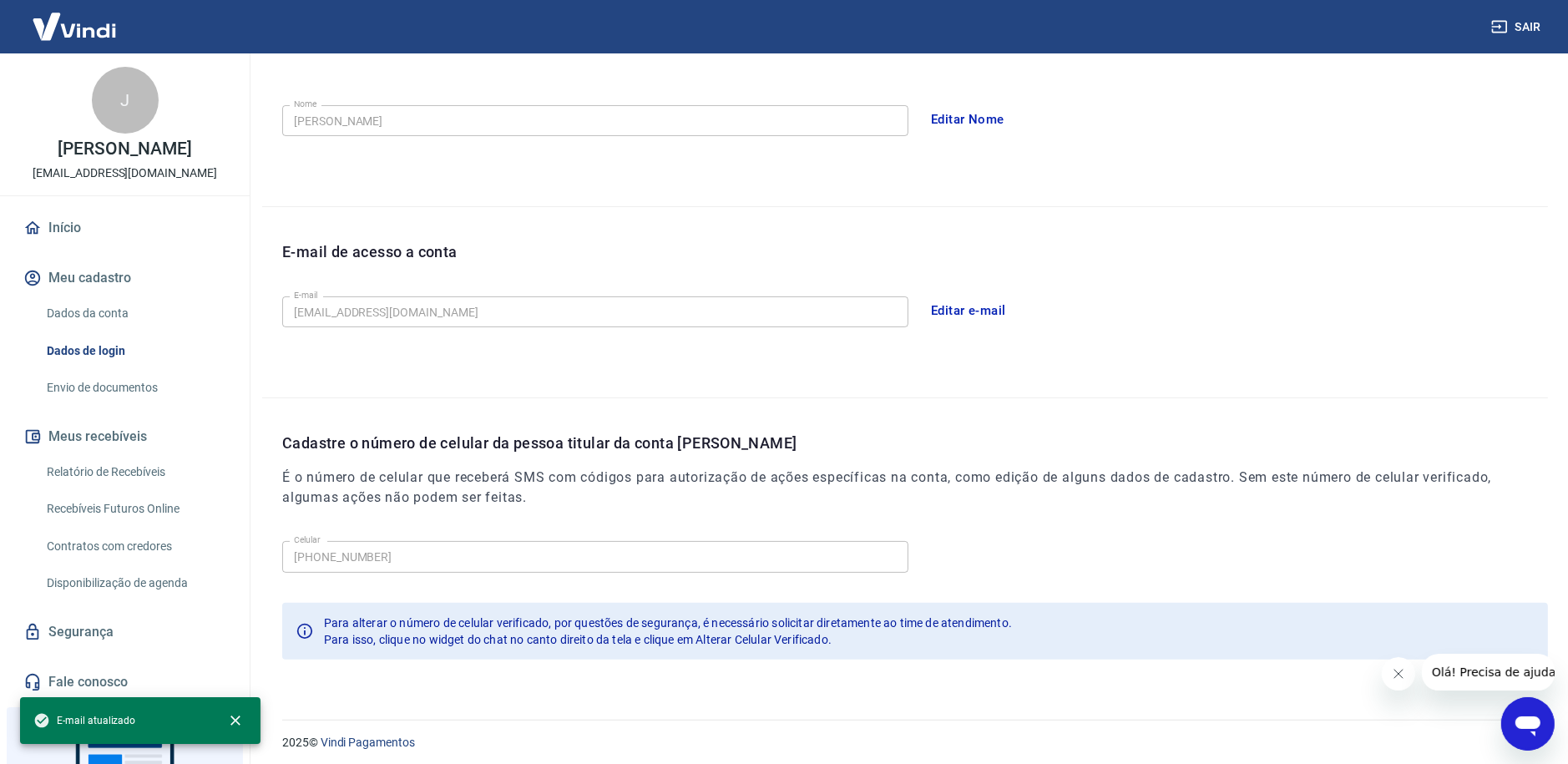
scroll to position [304, 0]
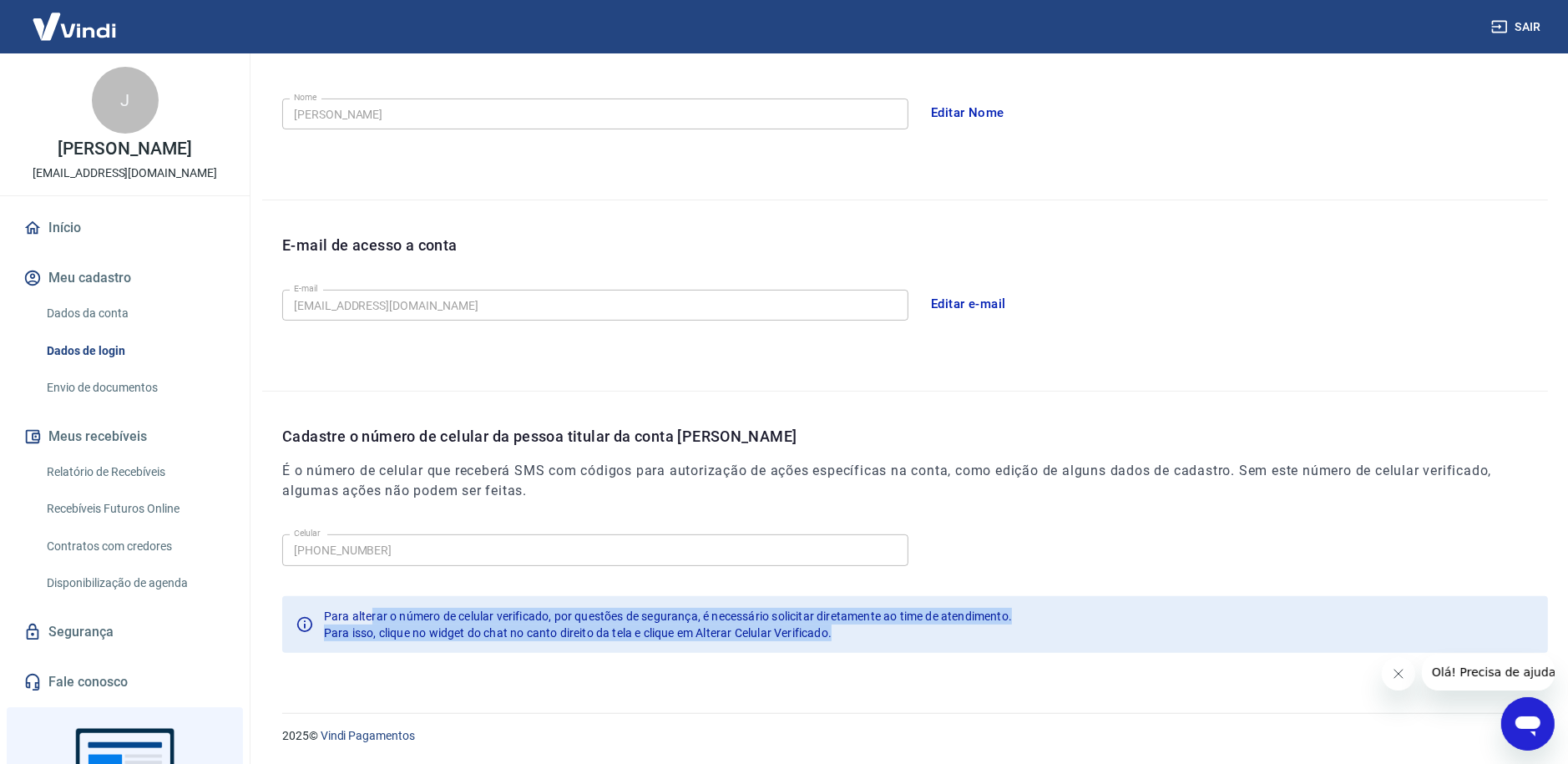
drag, startPoint x: 369, startPoint y: 608, endPoint x: 1018, endPoint y: 625, distance: 649.2
click at [1018, 625] on div "Para alterar o número de celular verificado, por questões de segurança, é neces…" at bounding box center [915, 624] width 1265 height 56
drag, startPoint x: 1018, startPoint y: 625, endPoint x: 1011, endPoint y: 630, distance: 8.6
click at [1011, 630] on div "Para isso, clique no widget do chat no canto direito da tela e clique em Altera…" at bounding box center [668, 632] width 688 height 16
click at [947, 636] on div "Para isso, clique no widget do chat no canto direito da tela e clique em Altera…" at bounding box center [668, 632] width 688 height 16
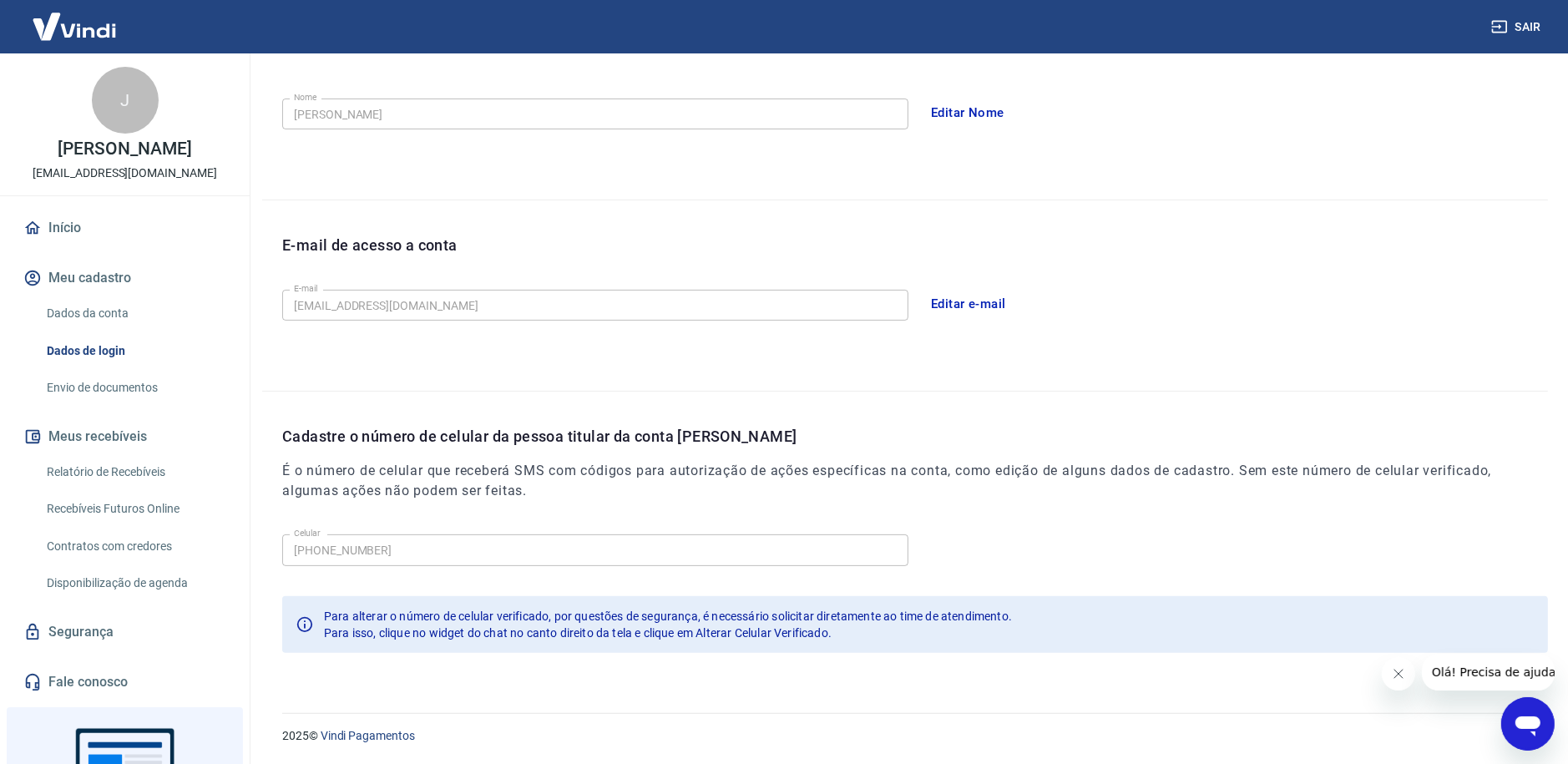
click at [70, 385] on link "Envio de documentos" at bounding box center [134, 388] width 190 height 35
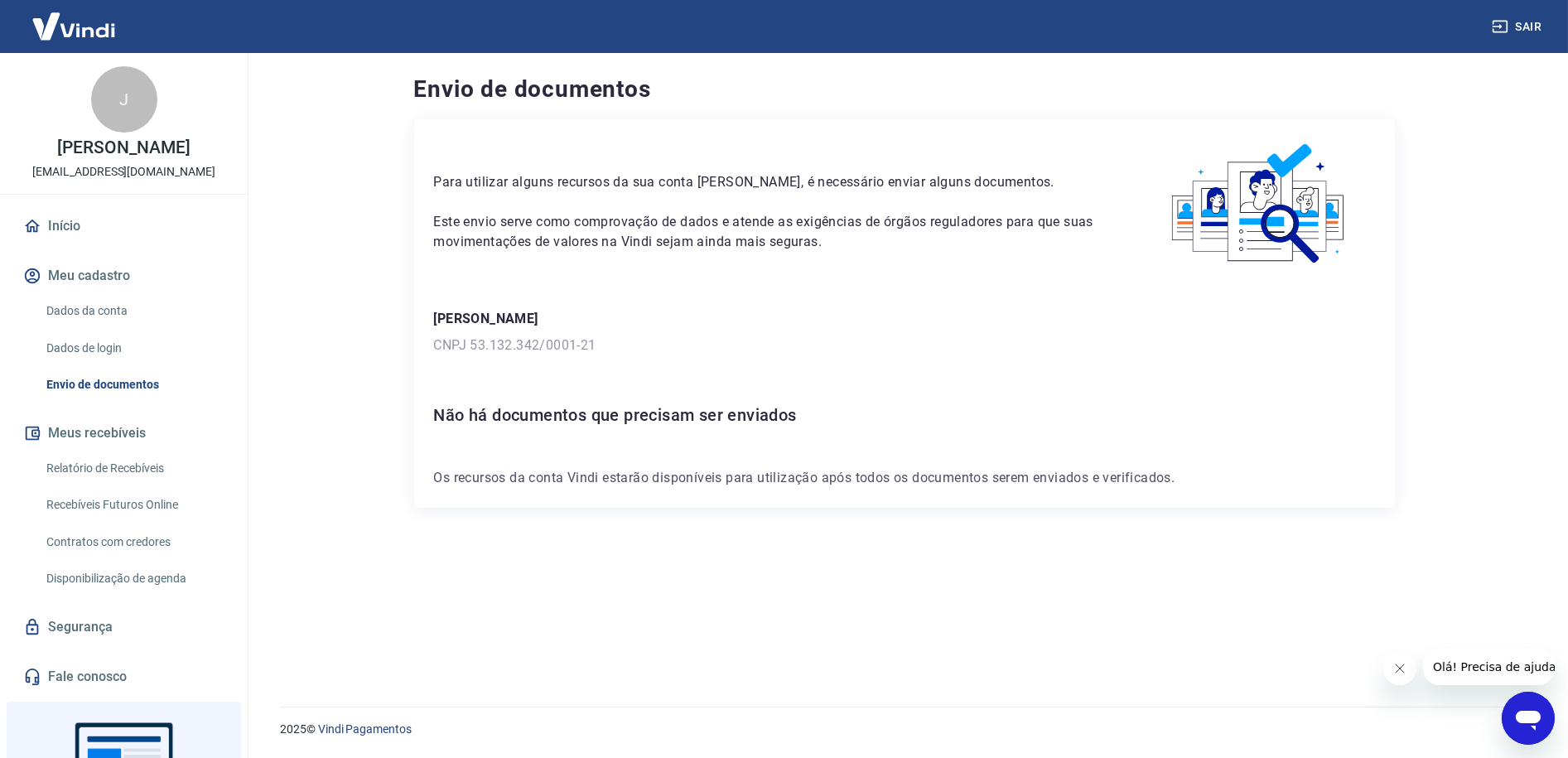
click at [52, 217] on link "Início" at bounding box center [124, 226] width 208 height 36
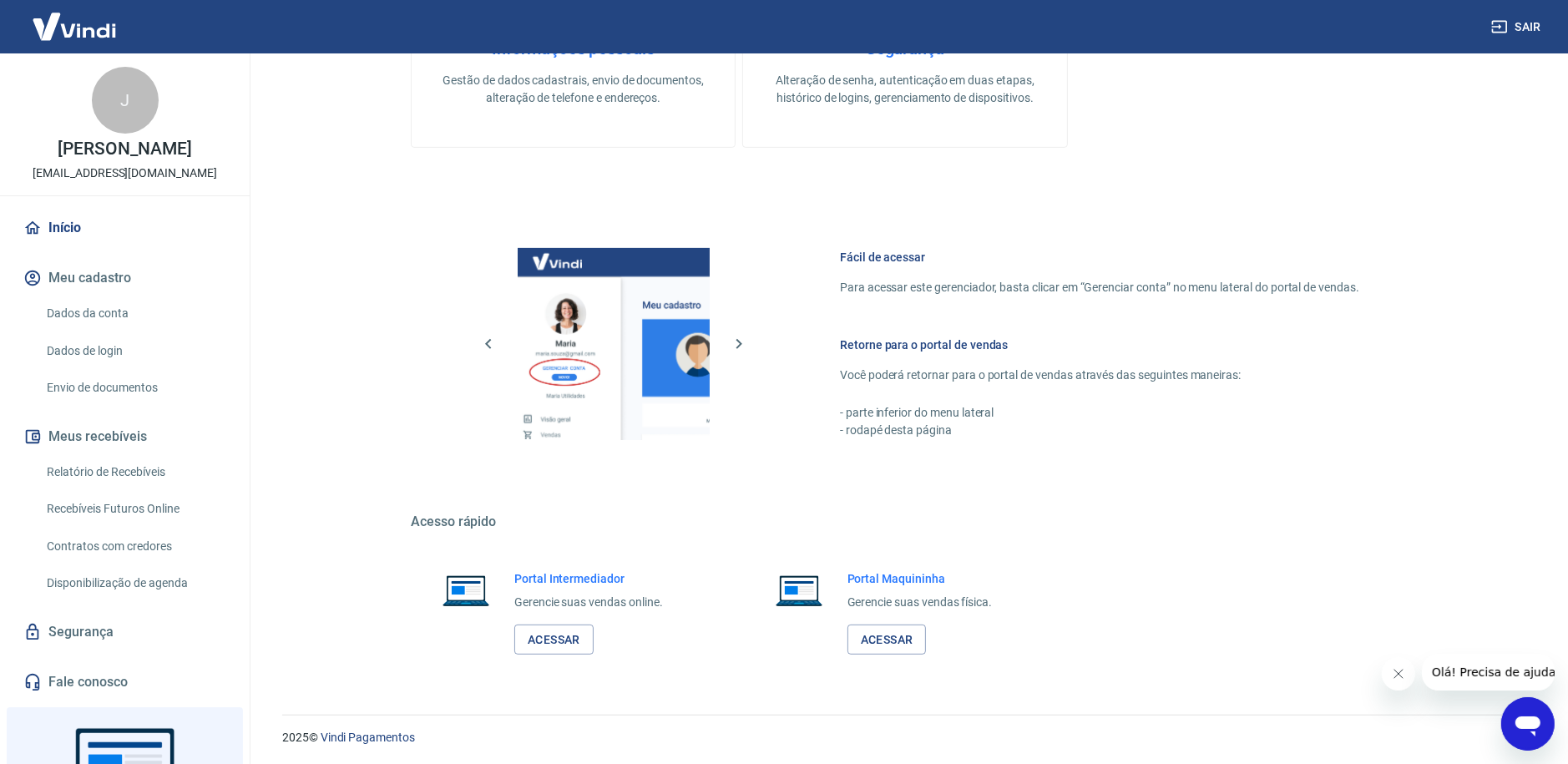
scroll to position [709, 0]
click at [535, 635] on link "Acessar" at bounding box center [553, 639] width 79 height 31
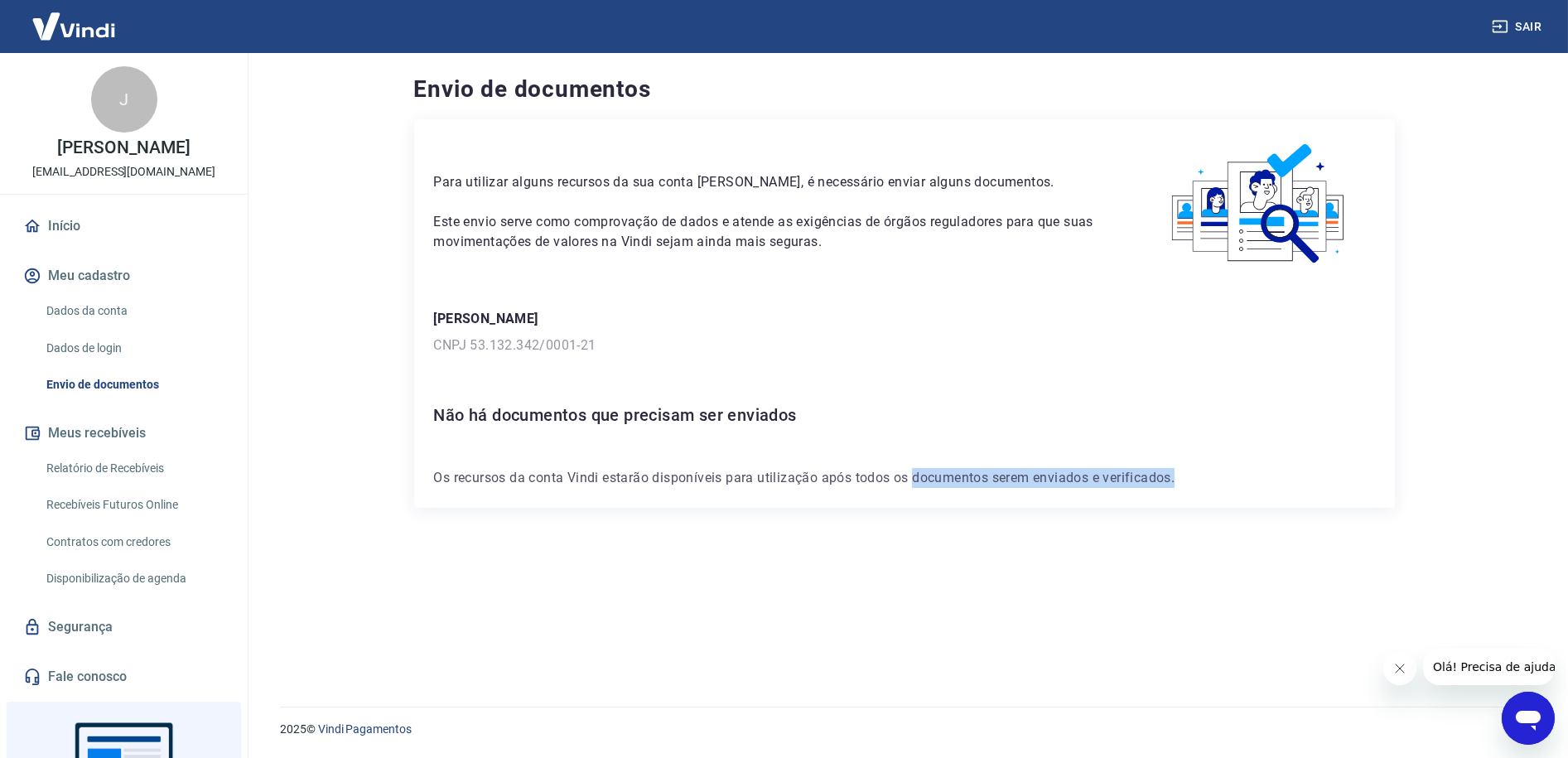
drag, startPoint x: 914, startPoint y: 478, endPoint x: 1191, endPoint y: 493, distance: 277.4
click at [1200, 493] on div "Para utilizar alguns recursos da sua conta [PERSON_NAME], é necessário enviar a…" at bounding box center [904, 313] width 981 height 388
